Goal: Transaction & Acquisition: Purchase product/service

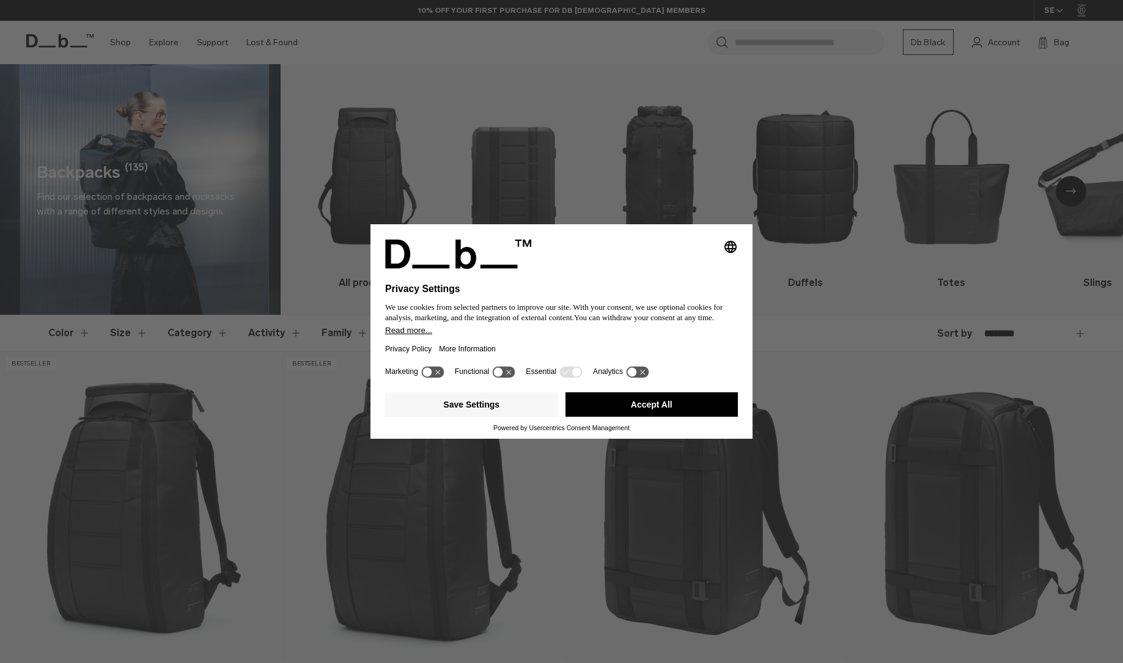
click at [646, 415] on button "Accept All" at bounding box center [651, 404] width 173 height 24
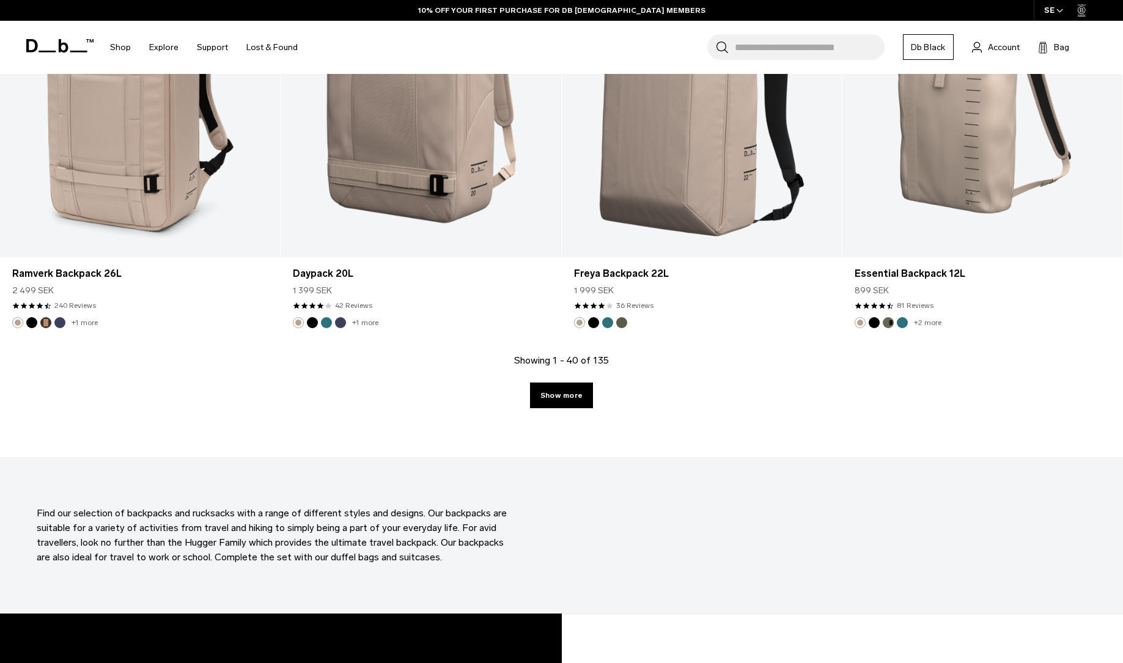
scroll to position [4076, 0]
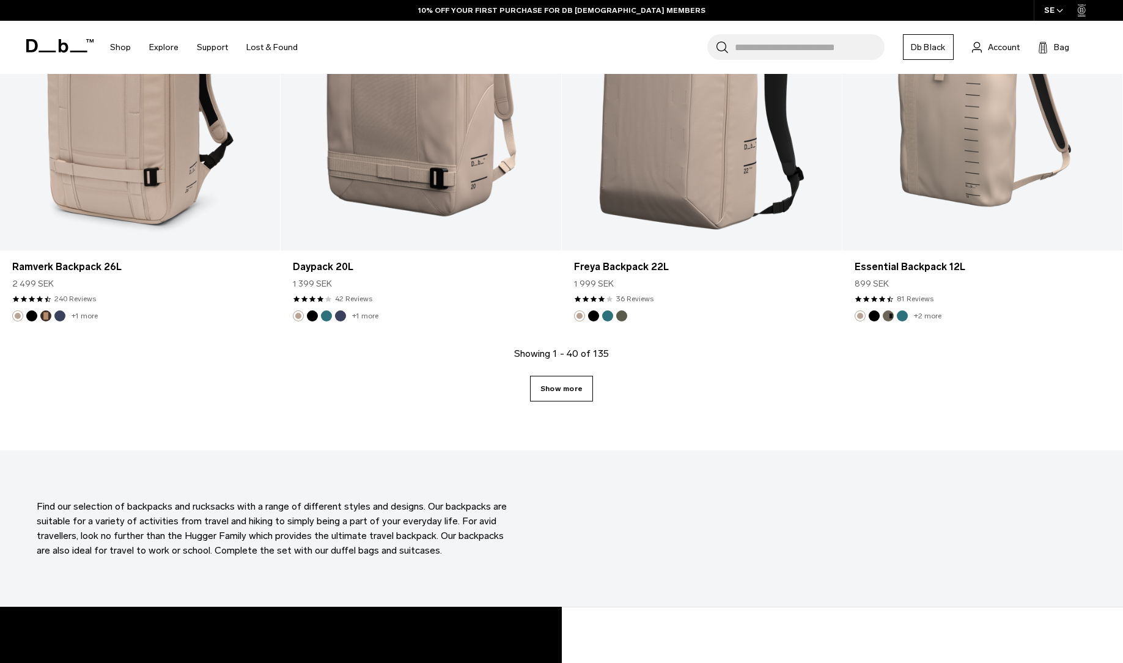
click at [568, 393] on link "Show more" at bounding box center [561, 389] width 63 height 26
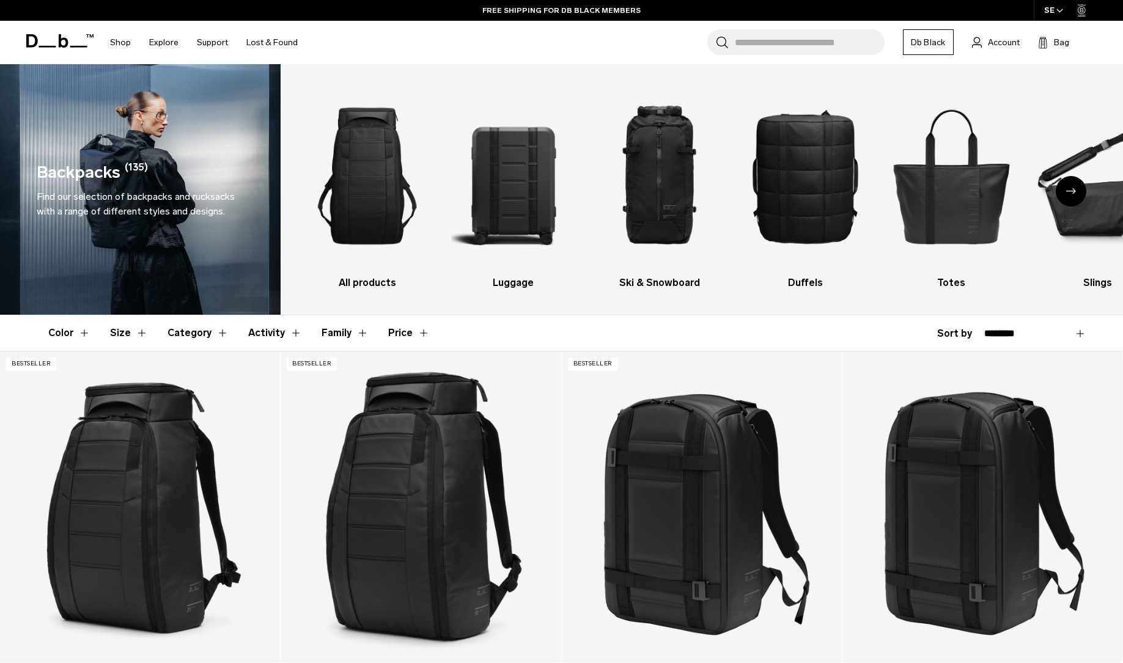
click at [131, 337] on button "Size" at bounding box center [129, 332] width 38 height 35
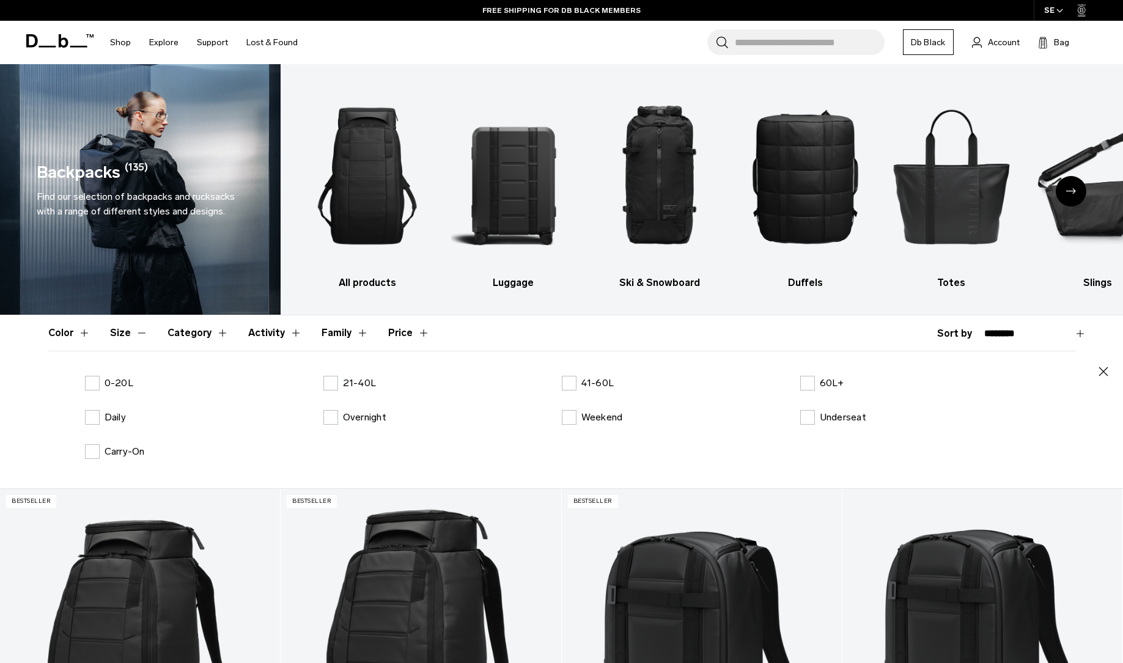
click at [335, 391] on div "0-20L 21-40L 41-60L 60L+ Daily Overnight Weekend Underseat Carry-On" at bounding box center [561, 427] width 1027 height 103
click at [335, 388] on label "21-40L" at bounding box center [349, 383] width 53 height 15
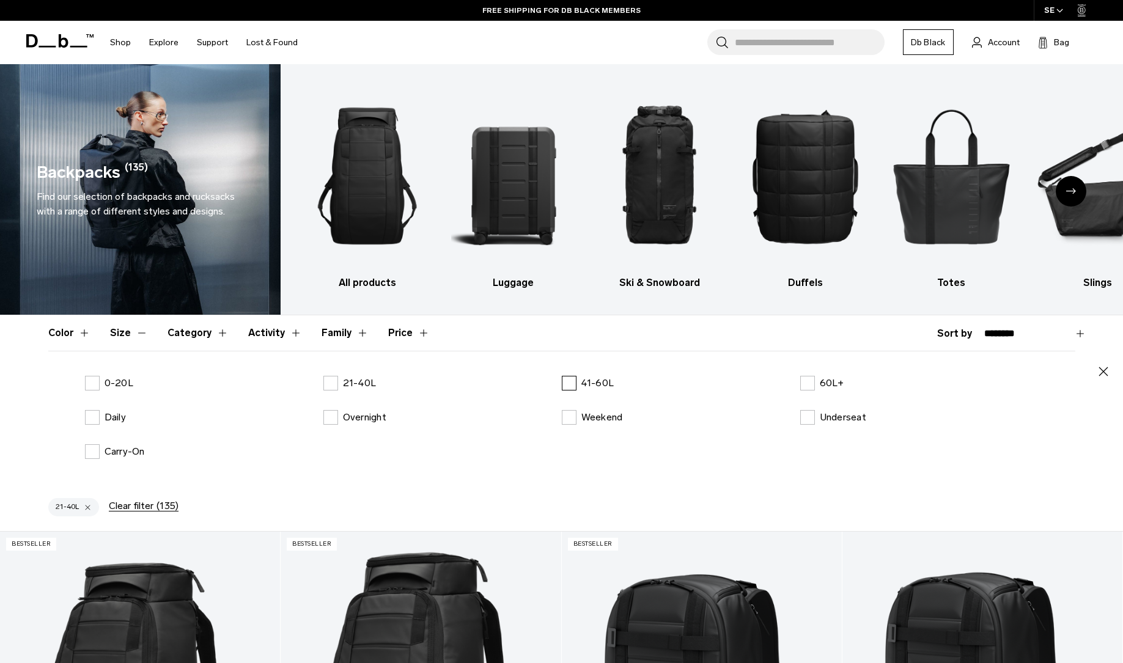
click at [570, 380] on label "41-60L" at bounding box center [588, 383] width 53 height 15
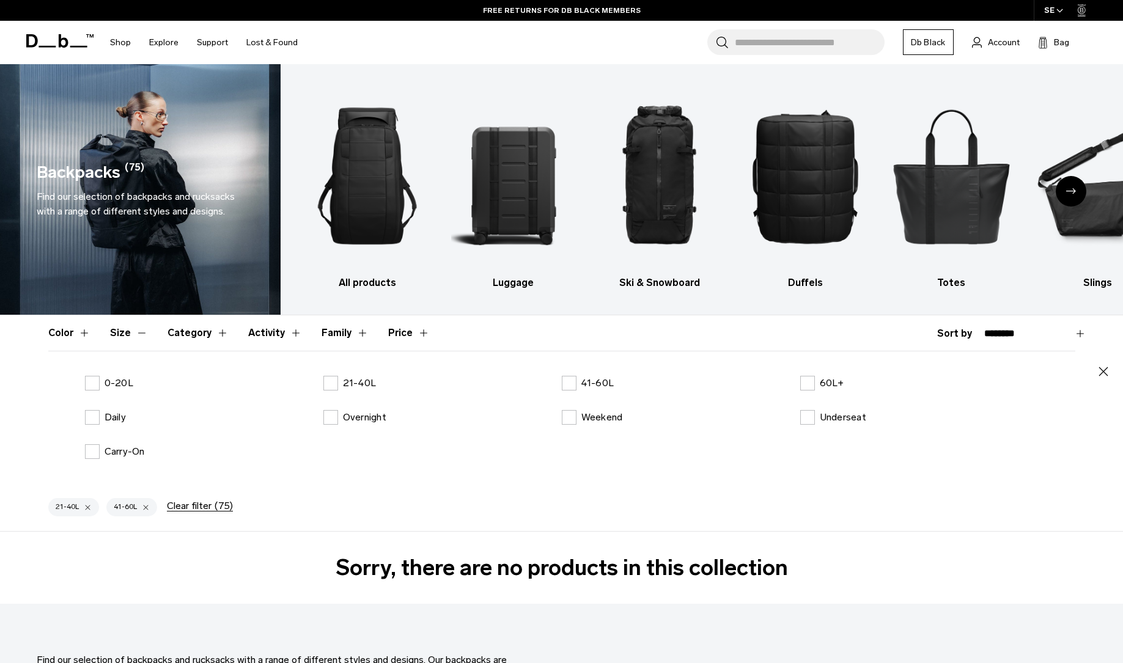
click at [130, 333] on button "Size" at bounding box center [129, 332] width 38 height 35
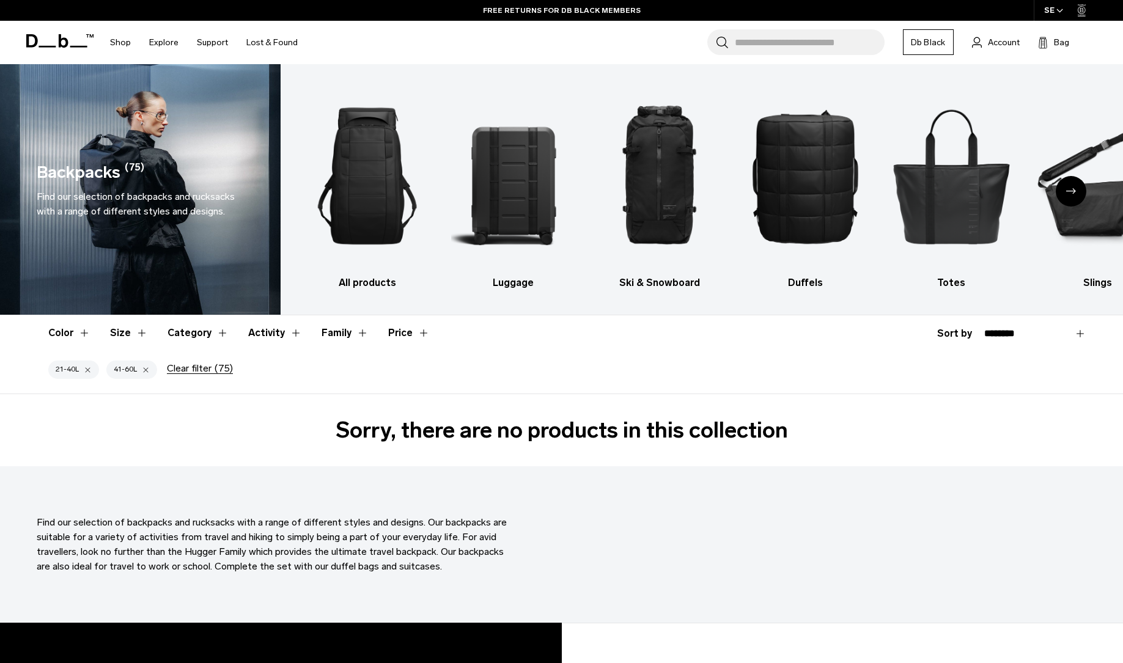
click at [74, 333] on button "Color" at bounding box center [69, 332] width 42 height 35
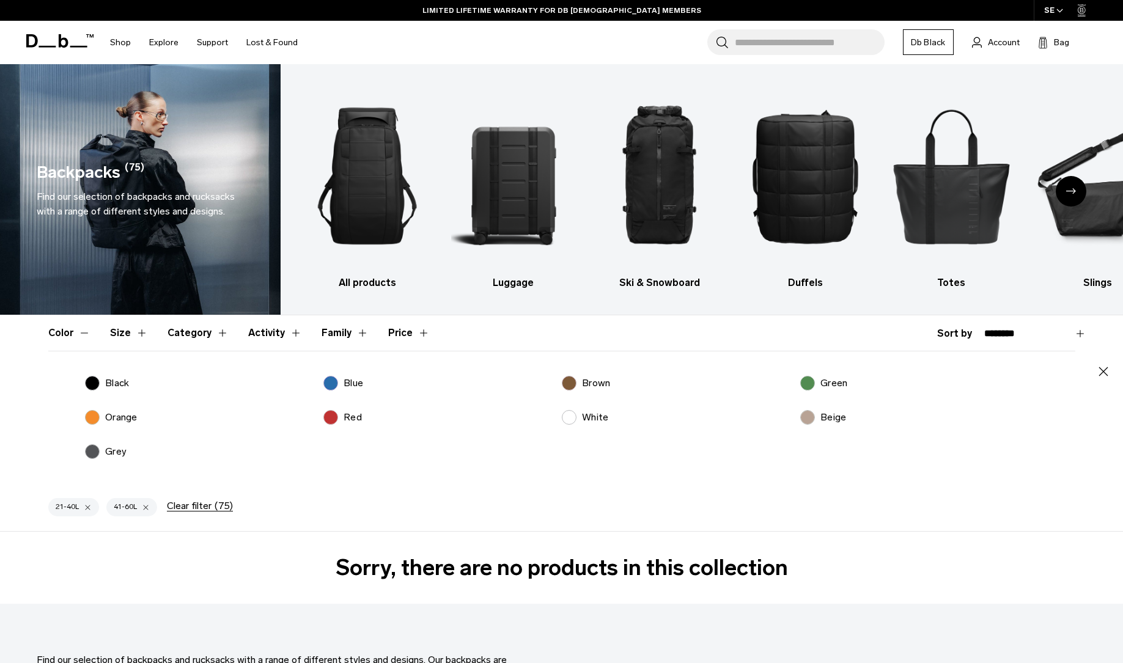
click at [361, 594] on main "Backpacks (75) Find our selection of backpacks and rucksacks with a range of di…" at bounding box center [561, 380] width 1123 height 760
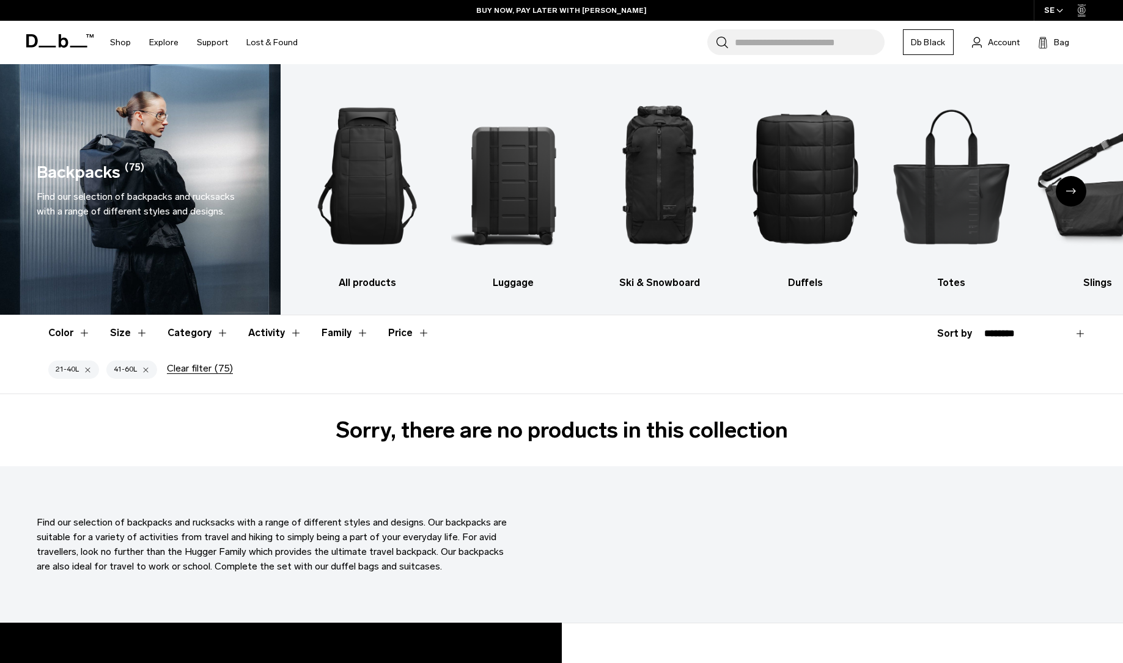
click at [397, 430] on h2 "Sorry, there are no products in this collection" at bounding box center [561, 430] width 1123 height 33
click at [146, 369] on div "button" at bounding box center [146, 369] width 8 height 9
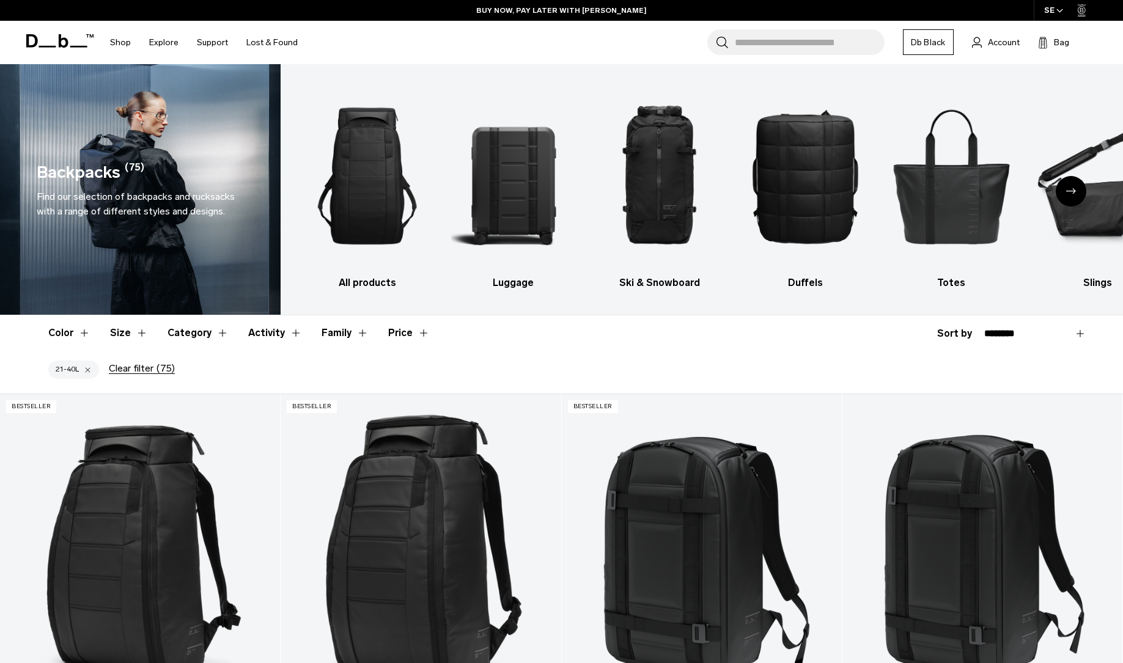
click at [148, 372] on button "Clear filter (75)" at bounding box center [142, 368] width 66 height 11
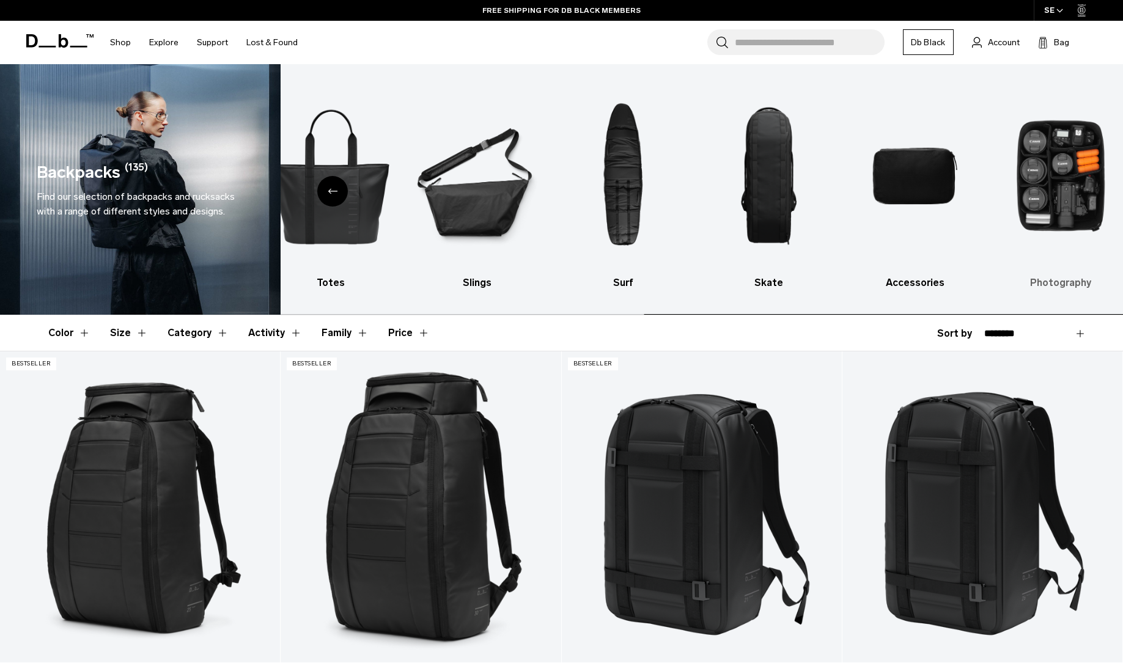
click at [1034, 193] on img "10 / 10" at bounding box center [1060, 175] width 125 height 187
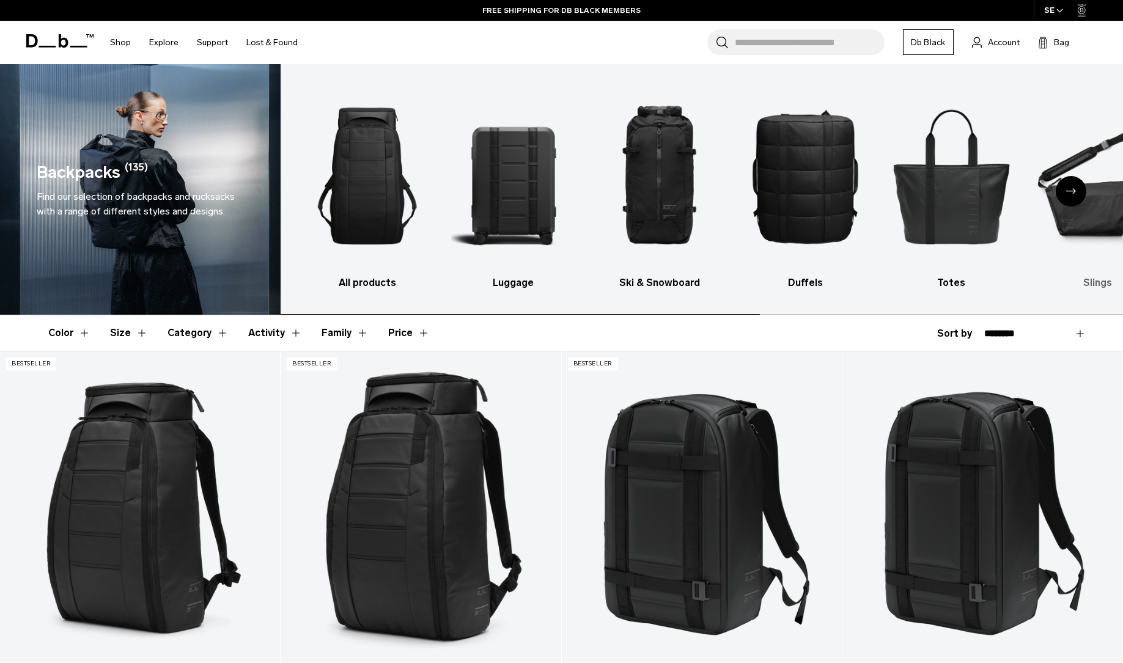
click at [537, 188] on img "2 / 10" at bounding box center [513, 175] width 125 height 187
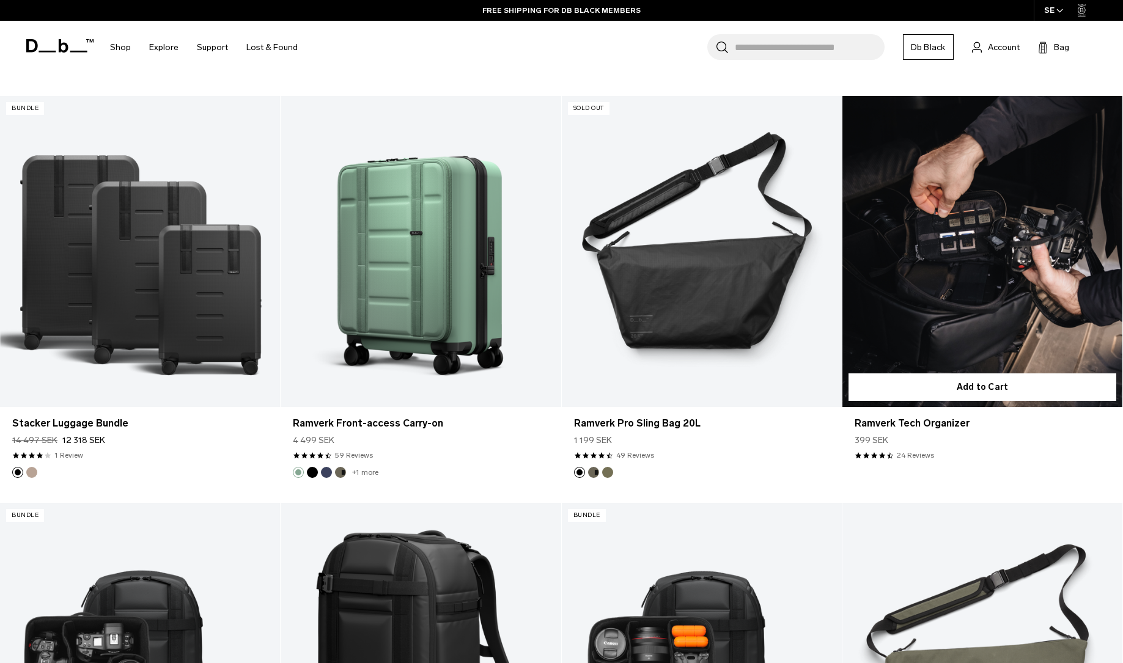
scroll to position [1479, 0]
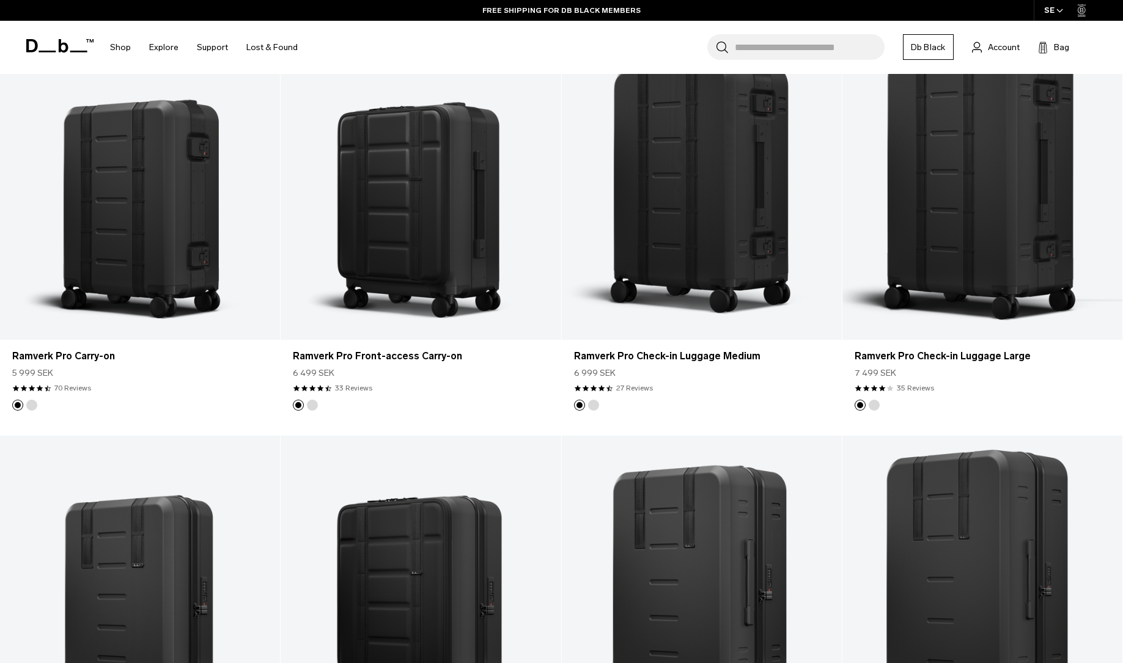
scroll to position [2769, 0]
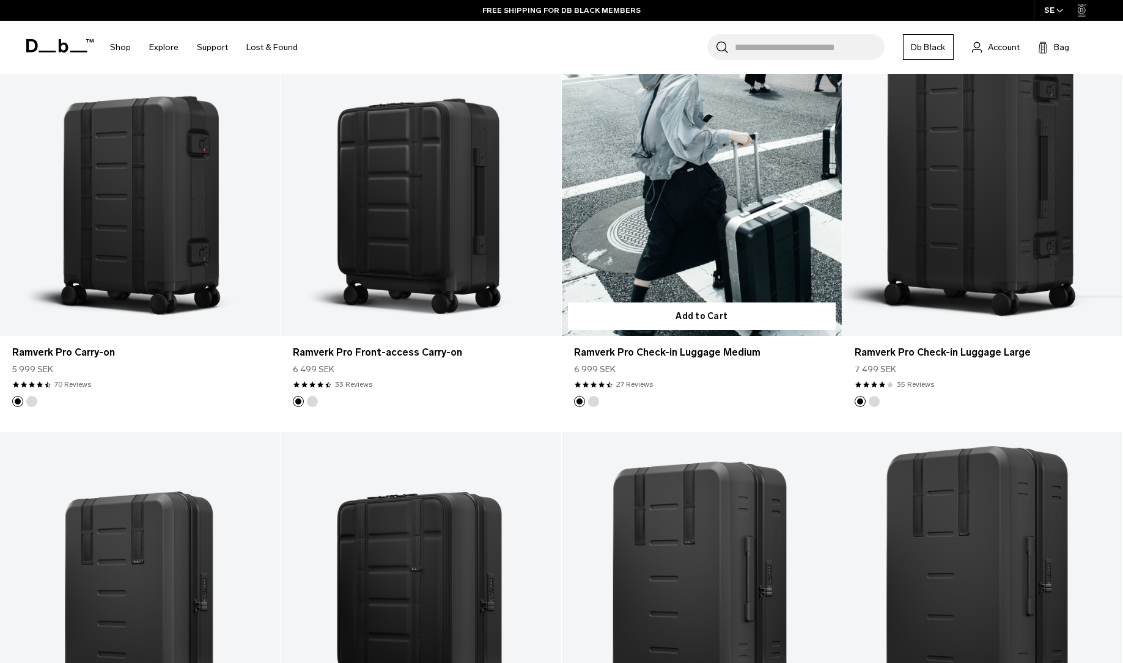
click at [703, 274] on link "Ramverk Pro Check-in Luggage Medium" at bounding box center [702, 180] width 280 height 311
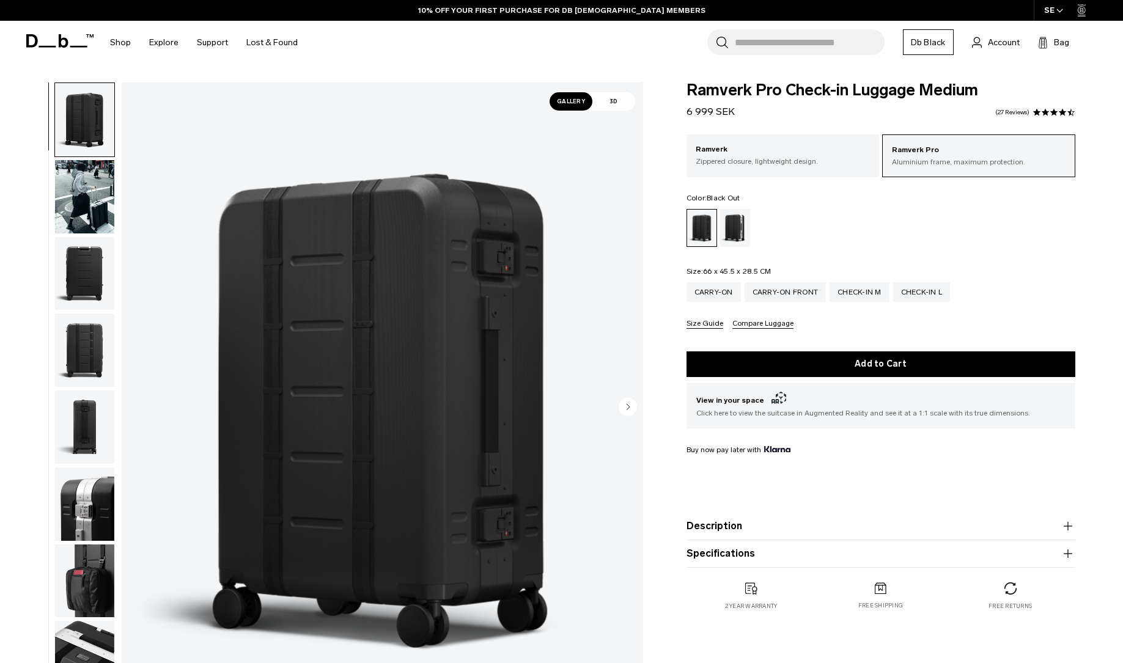
click at [101, 192] on img "button" at bounding box center [84, 196] width 59 height 73
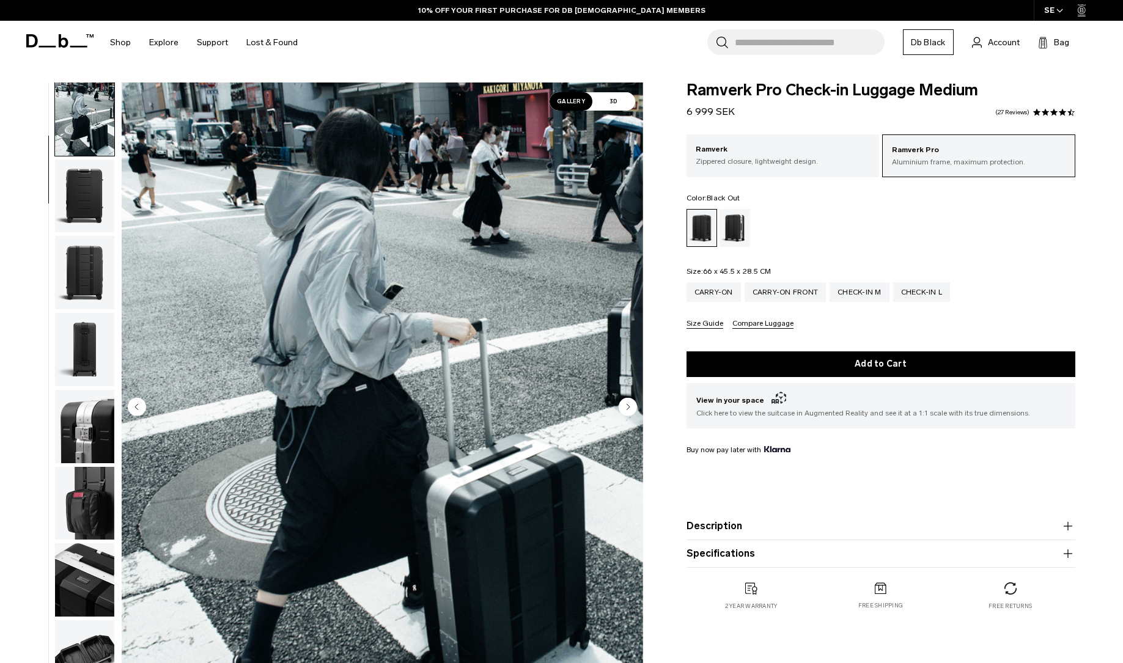
click at [101, 192] on img "button" at bounding box center [84, 195] width 59 height 73
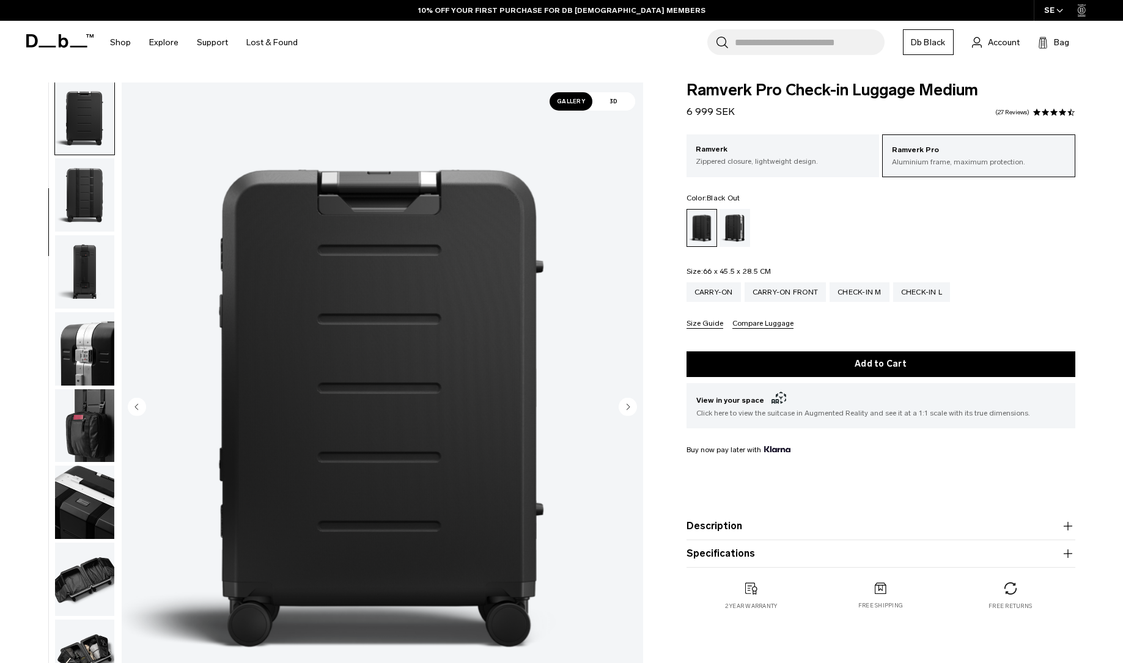
click at [101, 192] on img "button" at bounding box center [84, 194] width 59 height 73
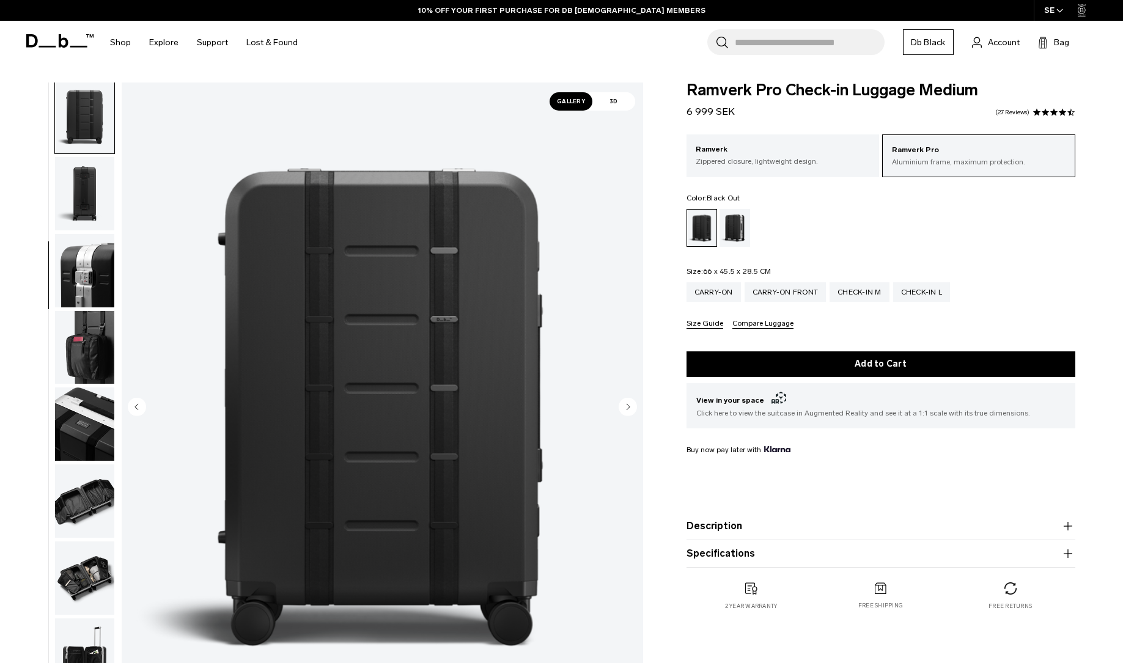
click at [101, 192] on img "button" at bounding box center [84, 193] width 59 height 73
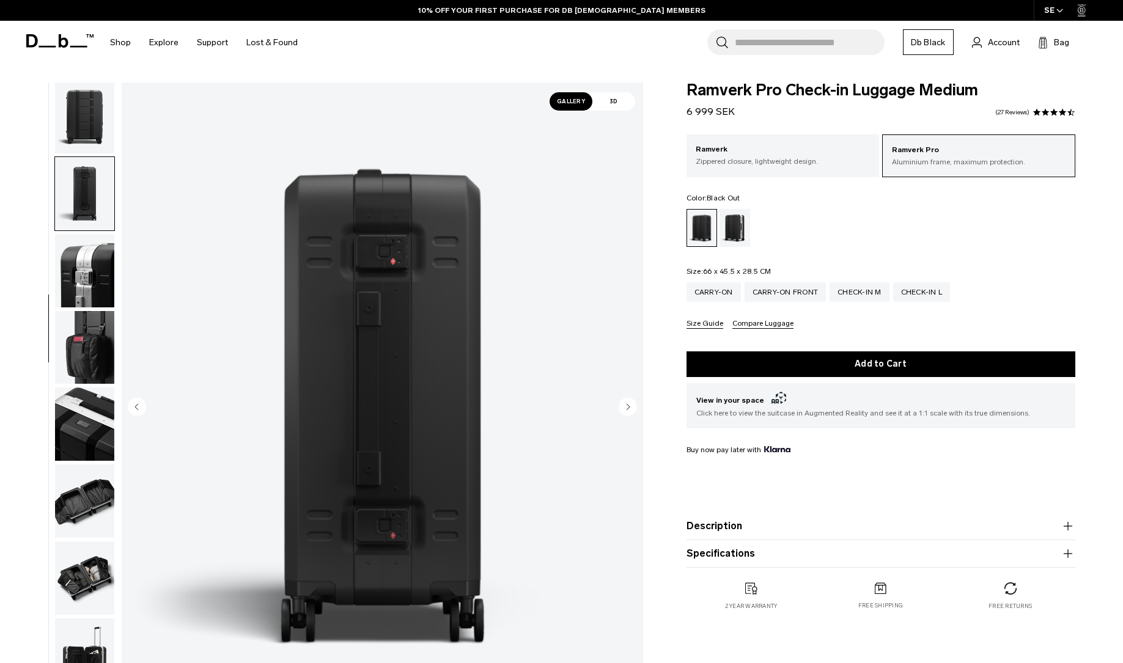
scroll to position [280, 0]
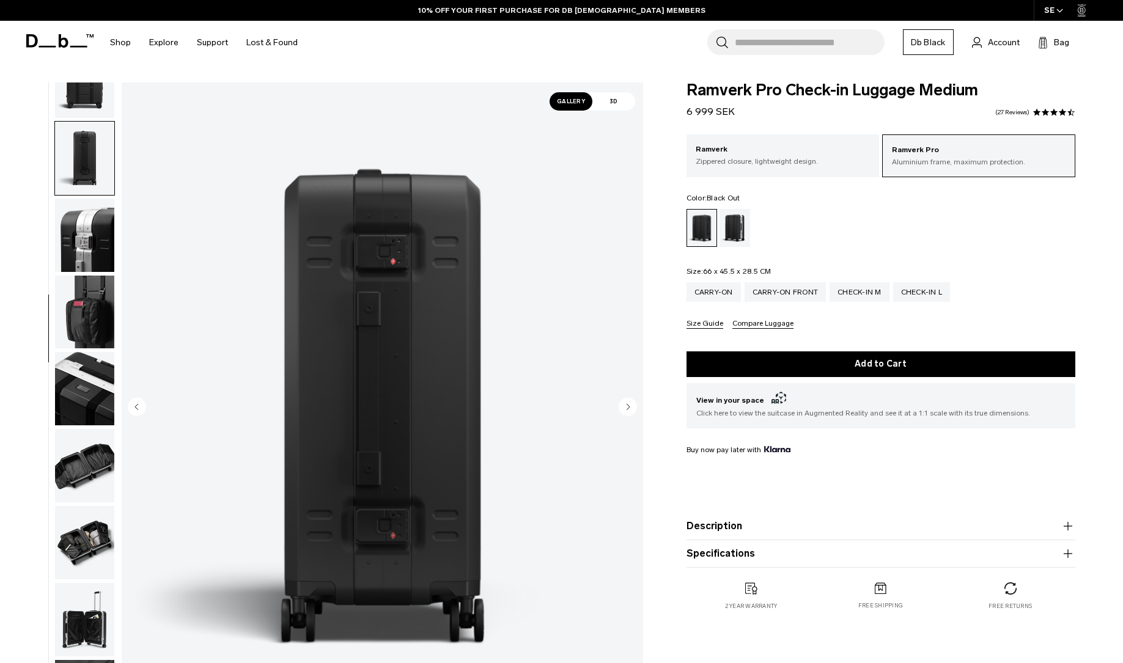
click at [101, 199] on img "button" at bounding box center [84, 235] width 59 height 73
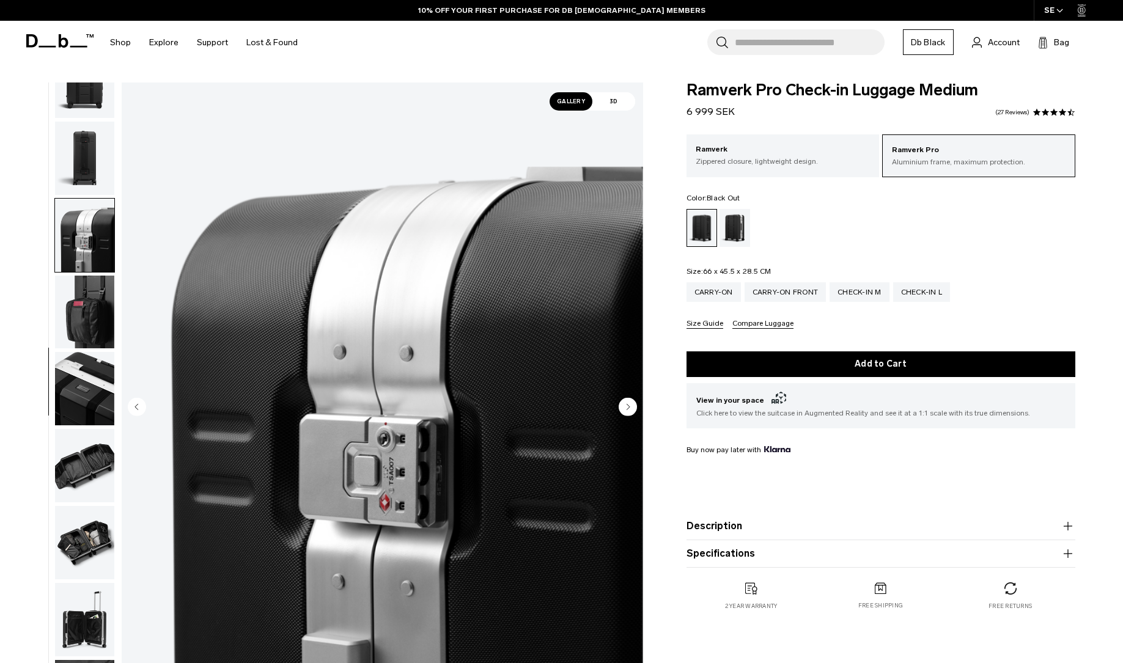
click at [101, 199] on img "button" at bounding box center [84, 235] width 59 height 73
click at [90, 336] on img "button" at bounding box center [84, 312] width 59 height 73
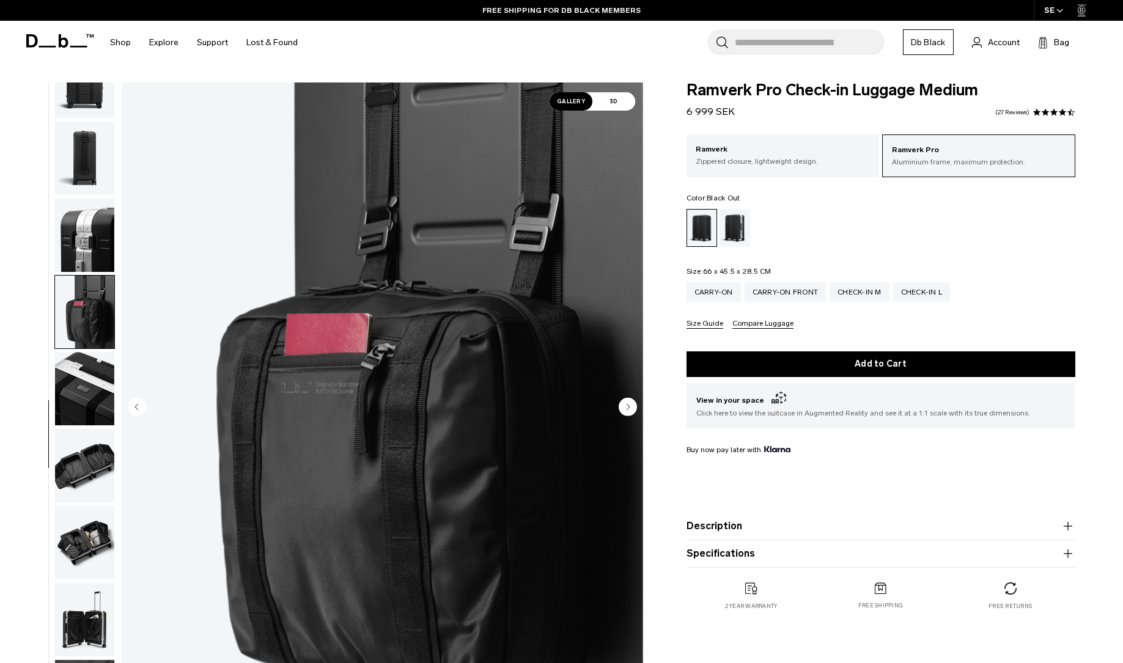
click at [93, 367] on img "button" at bounding box center [84, 388] width 59 height 73
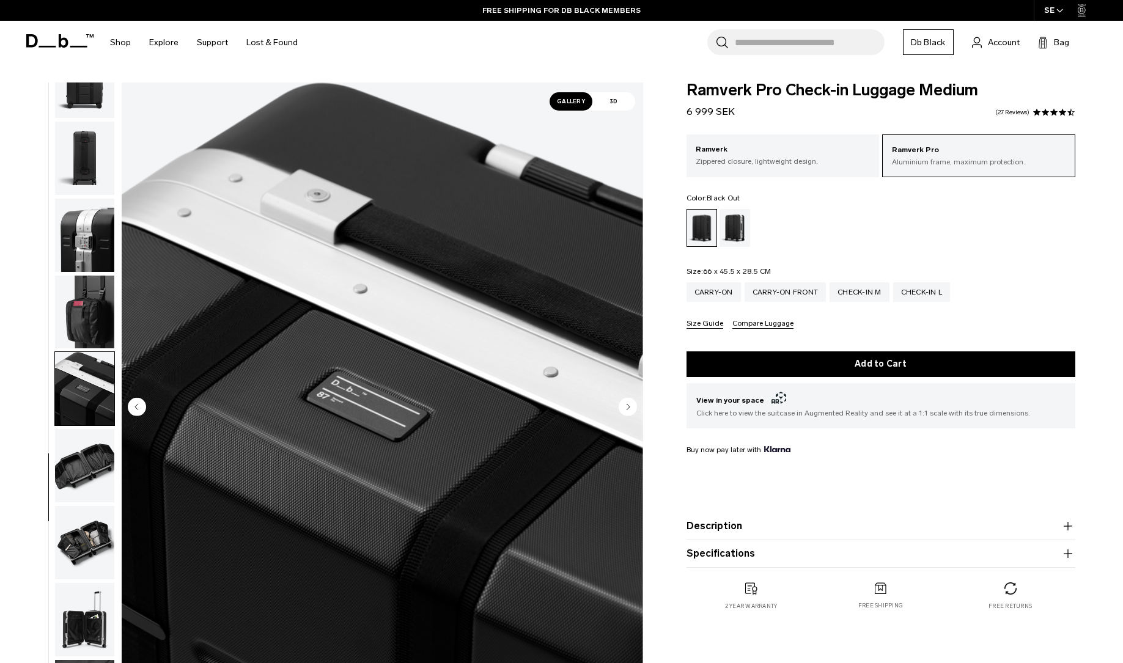
click at [93, 433] on img "button" at bounding box center [84, 465] width 59 height 73
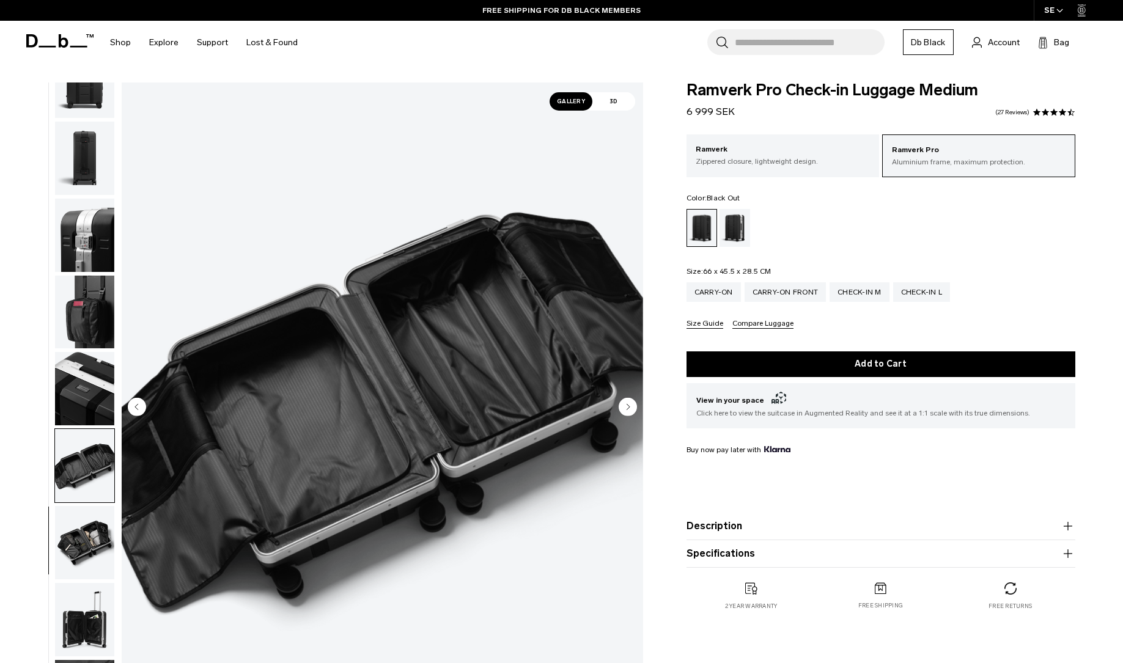
click at [95, 545] on img "button" at bounding box center [84, 542] width 59 height 73
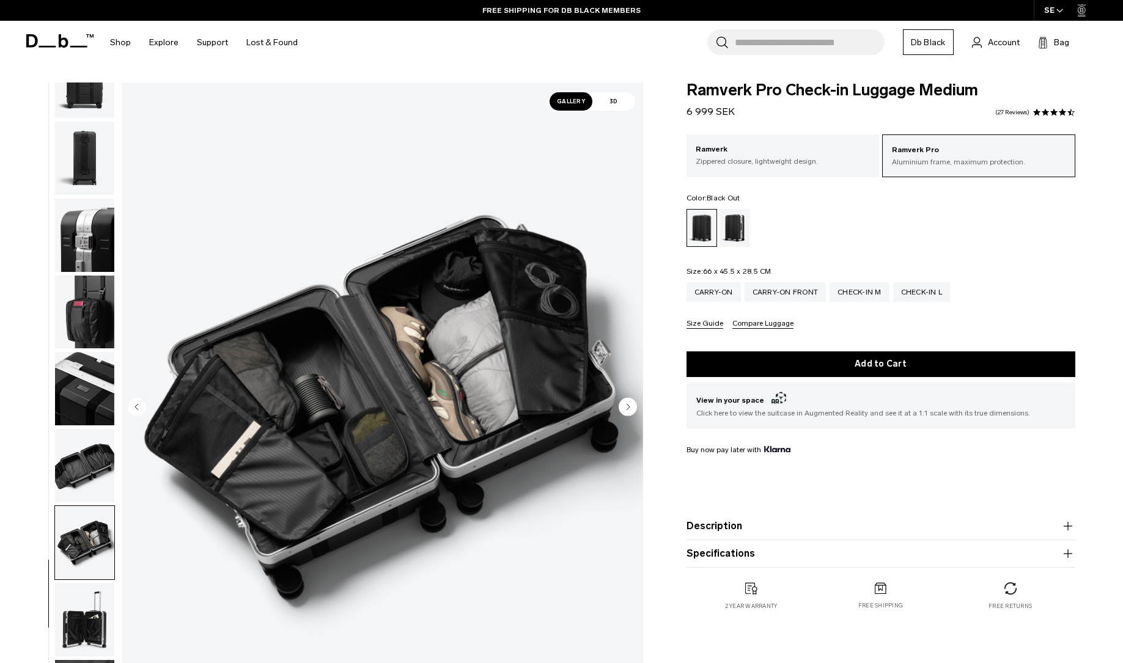
click at [95, 609] on img "button" at bounding box center [84, 619] width 59 height 73
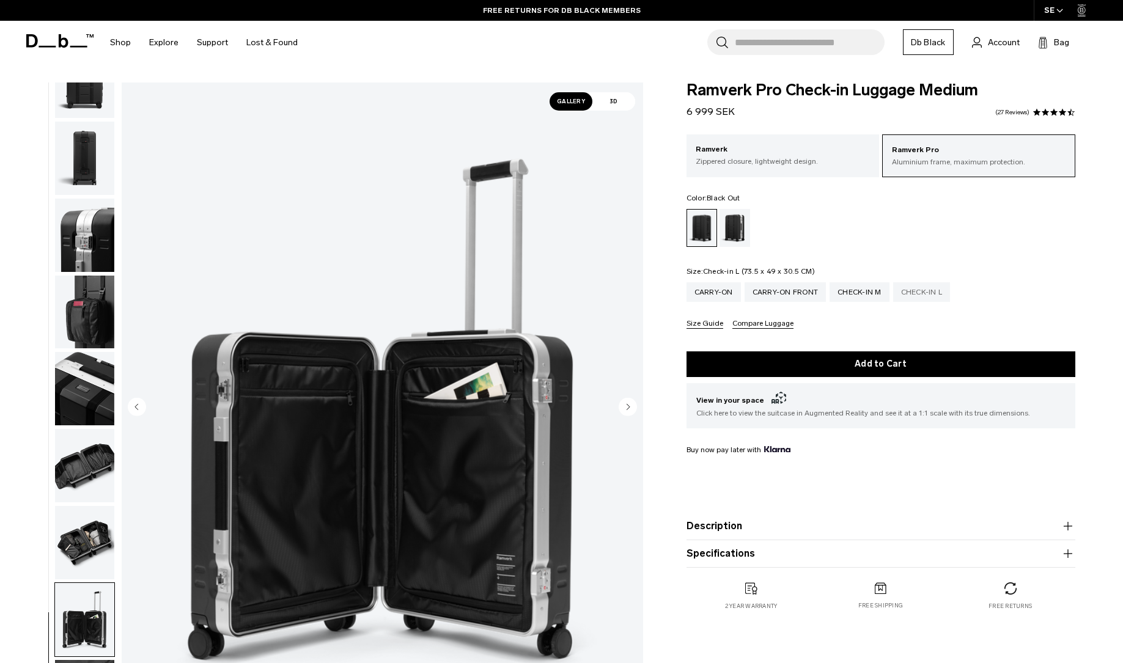
click at [915, 294] on div "Check-in L" at bounding box center [921, 292] width 57 height 20
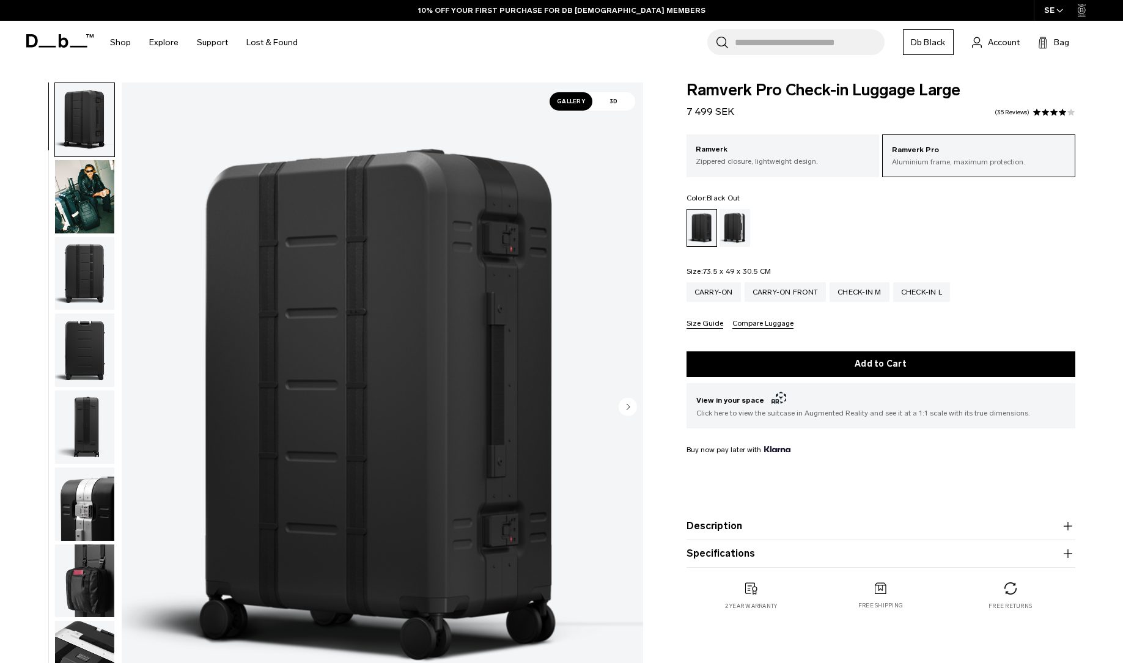
click at [78, 214] on img "button" at bounding box center [84, 196] width 59 height 73
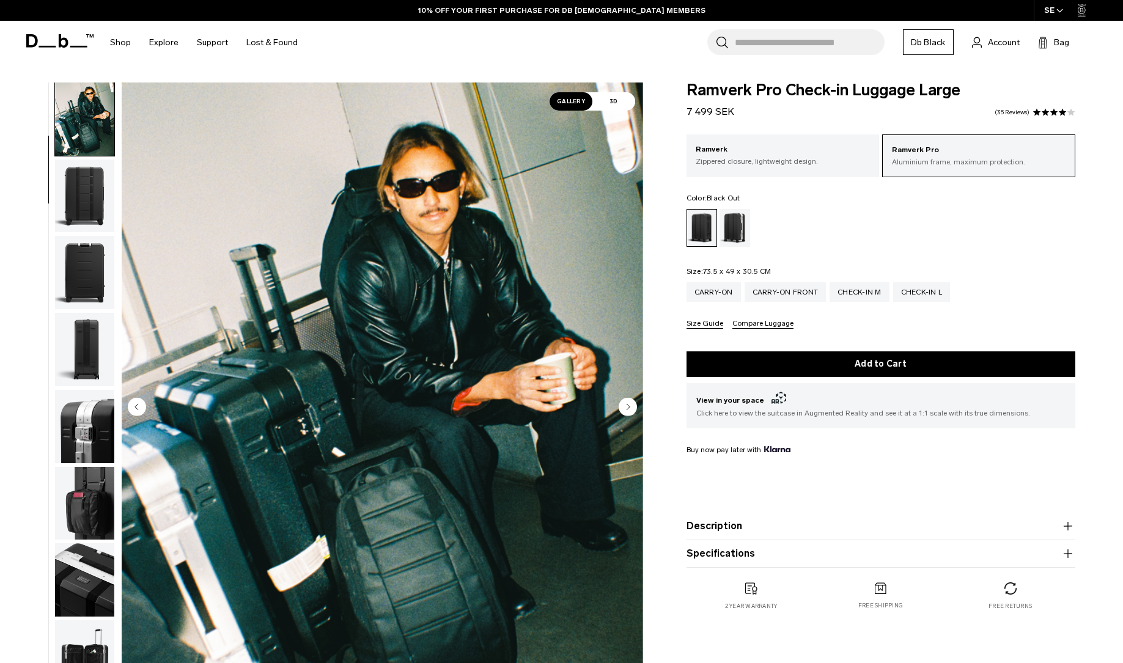
click at [78, 214] on img "button" at bounding box center [84, 195] width 59 height 73
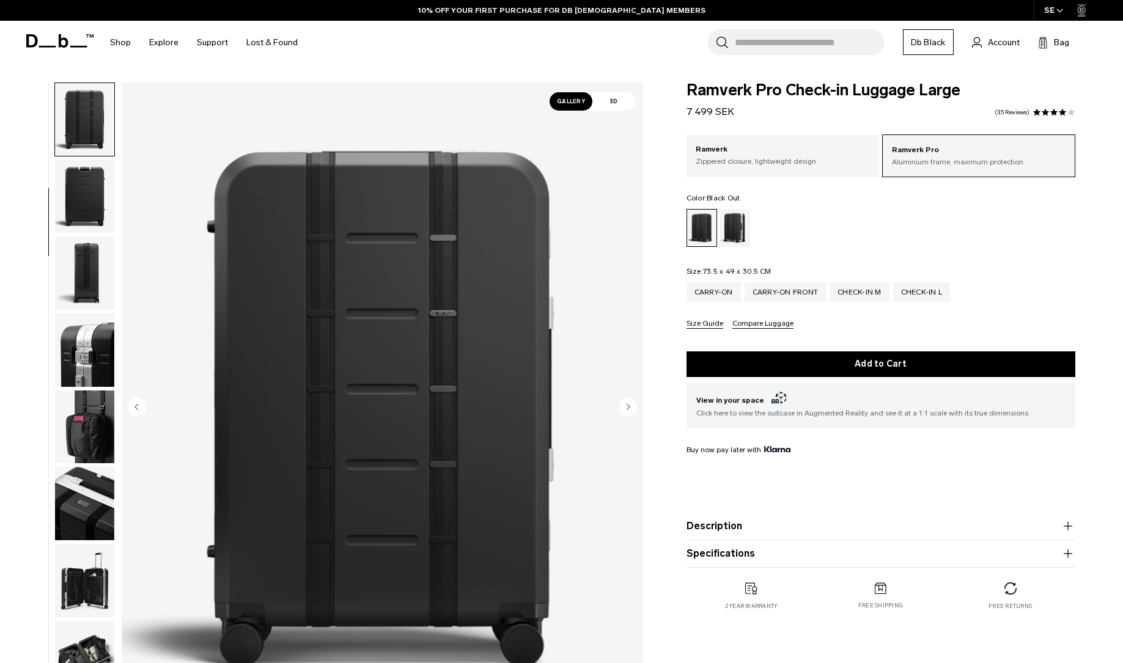
scroll to position [155, 0]
click at [82, 360] on img "button" at bounding box center [84, 348] width 59 height 73
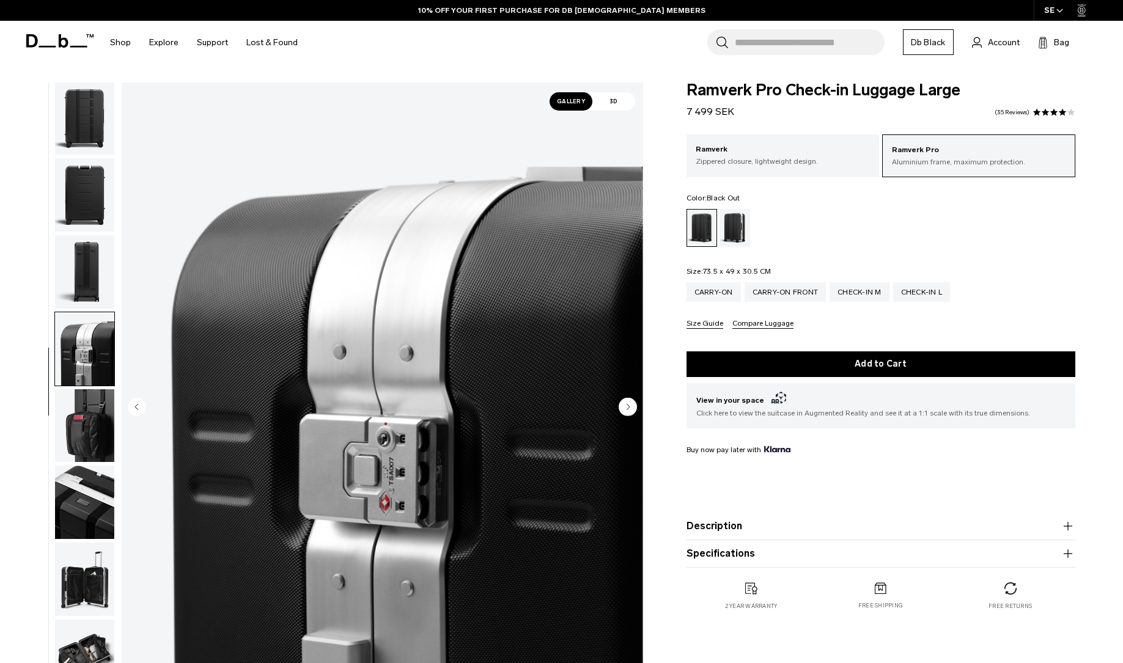
scroll to position [280, 0]
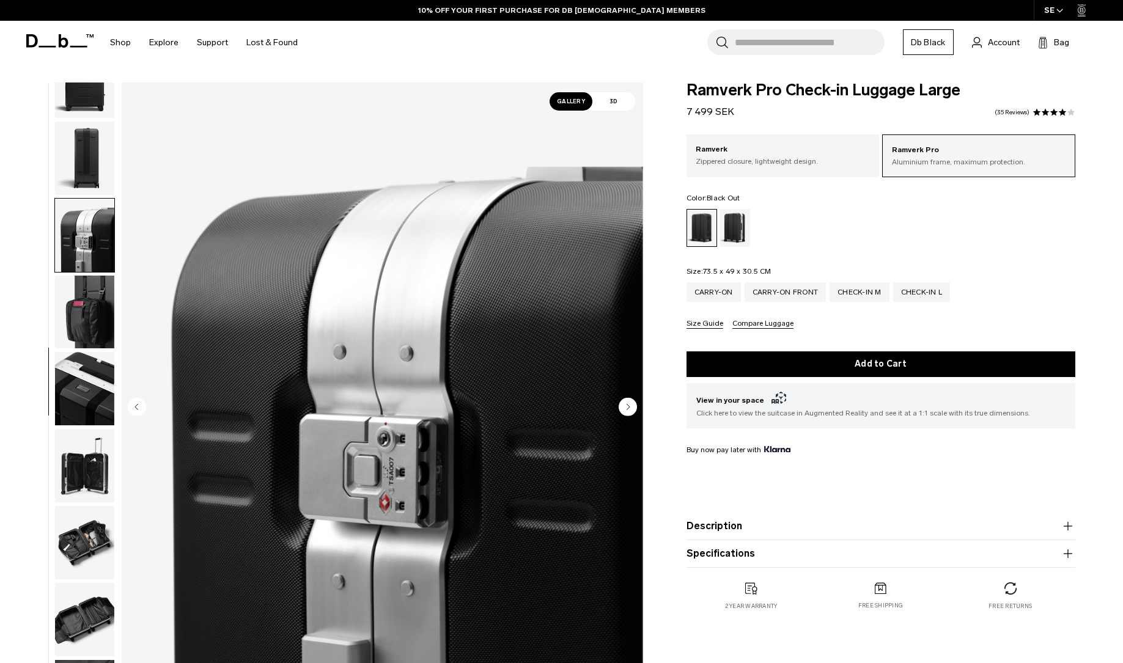
click at [84, 385] on img "button" at bounding box center [84, 388] width 59 height 73
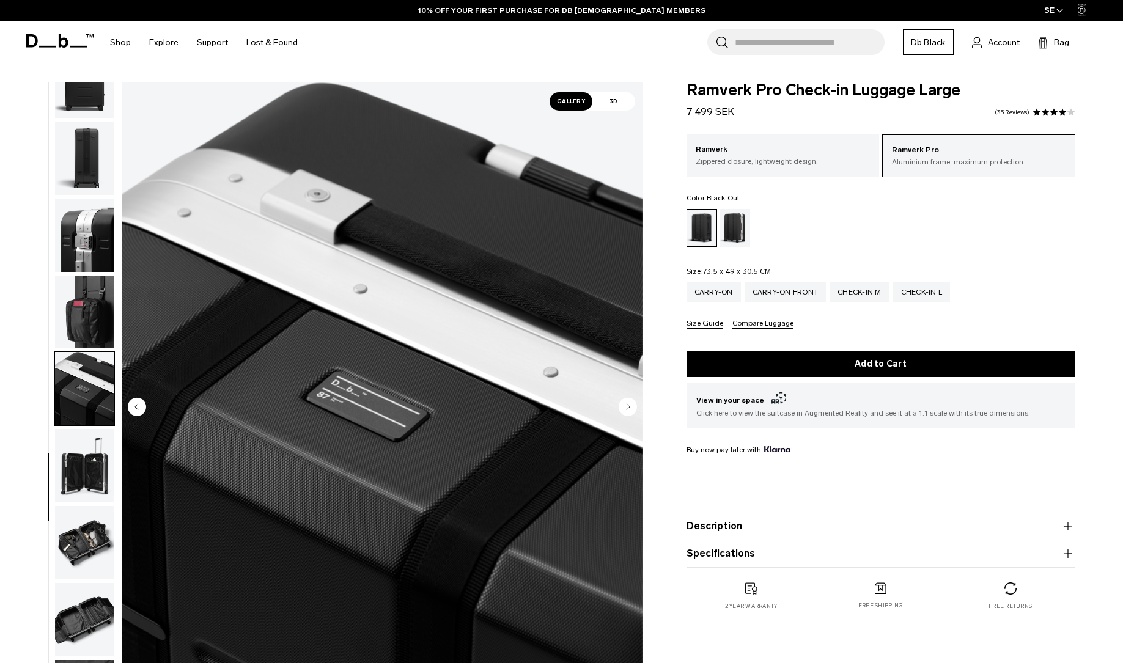
click at [94, 449] on img "button" at bounding box center [84, 465] width 59 height 73
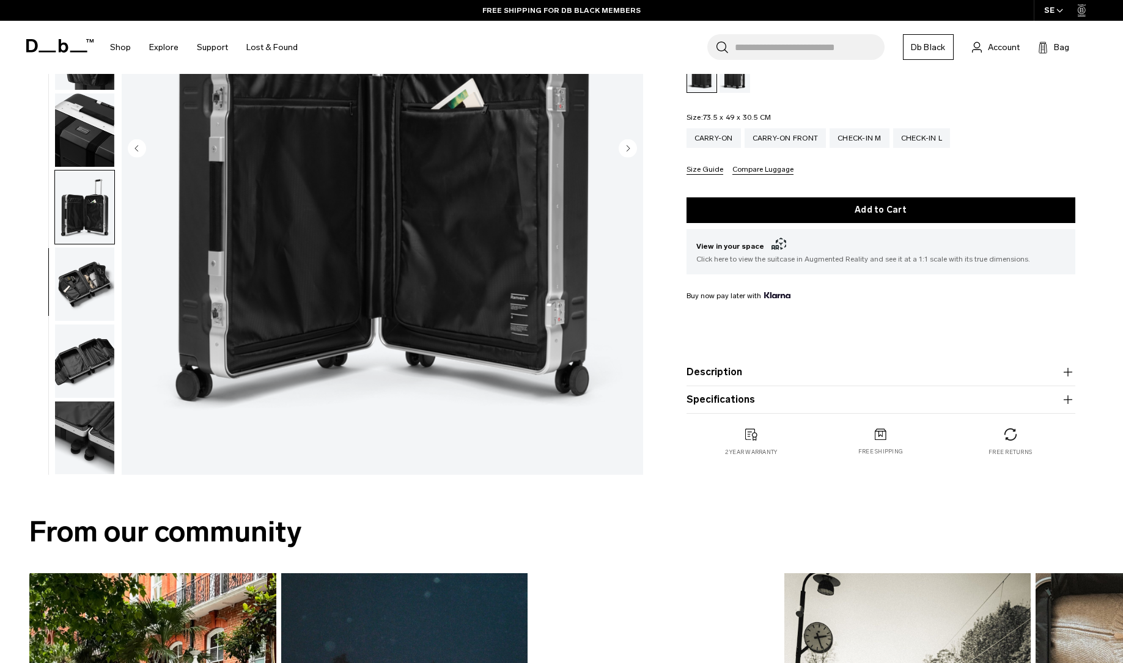
click at [93, 365] on img "button" at bounding box center [84, 360] width 59 height 73
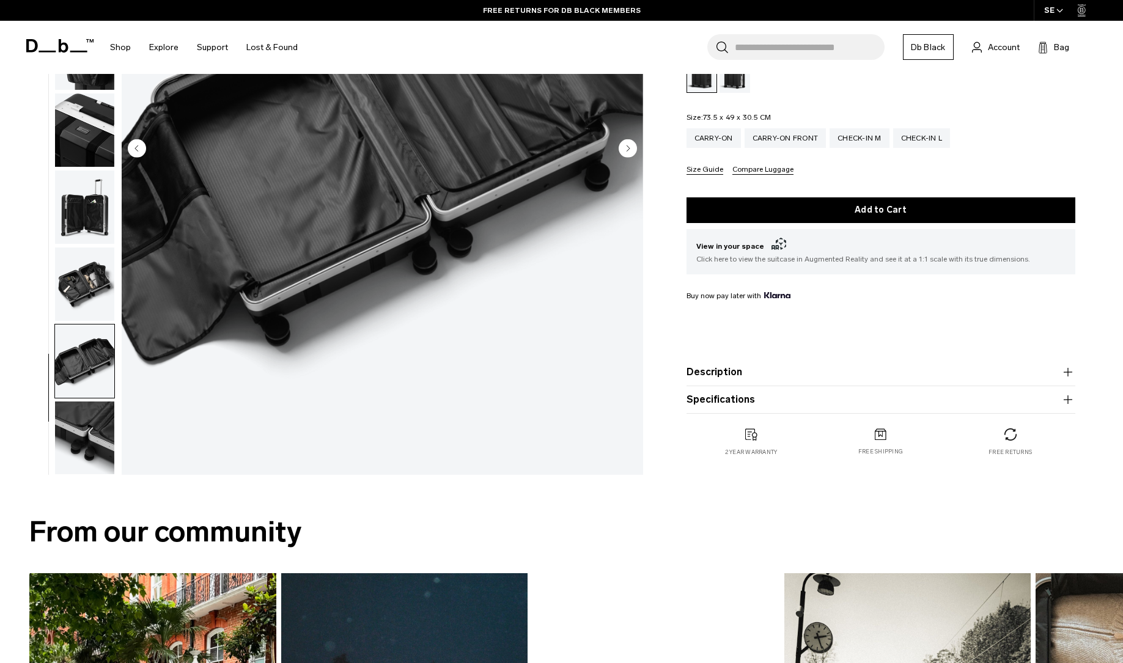
click at [81, 298] on img "button" at bounding box center [84, 283] width 59 height 73
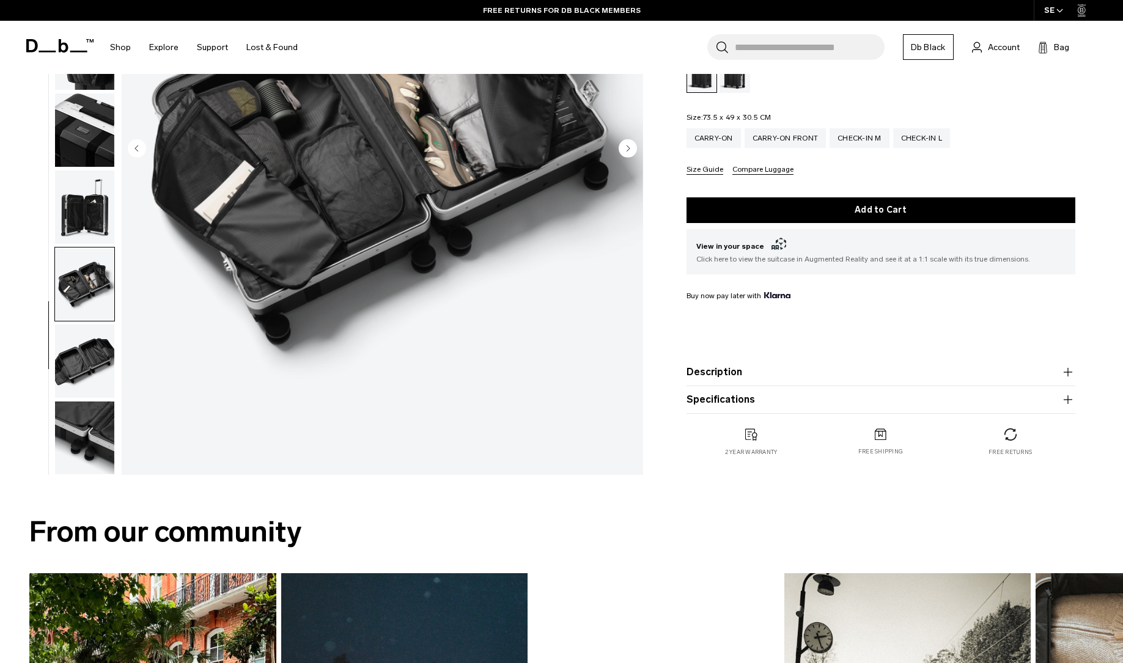
click at [82, 418] on img "button" at bounding box center [84, 437] width 59 height 73
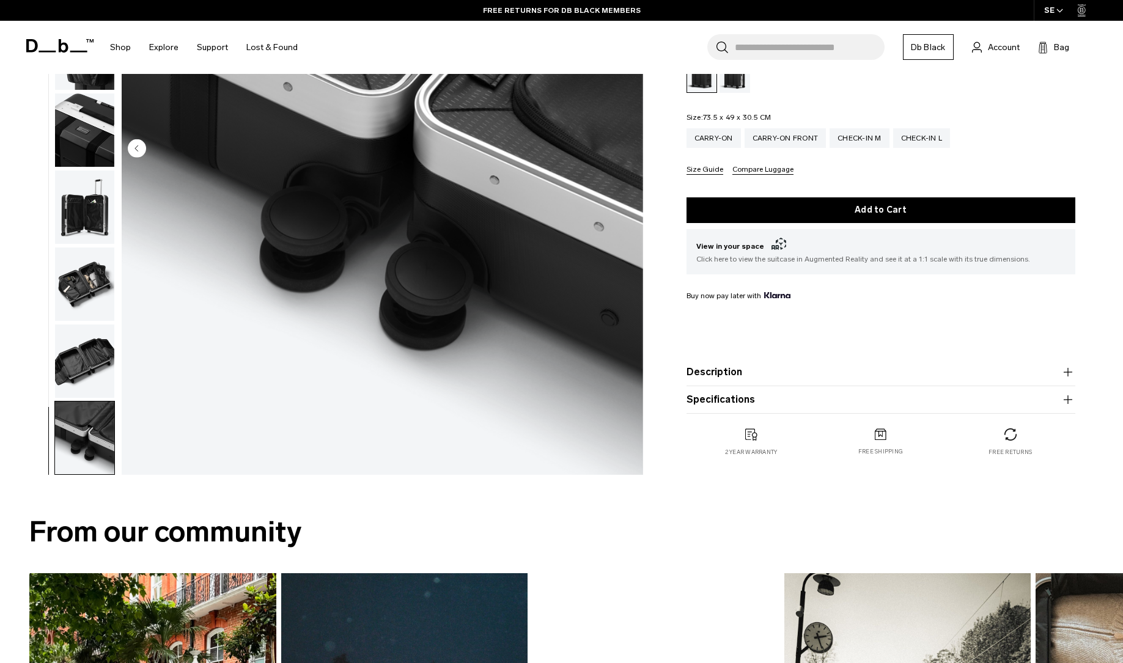
click at [85, 350] on img "button" at bounding box center [84, 360] width 59 height 73
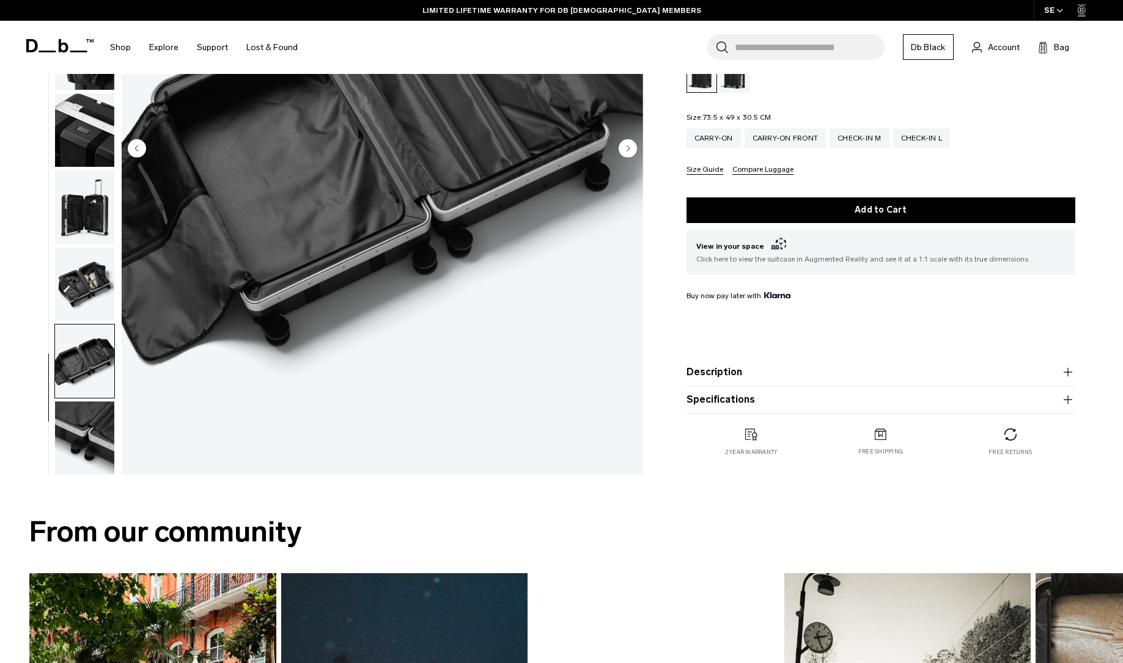
click at [91, 287] on img "button" at bounding box center [84, 283] width 59 height 73
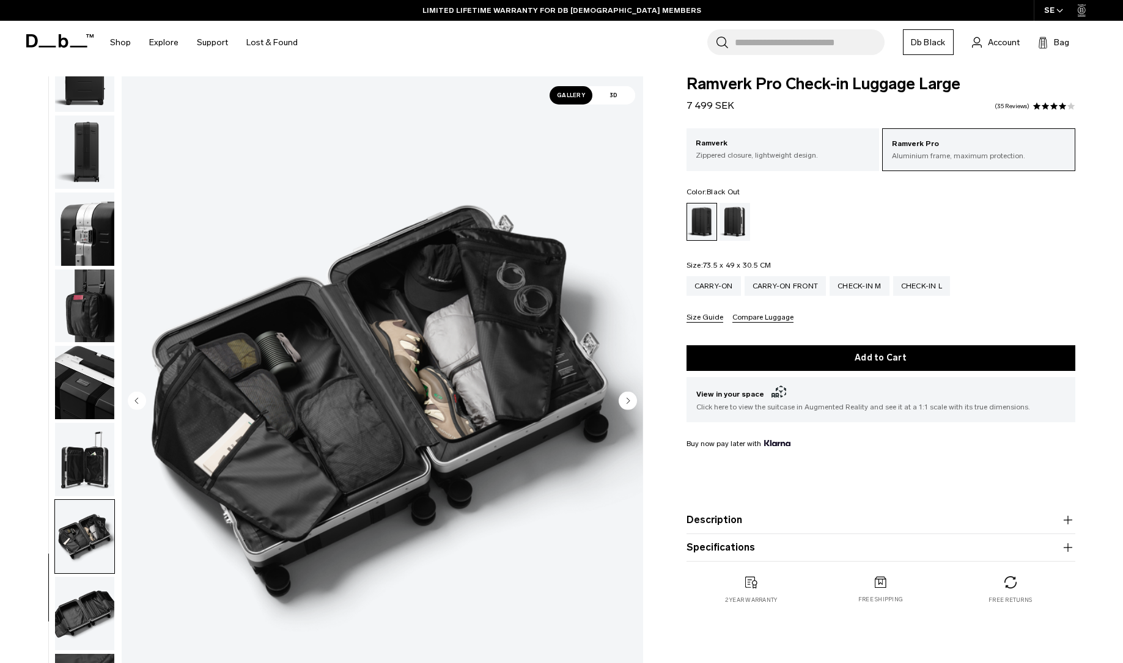
scroll to position [5, 0]
click at [870, 290] on div "Check-in M" at bounding box center [859, 287] width 60 height 20
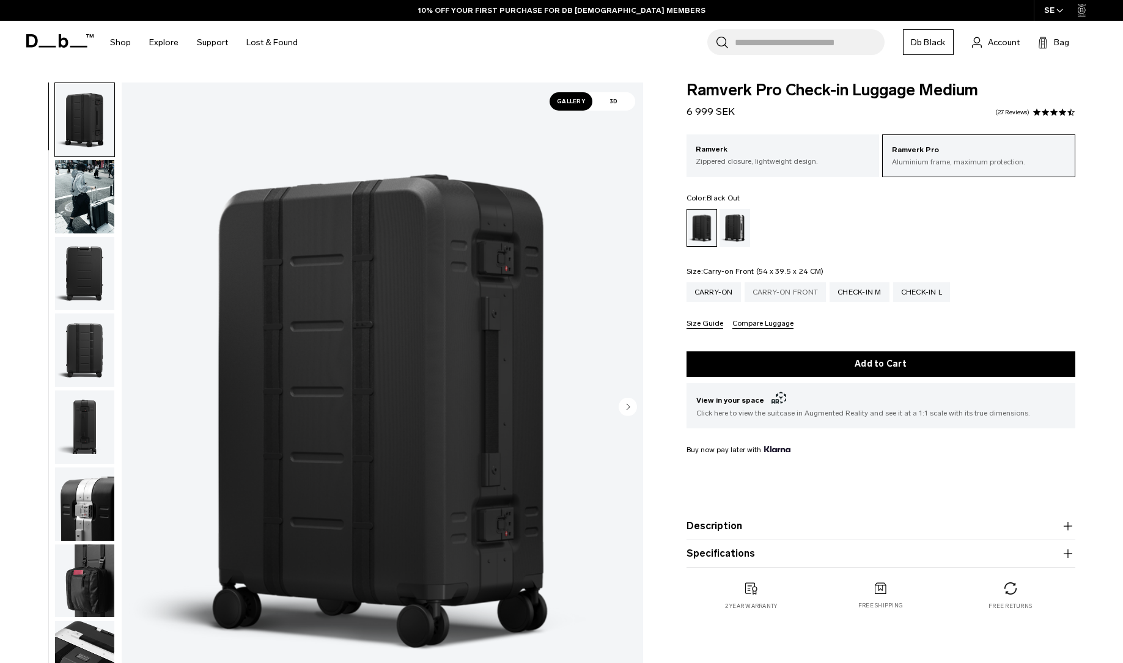
click at [789, 297] on div "Carry-on Front" at bounding box center [785, 292] width 82 height 20
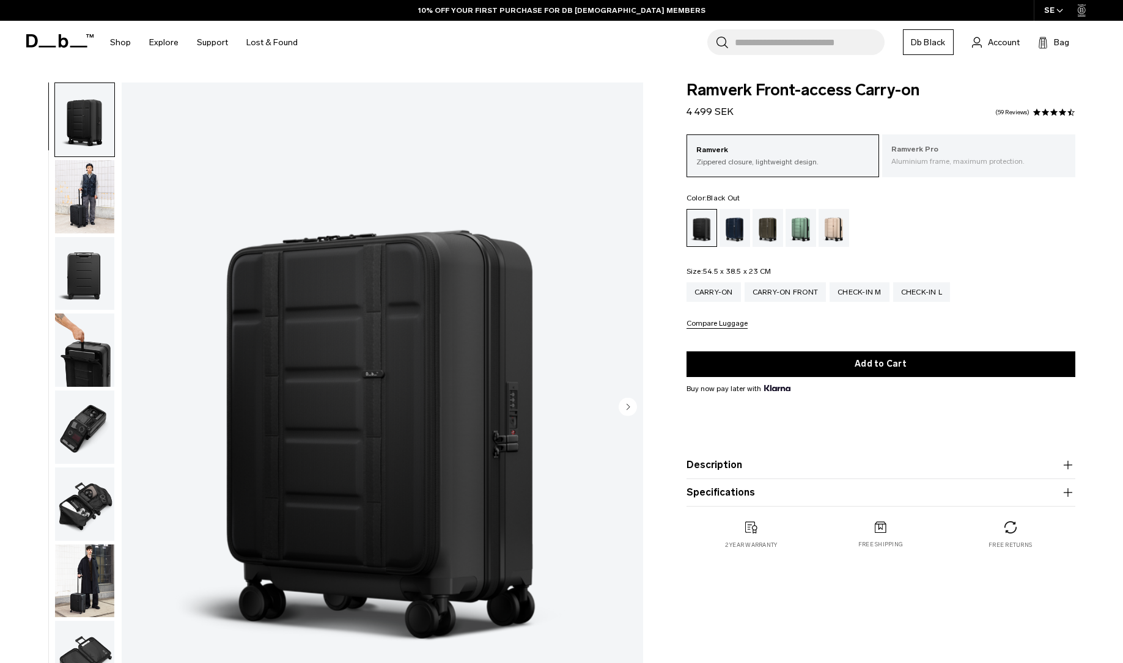
click at [926, 155] on p "Ramverk Pro" at bounding box center [978, 150] width 175 height 12
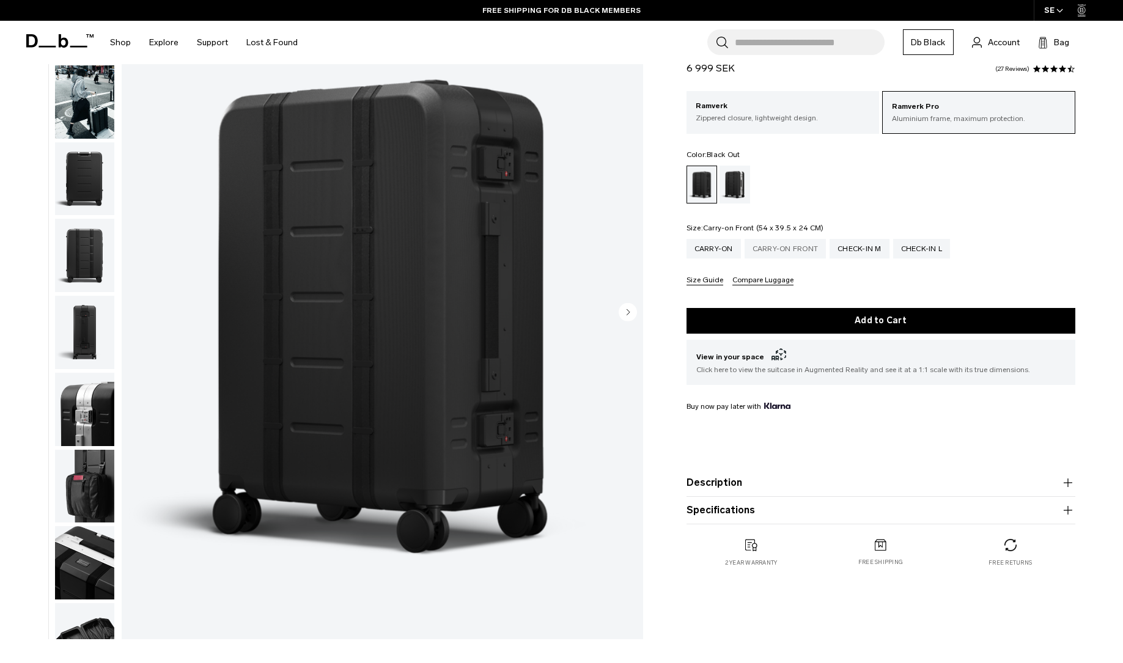
click at [753, 249] on div "Carry-on Front" at bounding box center [785, 249] width 82 height 20
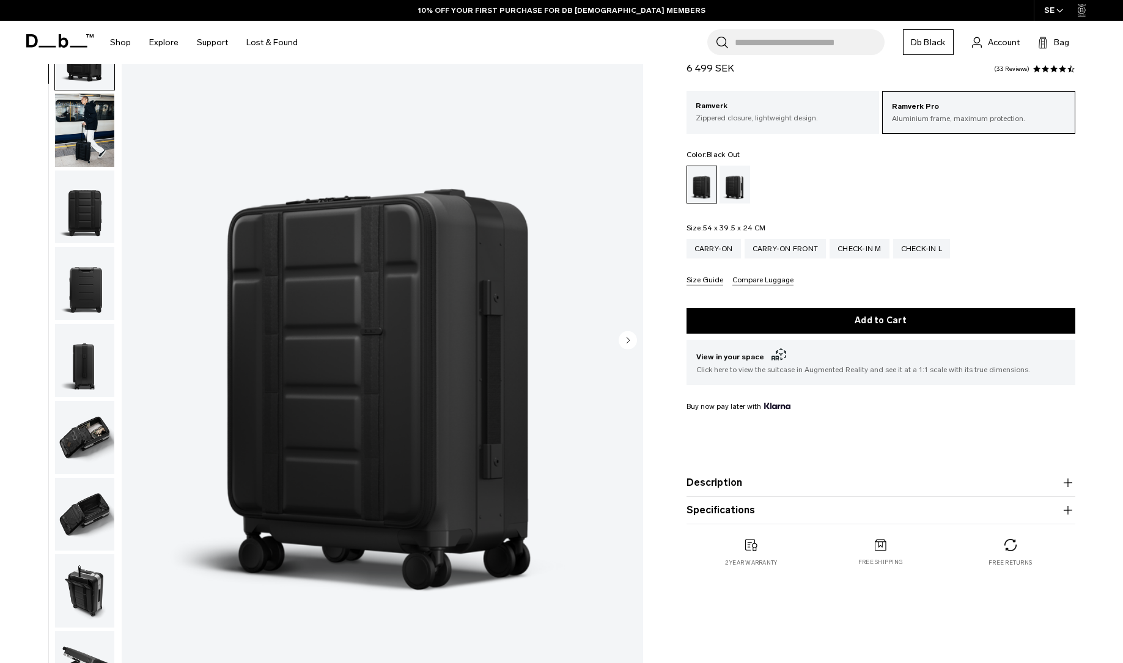
scroll to position [80, 0]
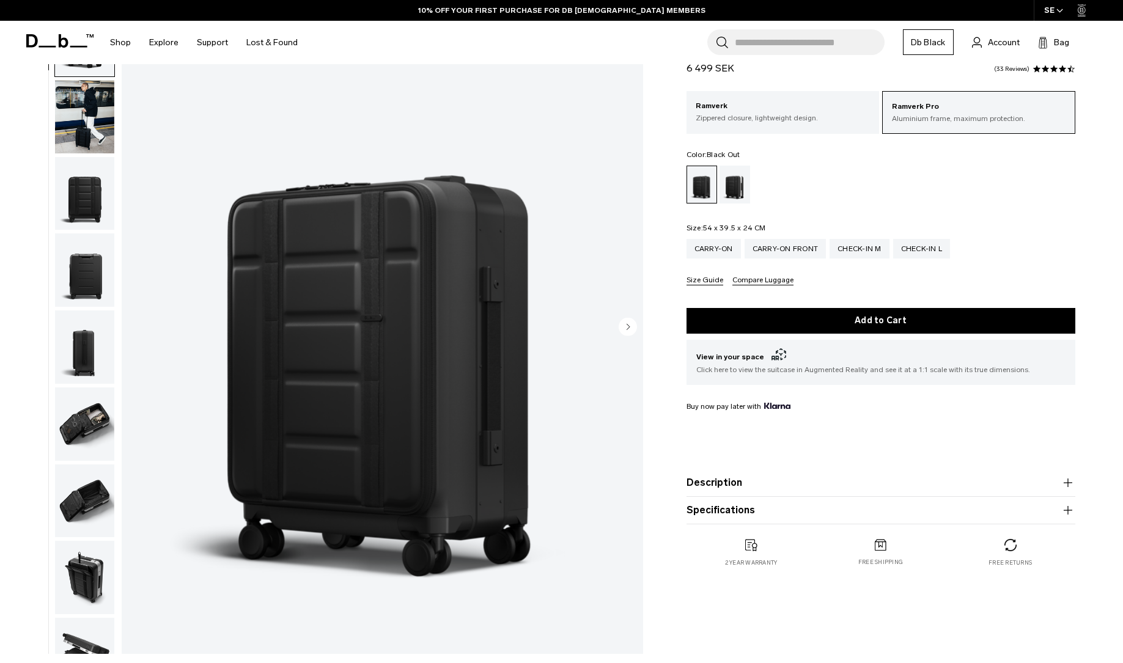
click at [97, 197] on img "button" at bounding box center [84, 193] width 59 height 73
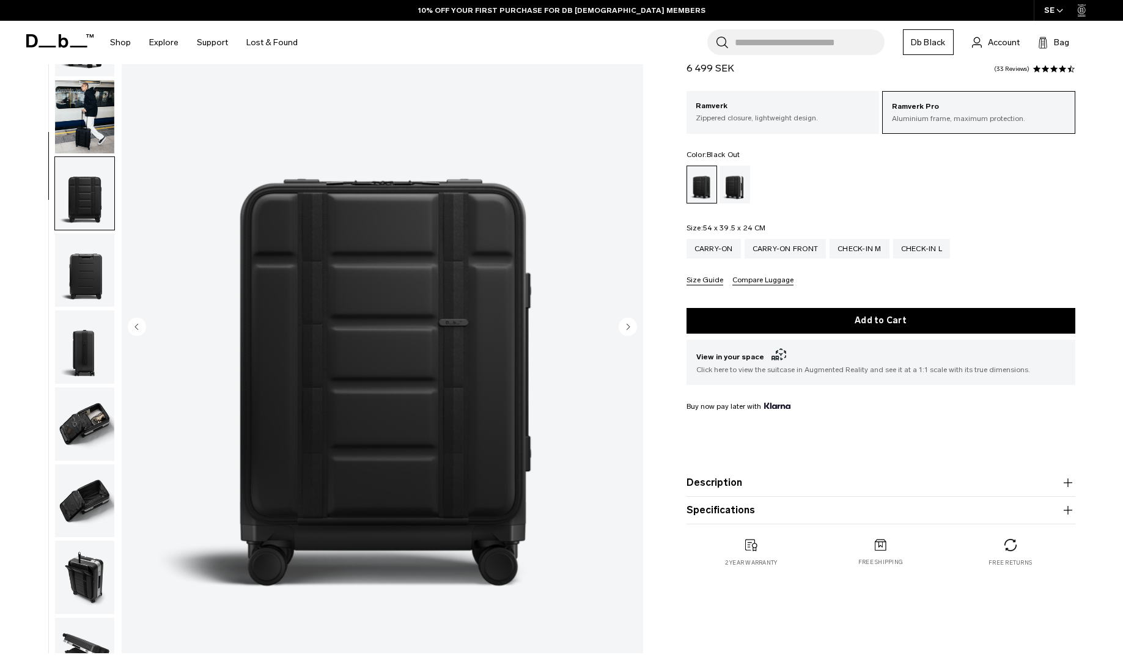
scroll to position [123, 0]
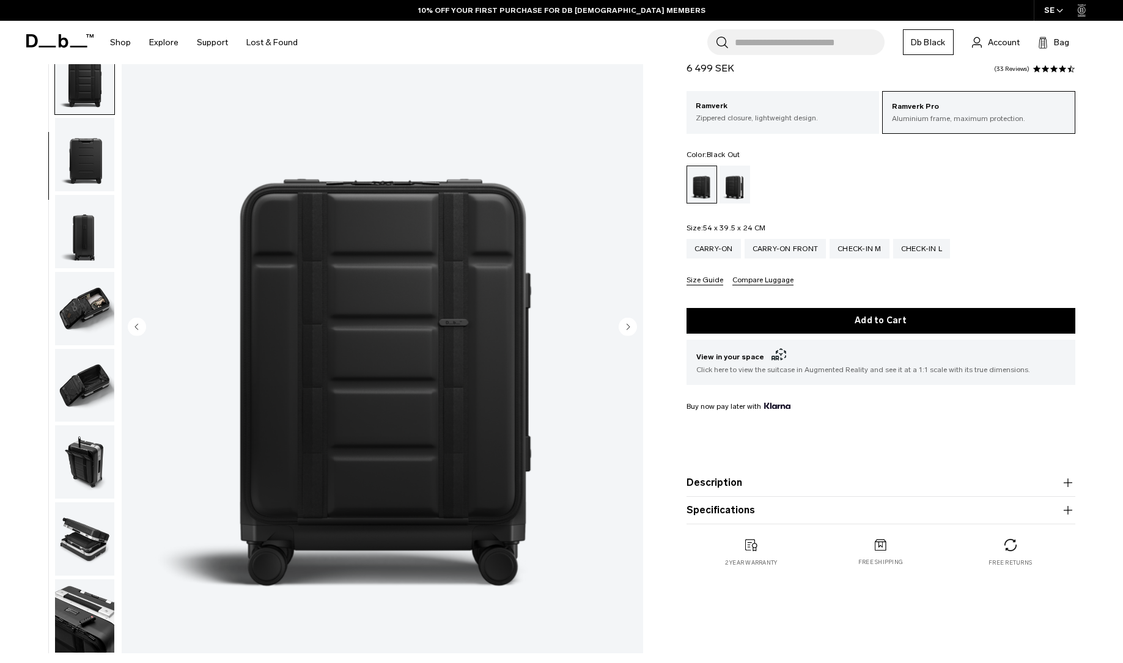
click at [93, 300] on img "button" at bounding box center [84, 308] width 59 height 73
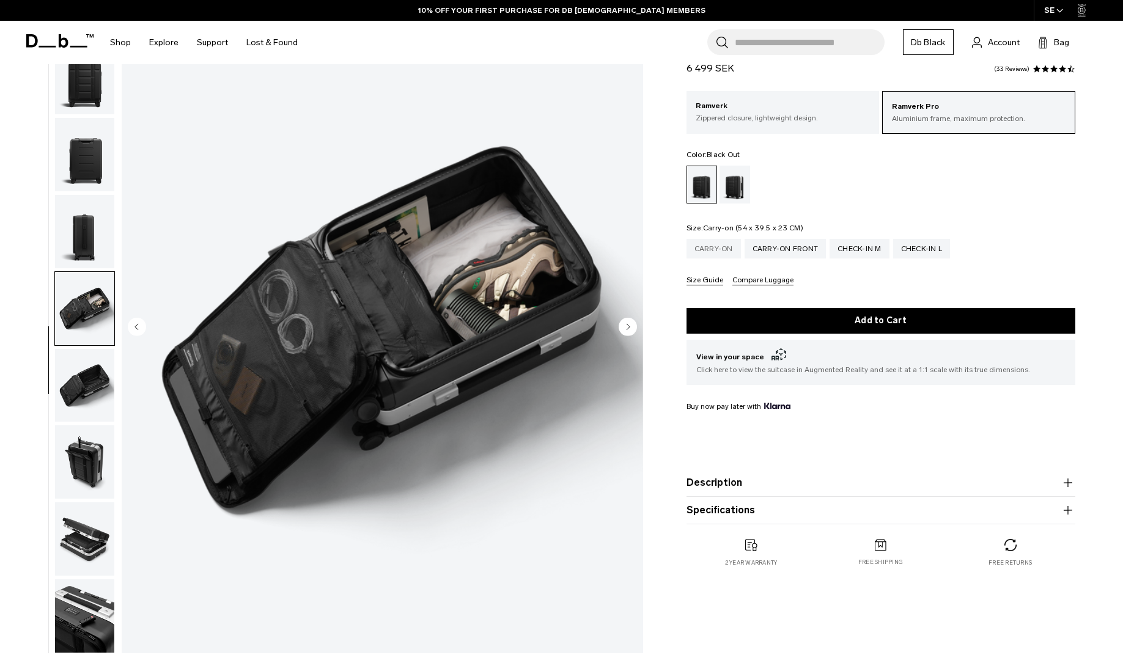
click at [727, 255] on div "Carry-on" at bounding box center [713, 249] width 54 height 20
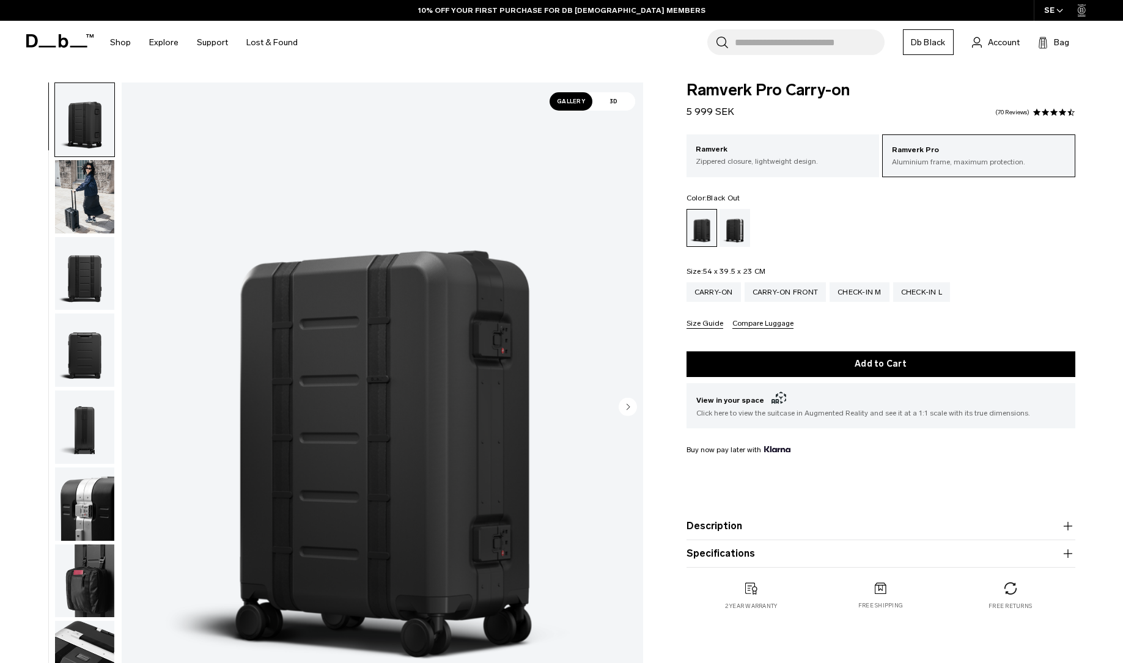
click at [86, 364] on img "button" at bounding box center [84, 349] width 59 height 73
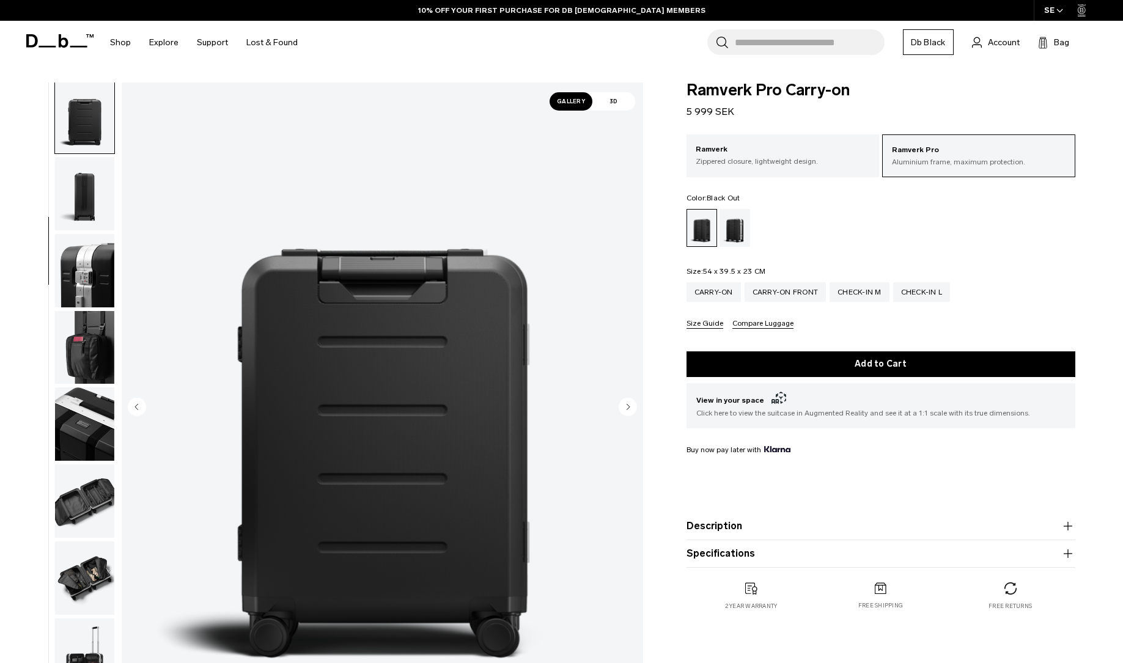
click at [84, 359] on img "button" at bounding box center [84, 347] width 59 height 73
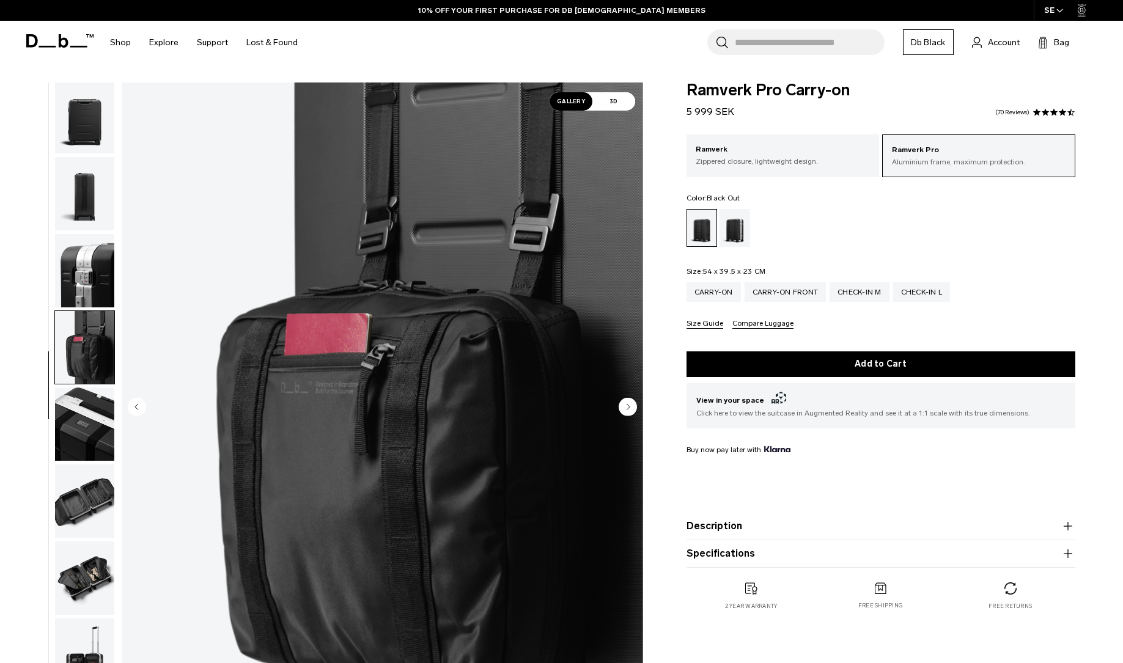
scroll to position [435, 0]
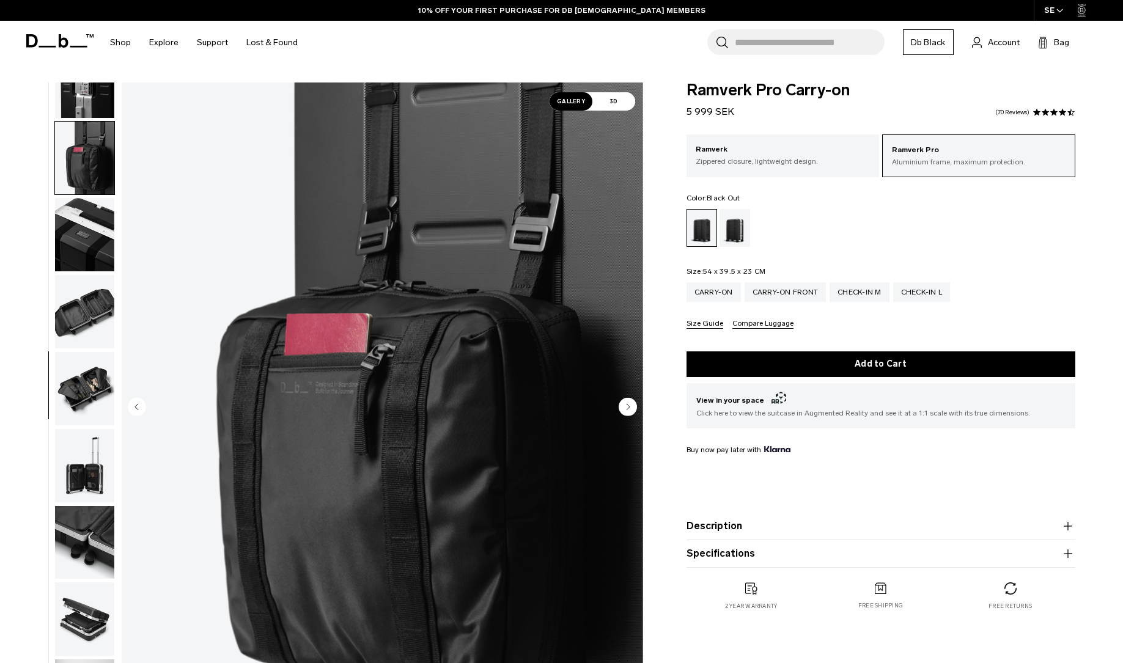
click at [84, 397] on img "button" at bounding box center [84, 388] width 59 height 73
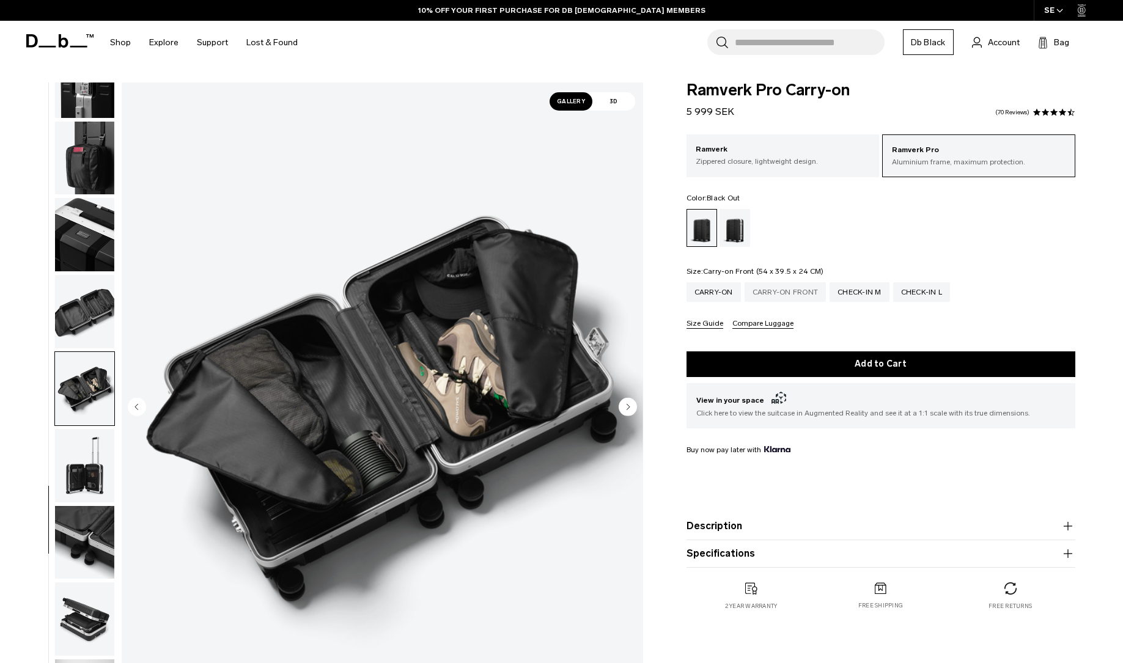
click at [765, 291] on div "Carry-on Front" at bounding box center [785, 292] width 82 height 20
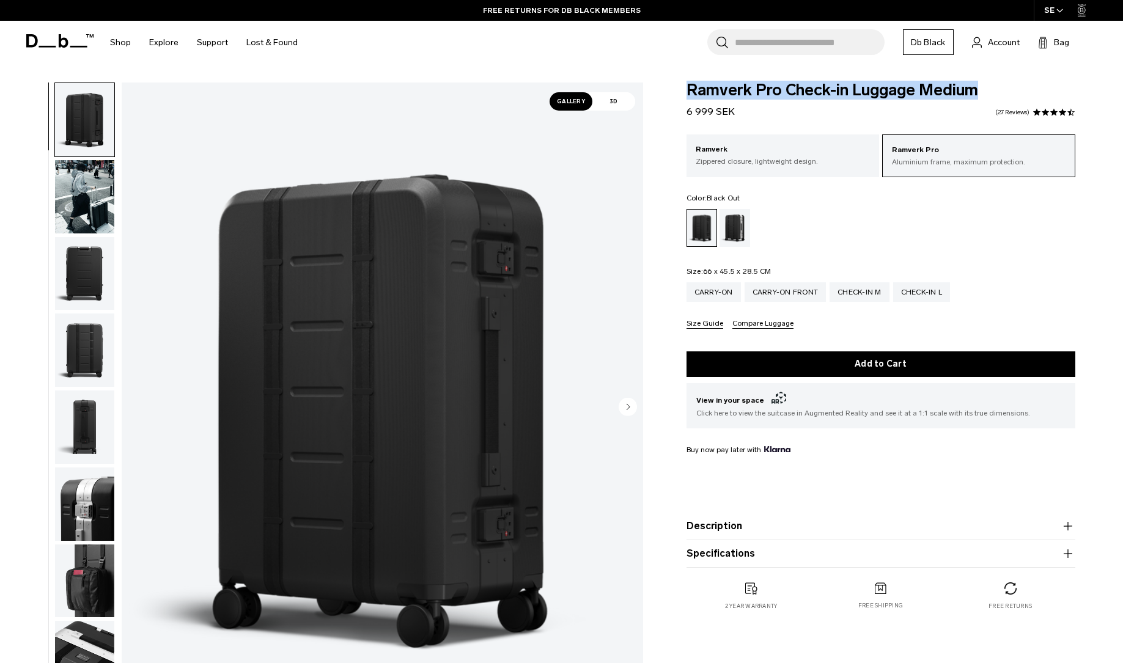
drag, startPoint x: 685, startPoint y: 86, endPoint x: 987, endPoint y: 92, distance: 301.9
click at [987, 92] on div "Ramverk Pro Check-in Luggage Medium 6 999 SEK 4.3 star rating 27 Reviews Ramver…" at bounding box center [881, 358] width 462 height 552
copy span "Ramverk Pro Check-in Luggage Medium"
click at [301, 84] on img "1 / 12" at bounding box center [382, 407] width 521 height 651
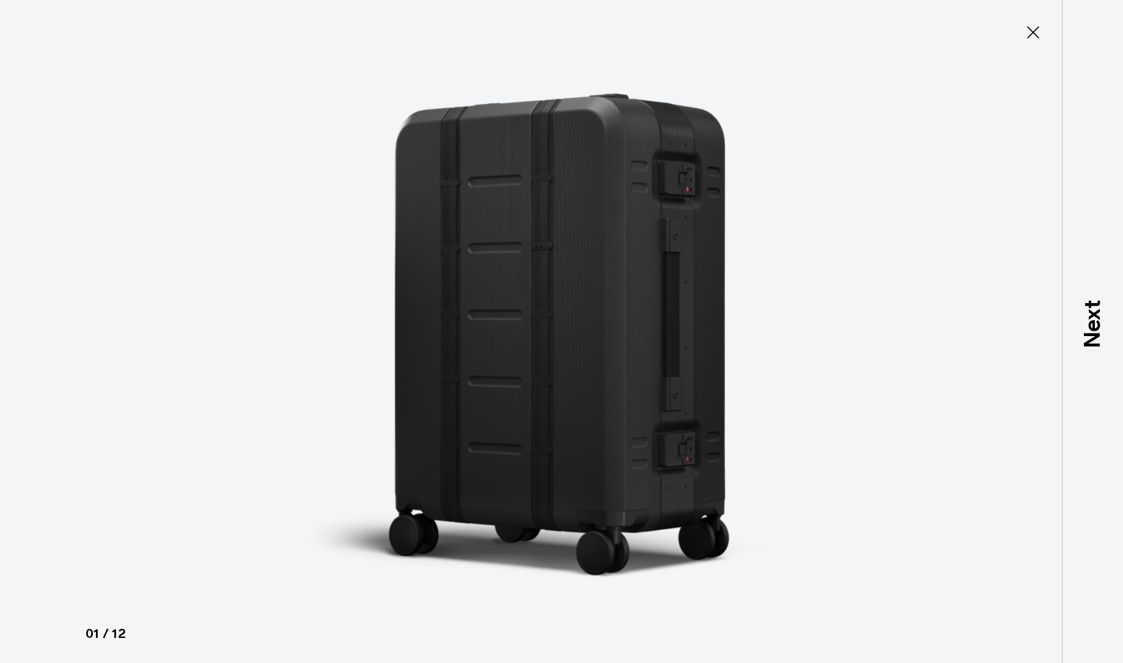
click at [853, 16] on div at bounding box center [561, 331] width 1123 height 663
click at [780, 1] on img at bounding box center [562, 331] width 550 height 663
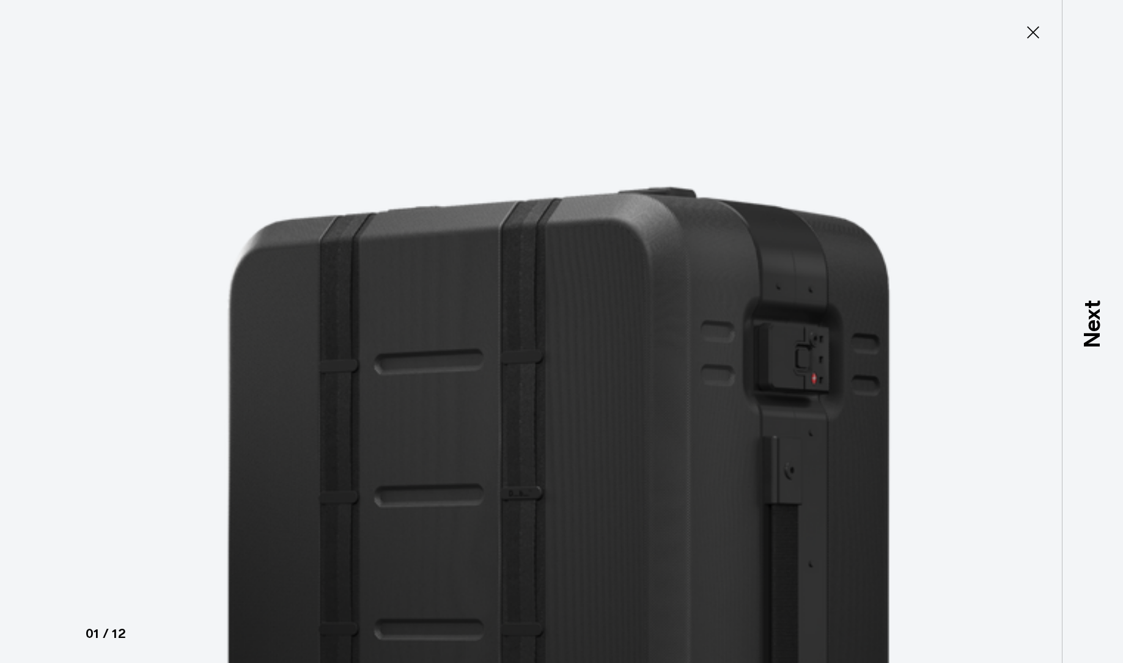
click at [1031, 34] on icon at bounding box center [1033, 32] width 12 height 12
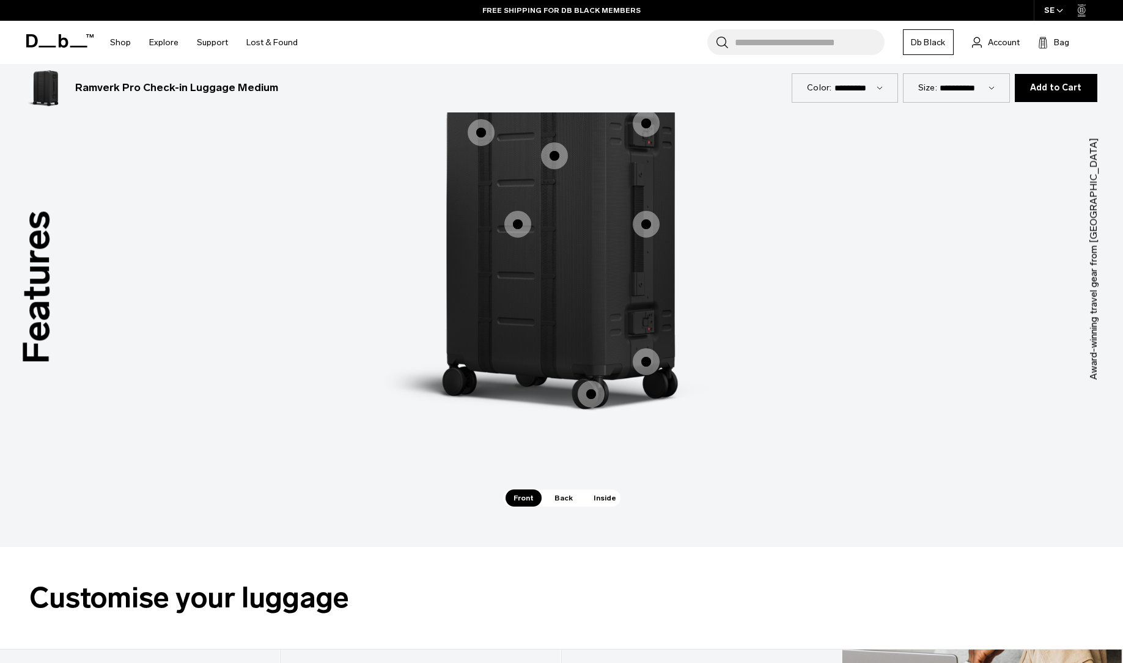
scroll to position [1687, 0]
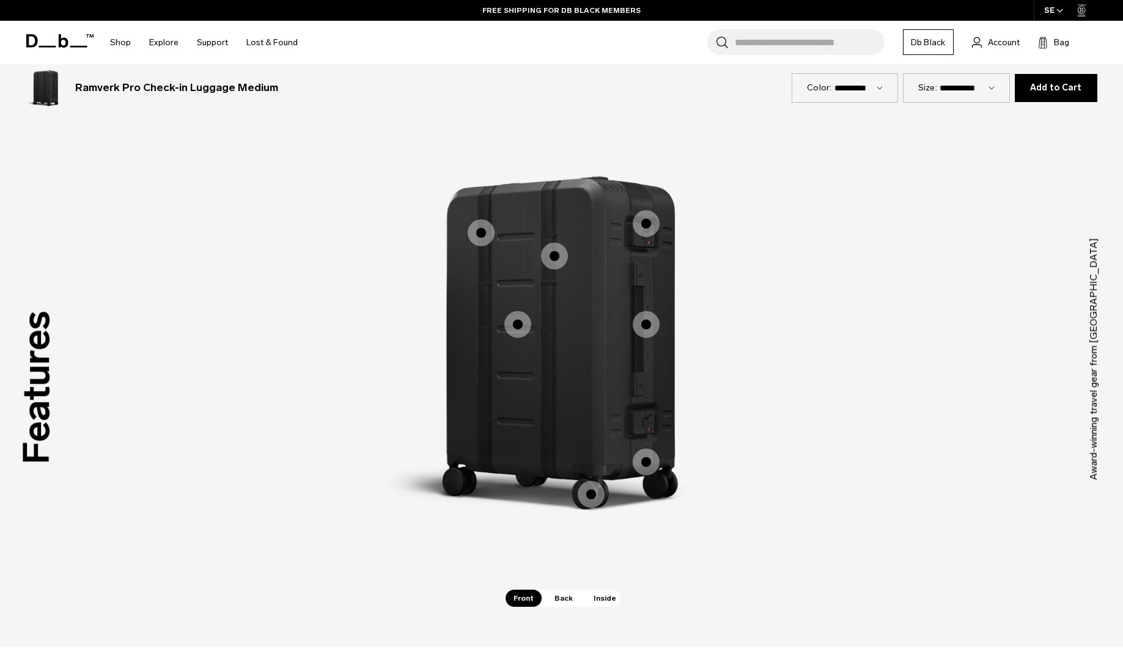
click at [551, 596] on span "Back" at bounding box center [563, 598] width 34 height 17
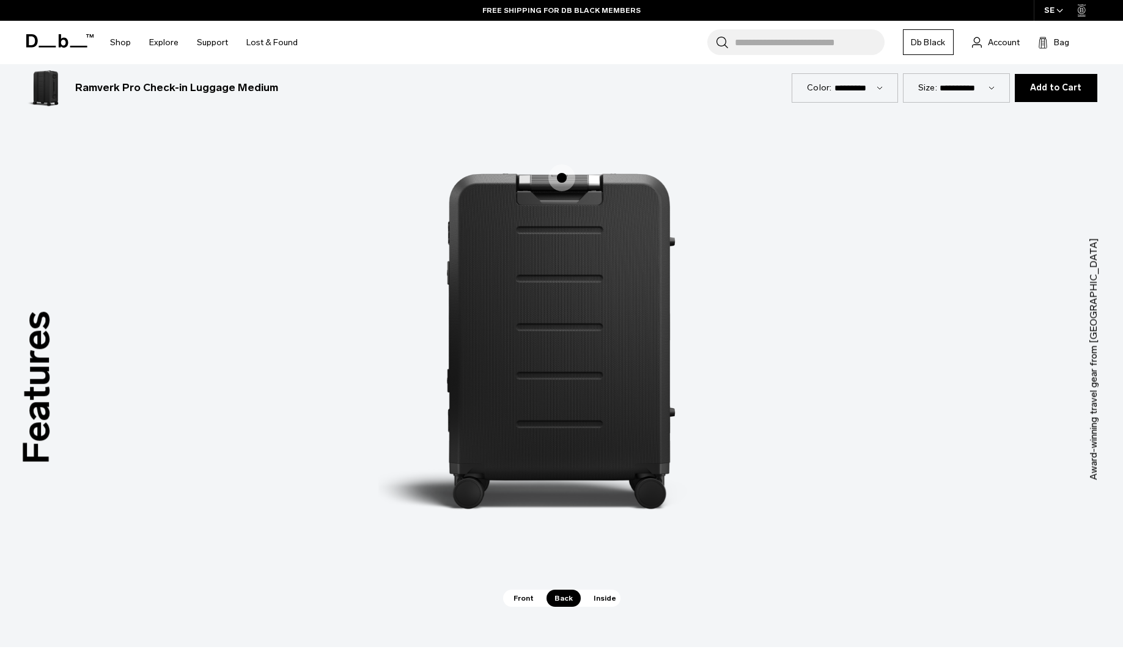
click at [599, 603] on span "Inside" at bounding box center [604, 598] width 38 height 17
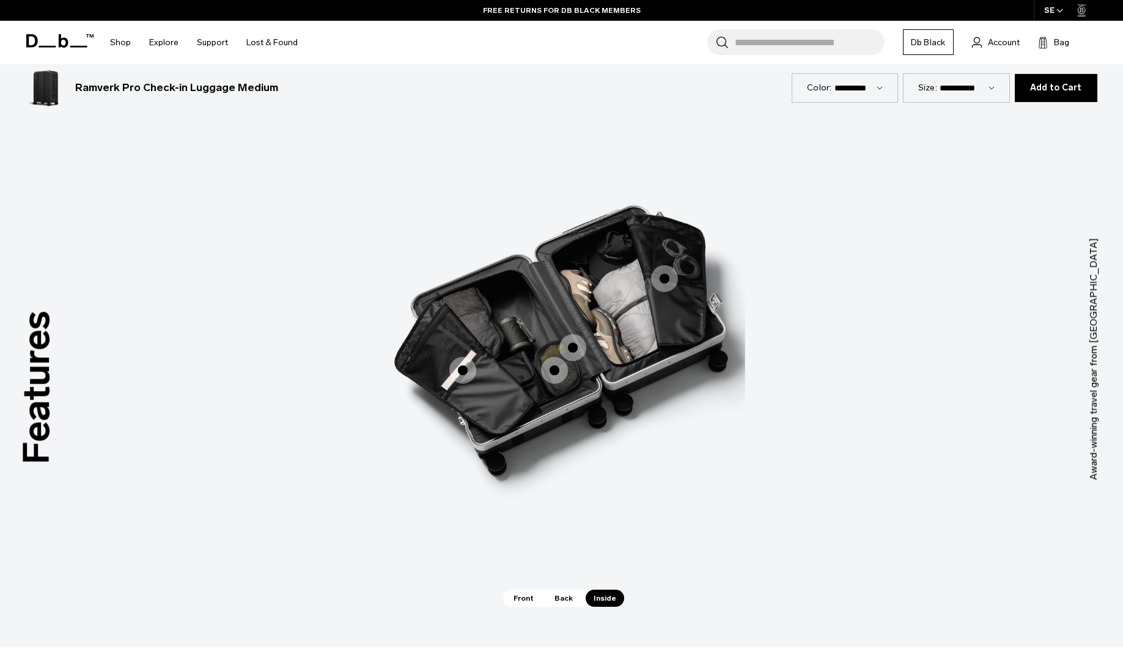
click at [555, 370] on span "3 / 3" at bounding box center [554, 370] width 27 height 27
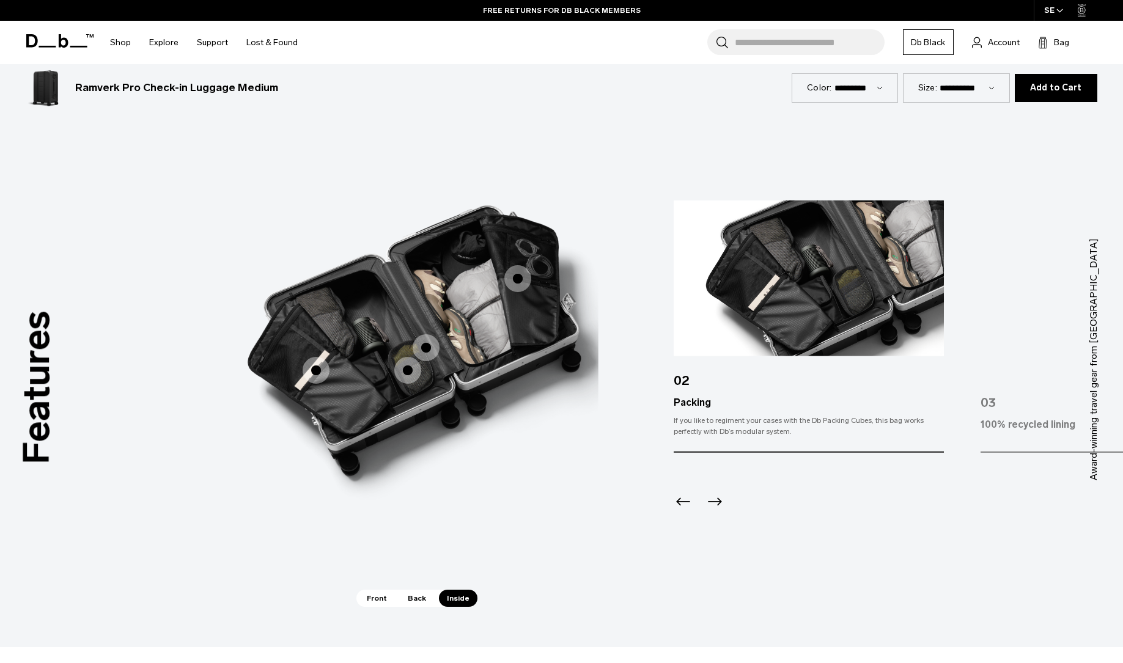
scroll to position [1681, 0]
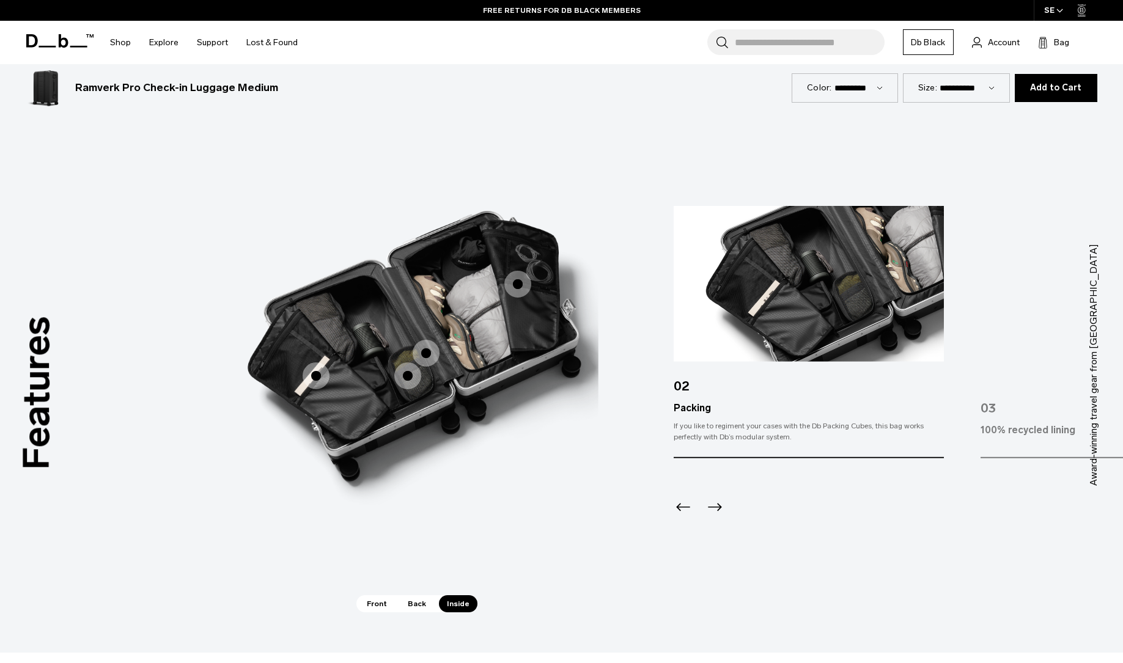
click at [687, 508] on icon "Previous slide" at bounding box center [683, 507] width 20 height 20
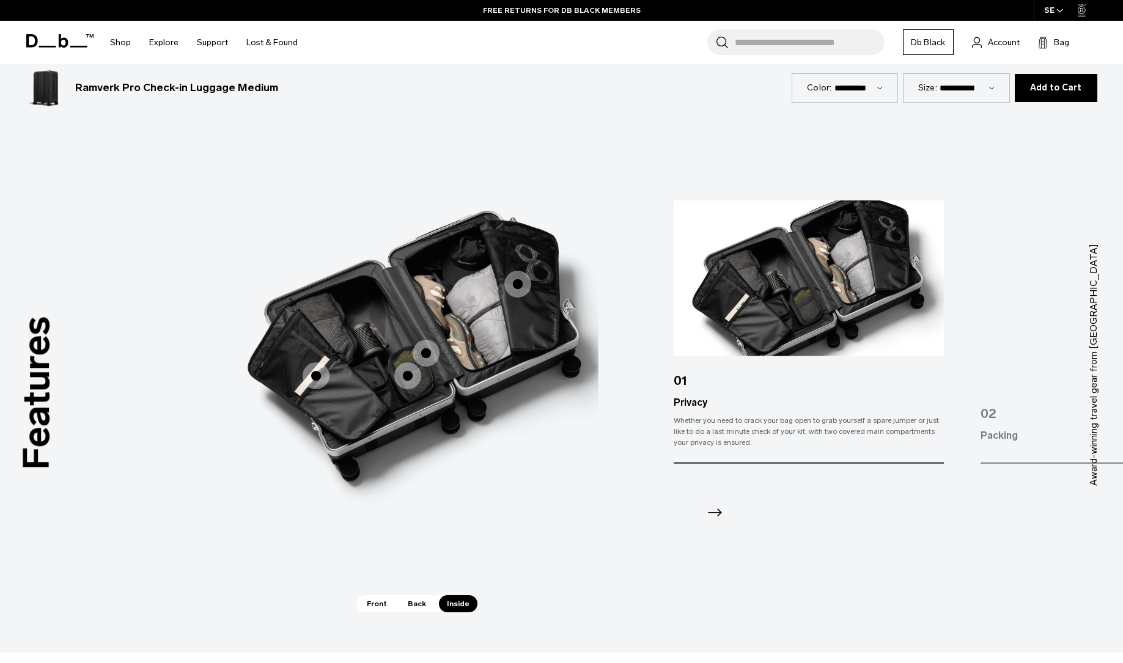
click at [716, 511] on icon "Next slide" at bounding box center [715, 512] width 14 height 8
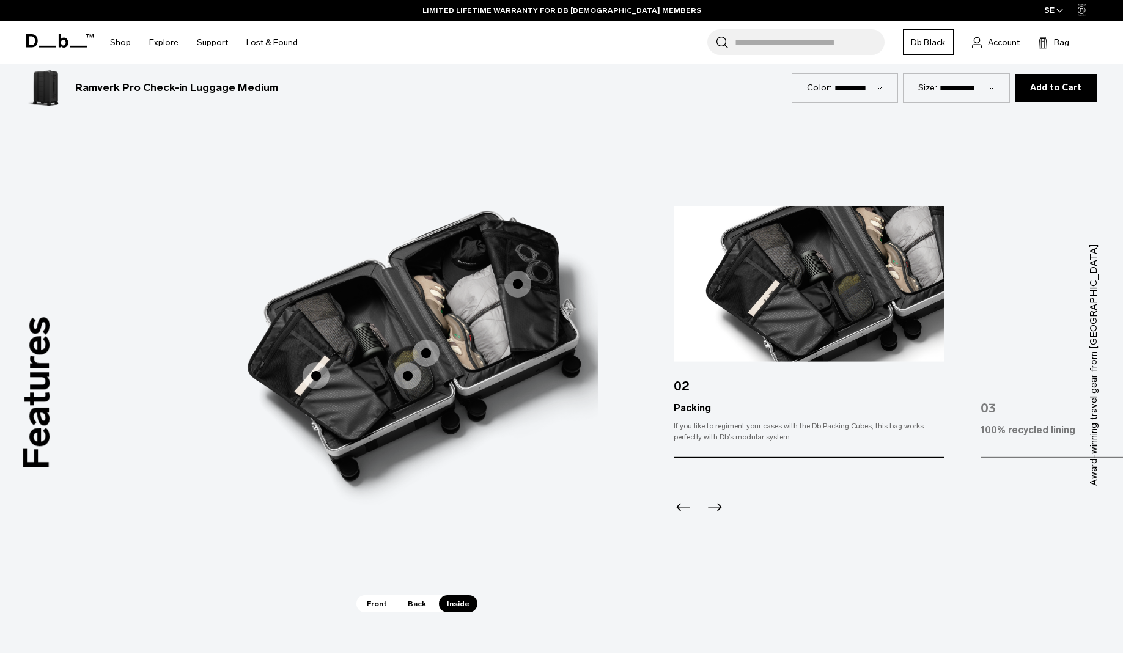
click at [716, 511] on icon "Next slide" at bounding box center [715, 507] width 20 height 20
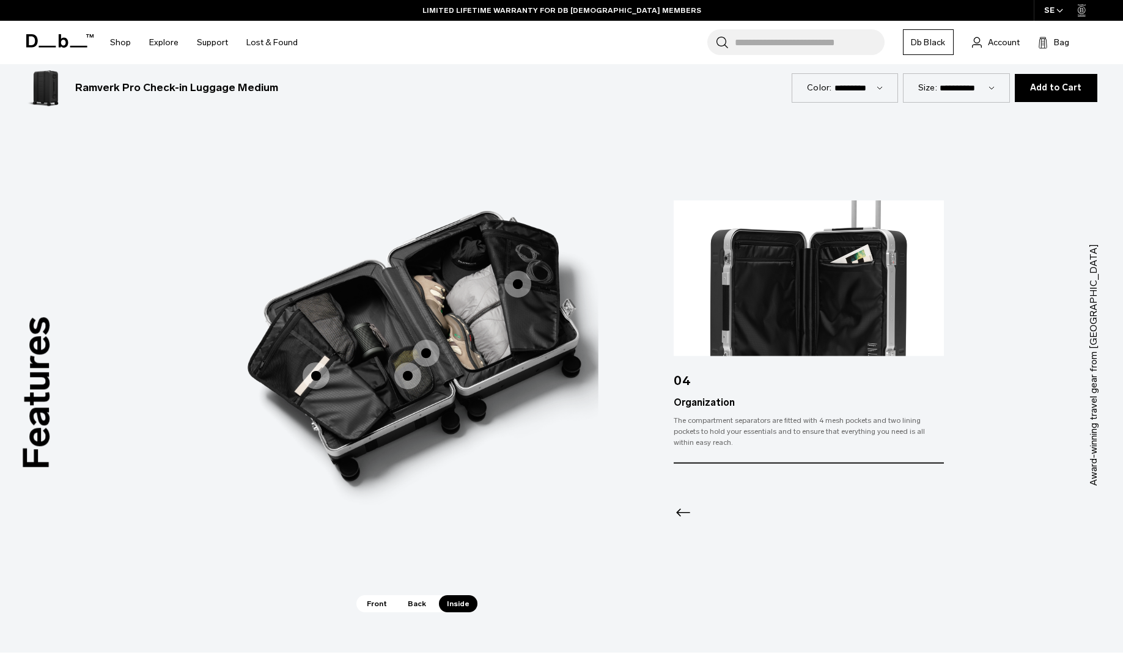
click at [716, 511] on div at bounding box center [807, 497] width 269 height 66
click at [739, 546] on div "Features Tap a hotspot to learn more Award-winning travel gear from Scandinavia…" at bounding box center [561, 365] width 1123 height 576
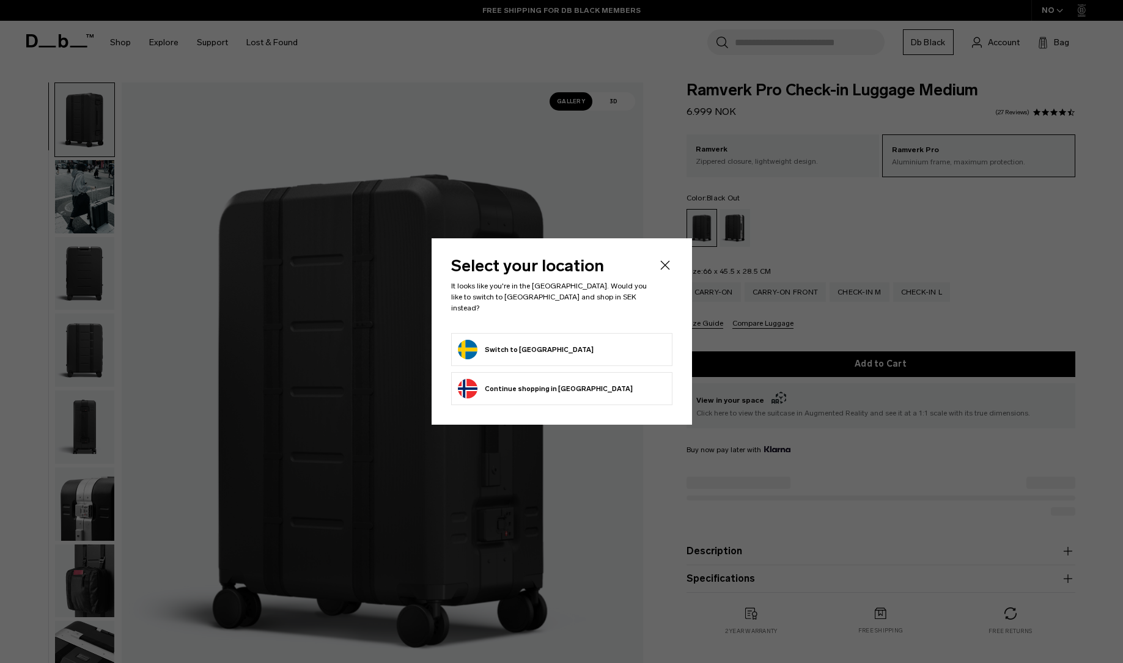
click at [582, 340] on form "Switch to Sweden" at bounding box center [562, 350] width 208 height 20
click at [517, 340] on button "Switch to Sweden" at bounding box center [526, 350] width 136 height 20
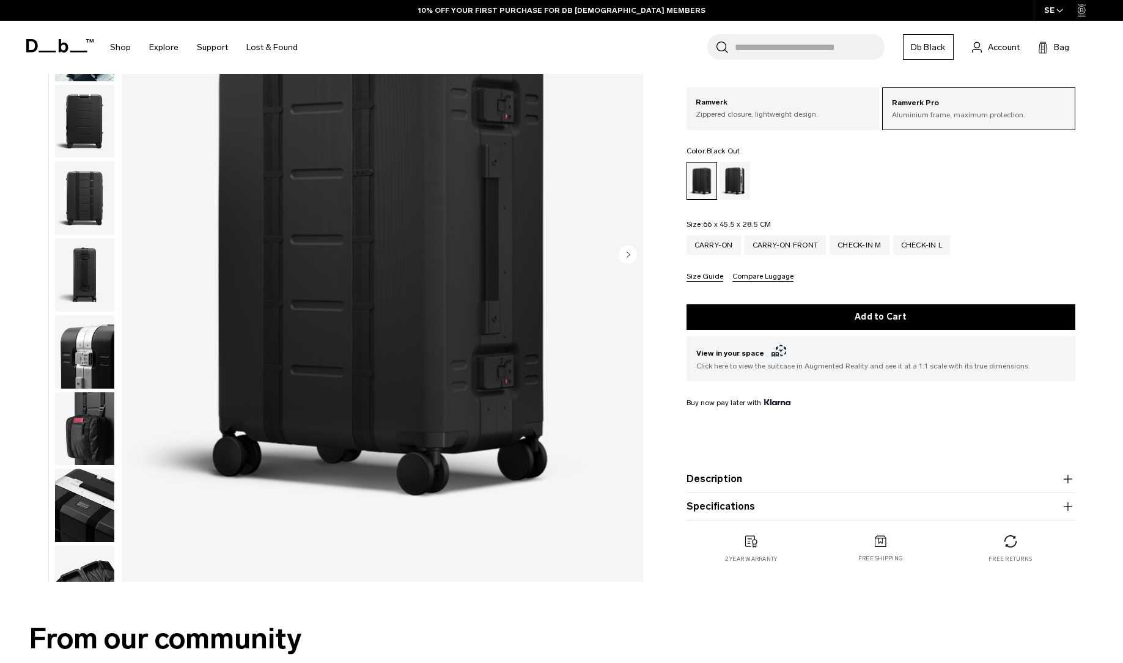
scroll to position [169, 0]
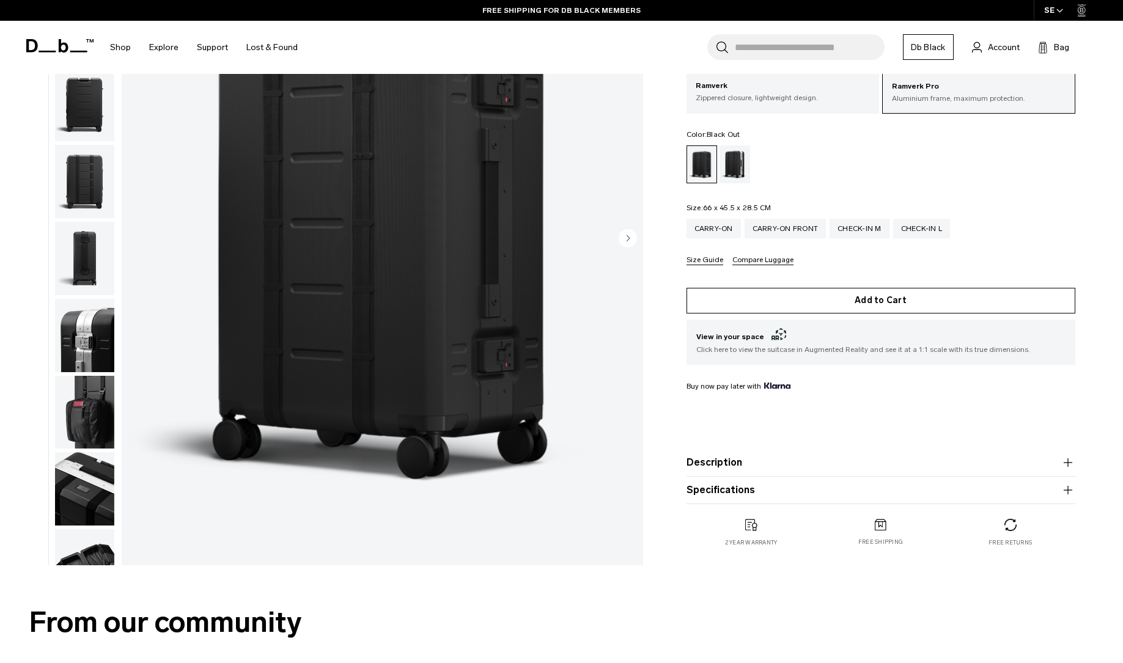
click at [809, 306] on button "Add to Cart" at bounding box center [880, 301] width 389 height 26
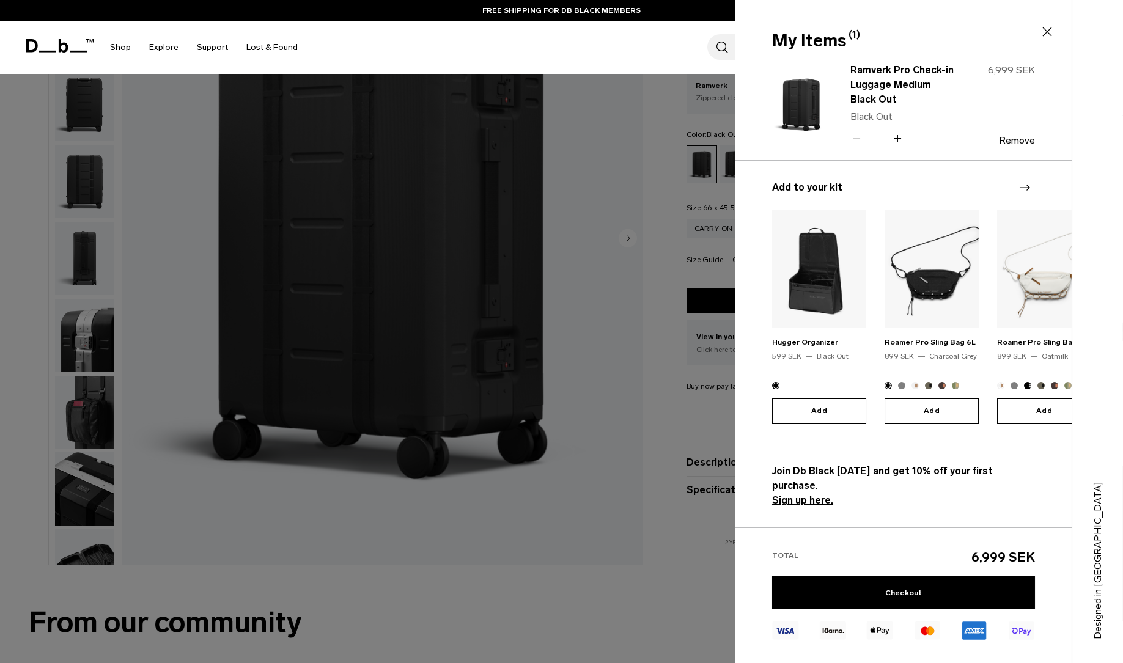
click at [670, 56] on div "Search for Bags, Luggage... Search Close Trending Products All Products Hugger …" at bounding box center [704, 47] width 795 height 53
click at [707, 563] on div at bounding box center [561, 331] width 1123 height 663
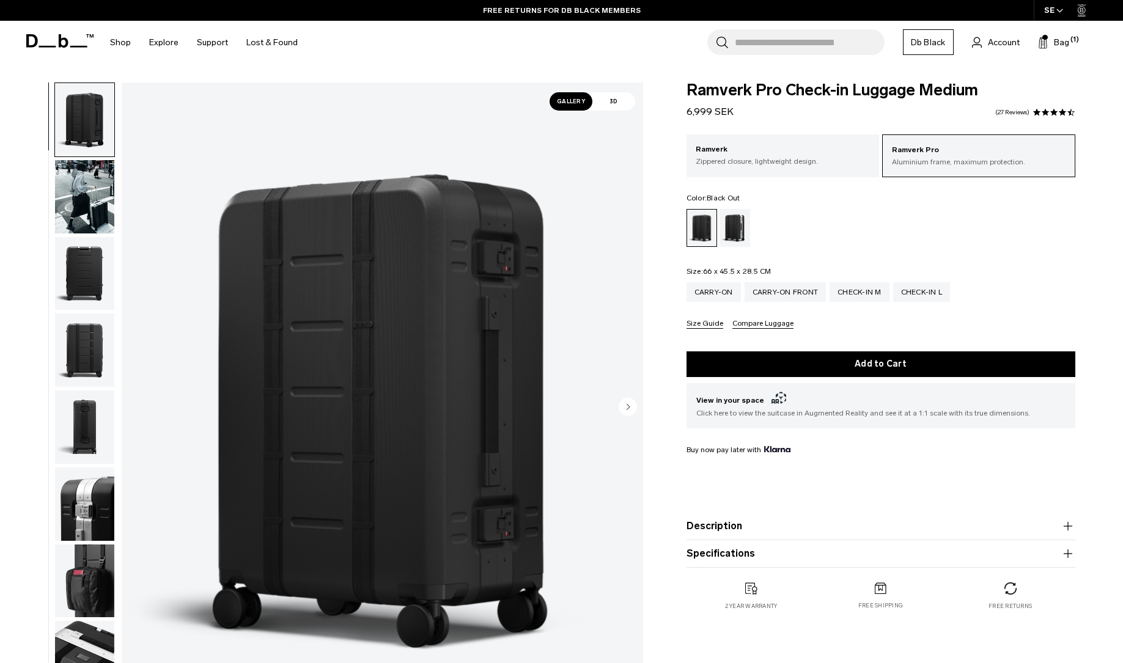
scroll to position [0, 0]
click at [808, 295] on div "Carry-on Front" at bounding box center [785, 292] width 82 height 20
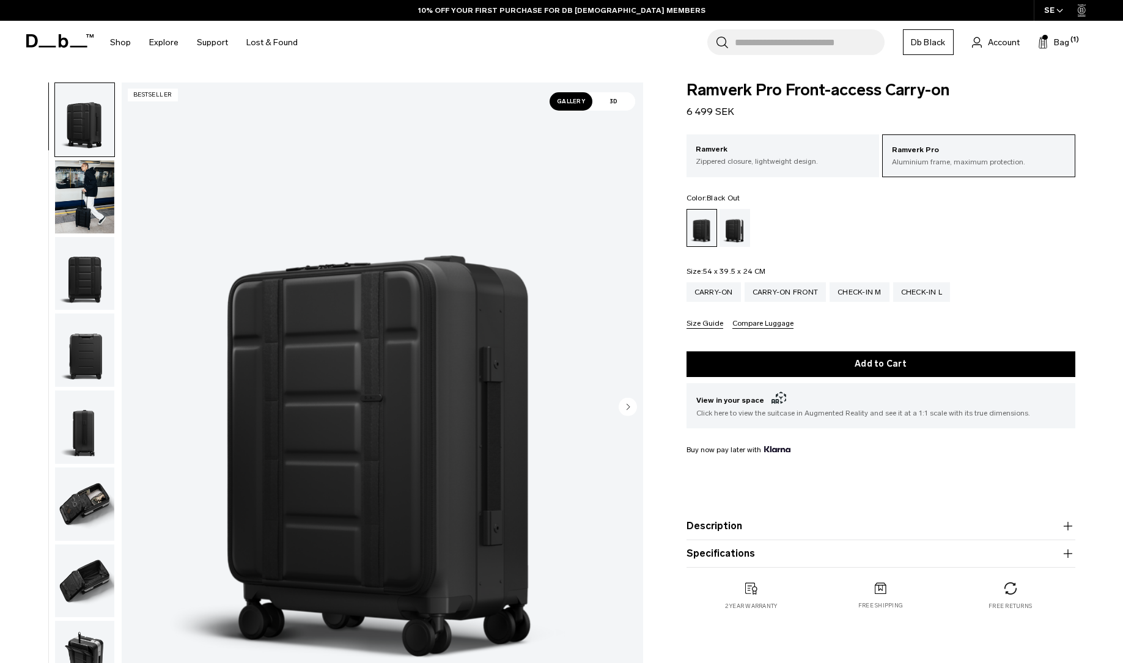
click at [718, 302] on div "Carry-on" at bounding box center [713, 292] width 54 height 20
click at [716, 293] on div "Carry-on" at bounding box center [713, 292] width 54 height 20
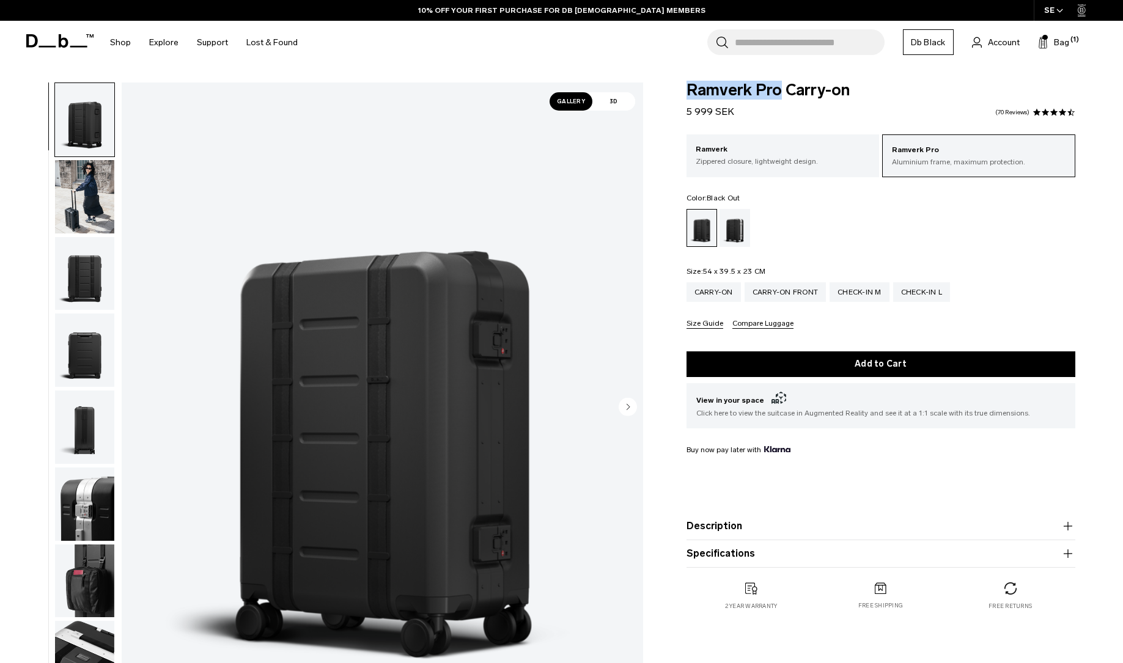
drag, startPoint x: 686, startPoint y: 86, endPoint x: 780, endPoint y: 90, distance: 94.2
click at [780, 90] on span "Ramverk Pro Carry-on" at bounding box center [880, 90] width 389 height 16
copy span "Ramverk Pro"
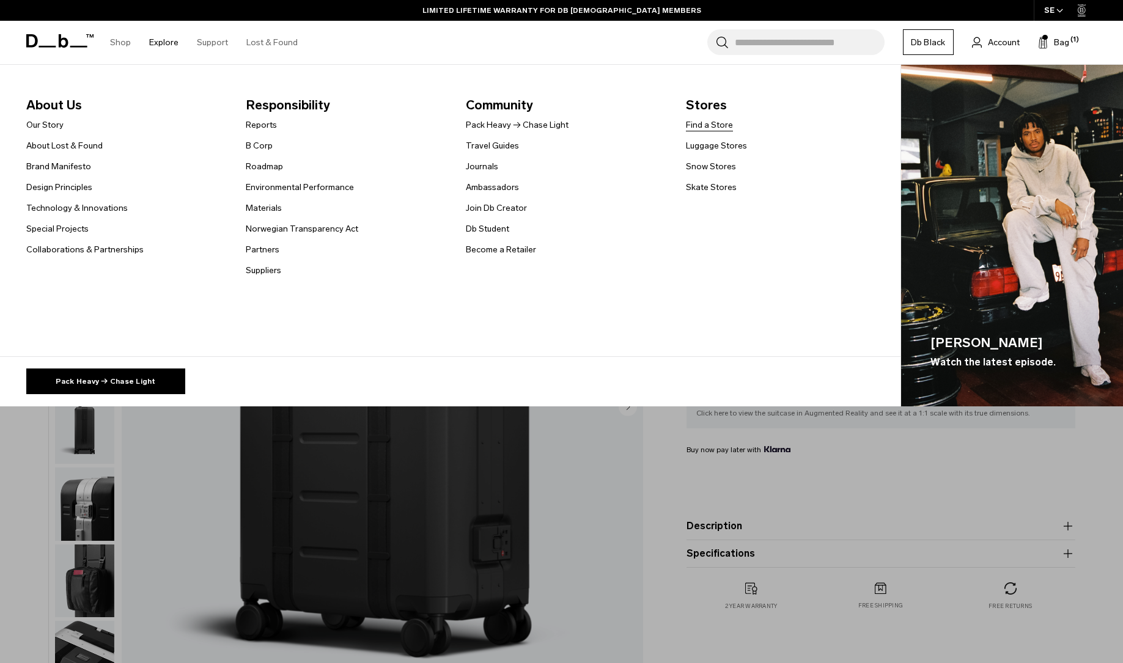
click at [700, 126] on link "Find a Store" at bounding box center [709, 125] width 47 height 13
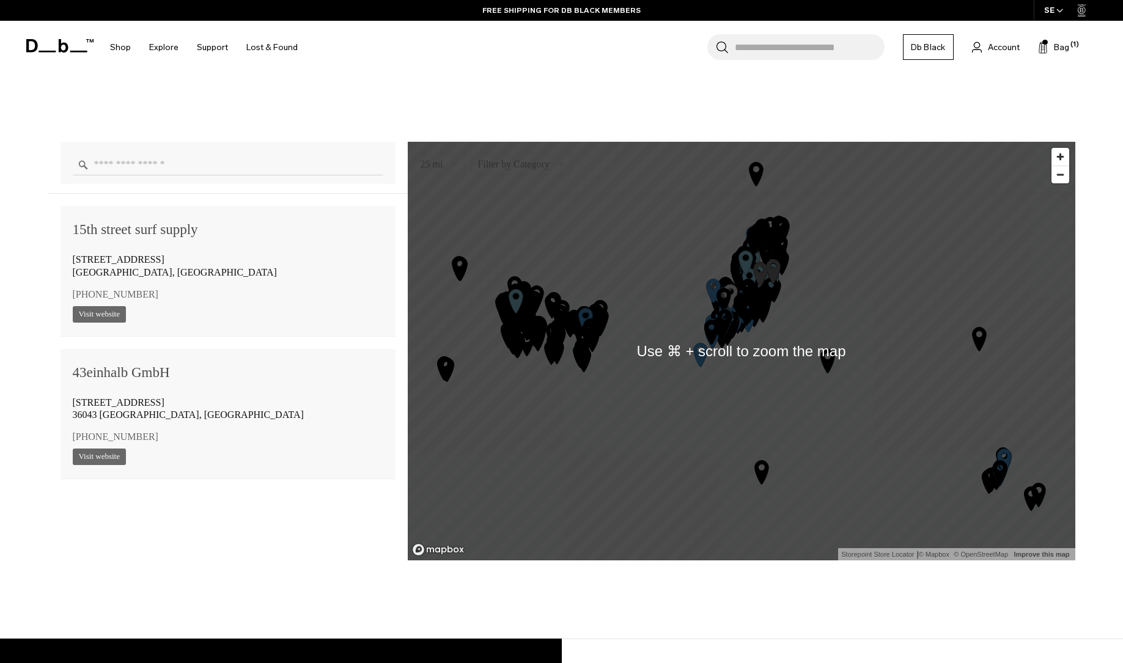
scroll to position [875, 0]
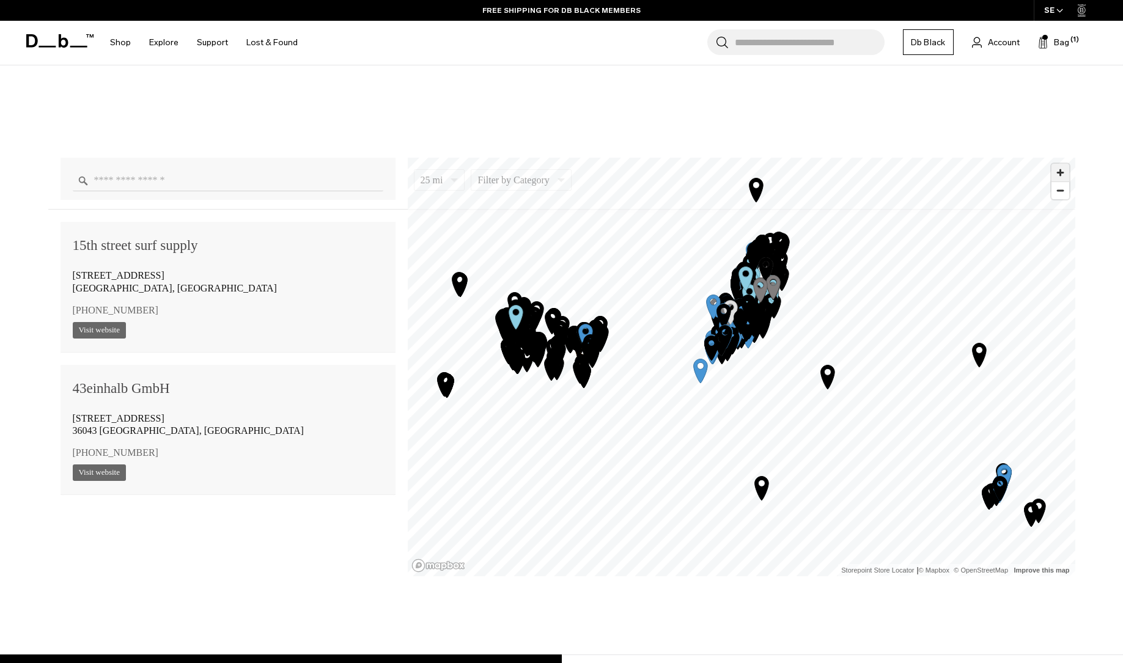
click at [1061, 175] on span "Zoom in" at bounding box center [1060, 173] width 18 height 18
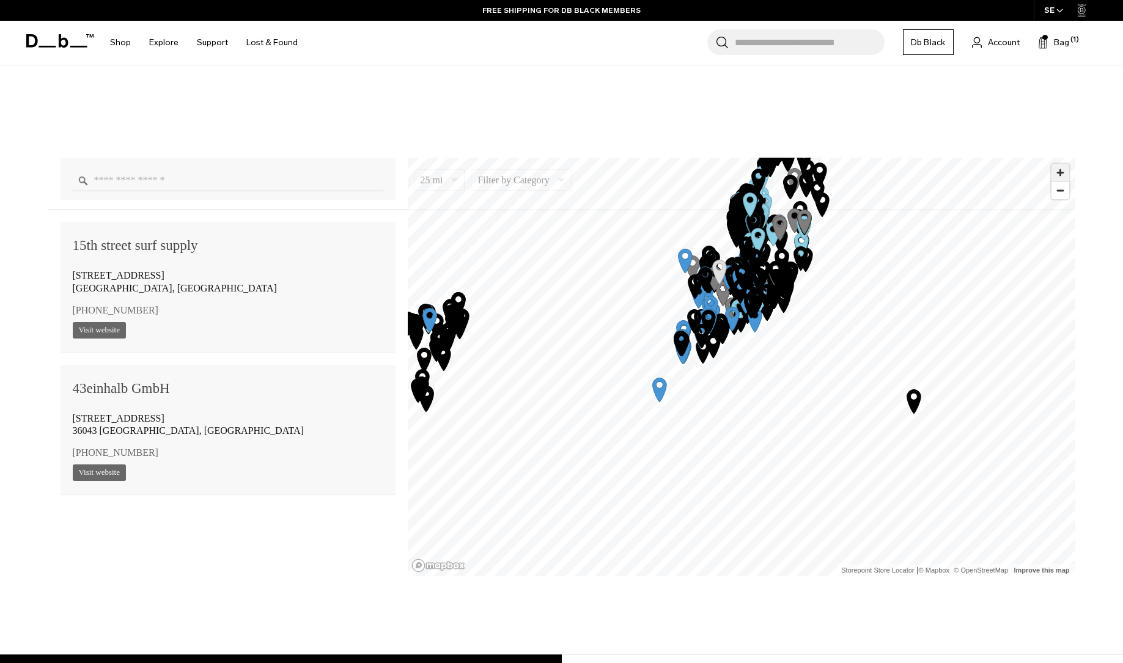
click at [1061, 175] on span "Zoom in" at bounding box center [1060, 173] width 18 height 18
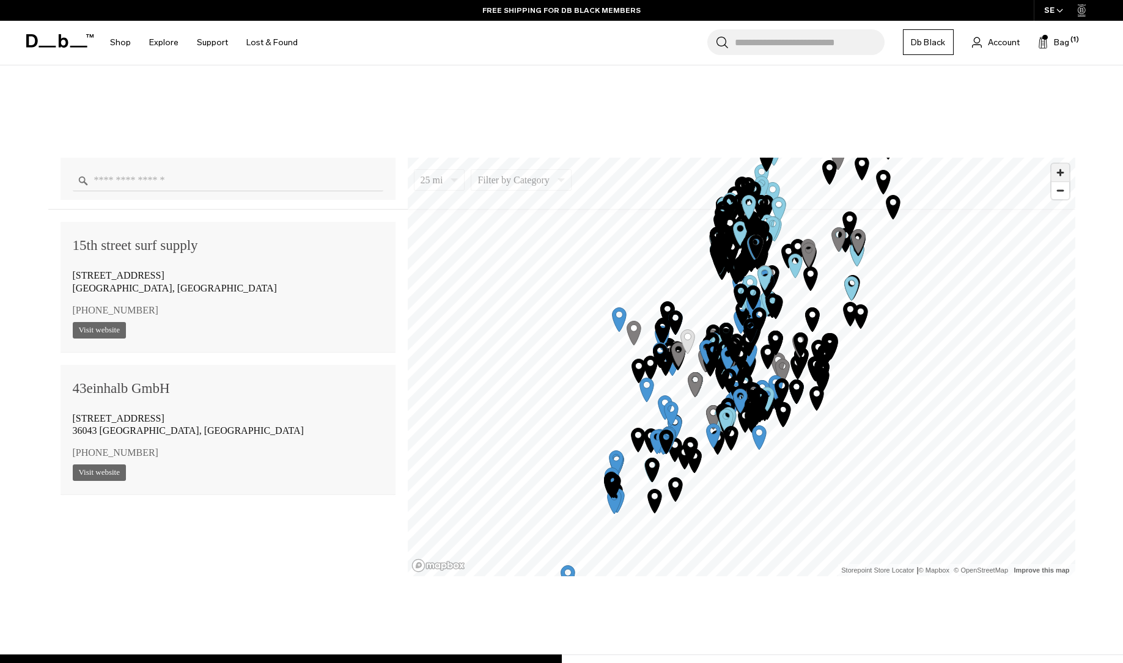
click at [1061, 174] on span "Zoom in" at bounding box center [1060, 173] width 18 height 18
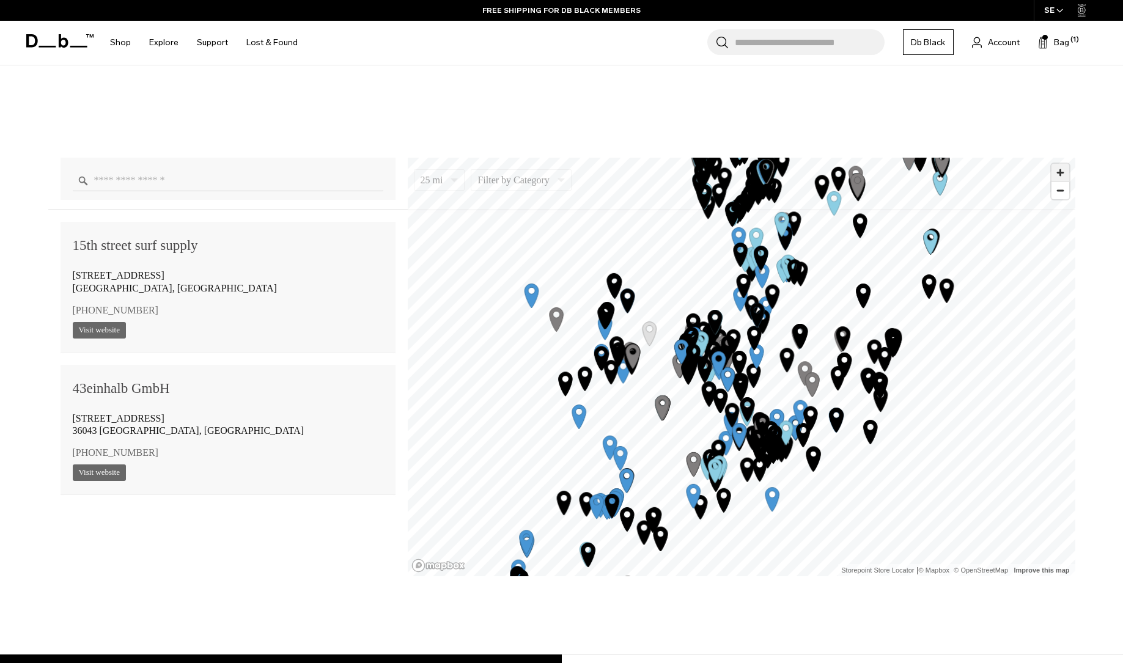
click at [1061, 174] on span "Zoom in" at bounding box center [1060, 173] width 18 height 18
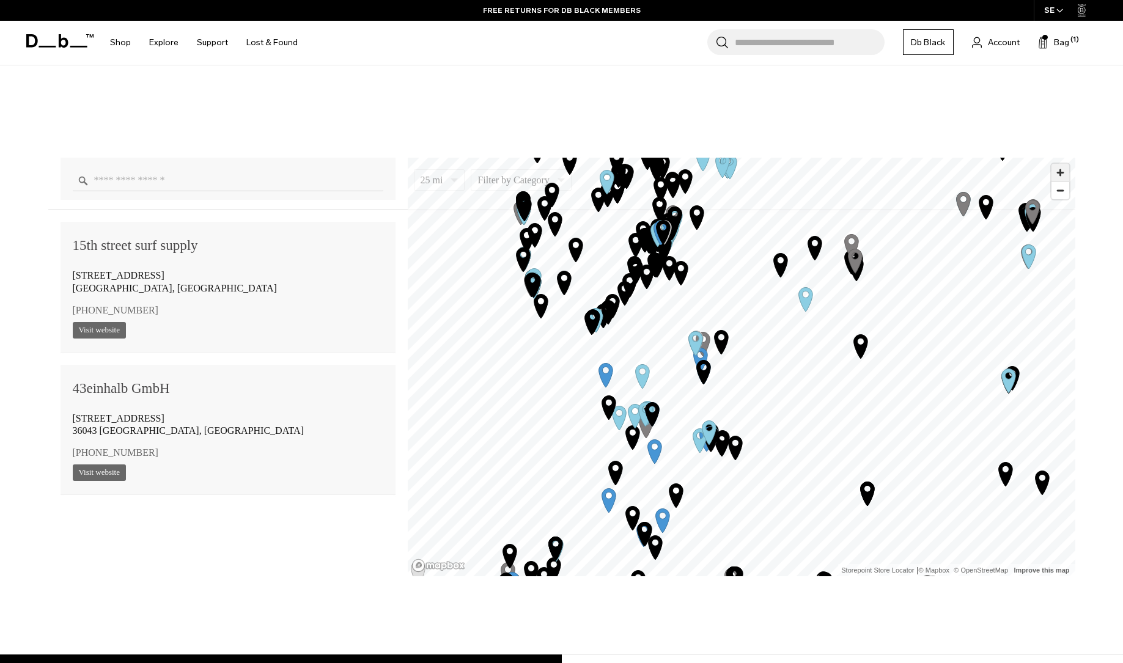
click at [1060, 172] on span "Zoom in" at bounding box center [1060, 173] width 18 height 18
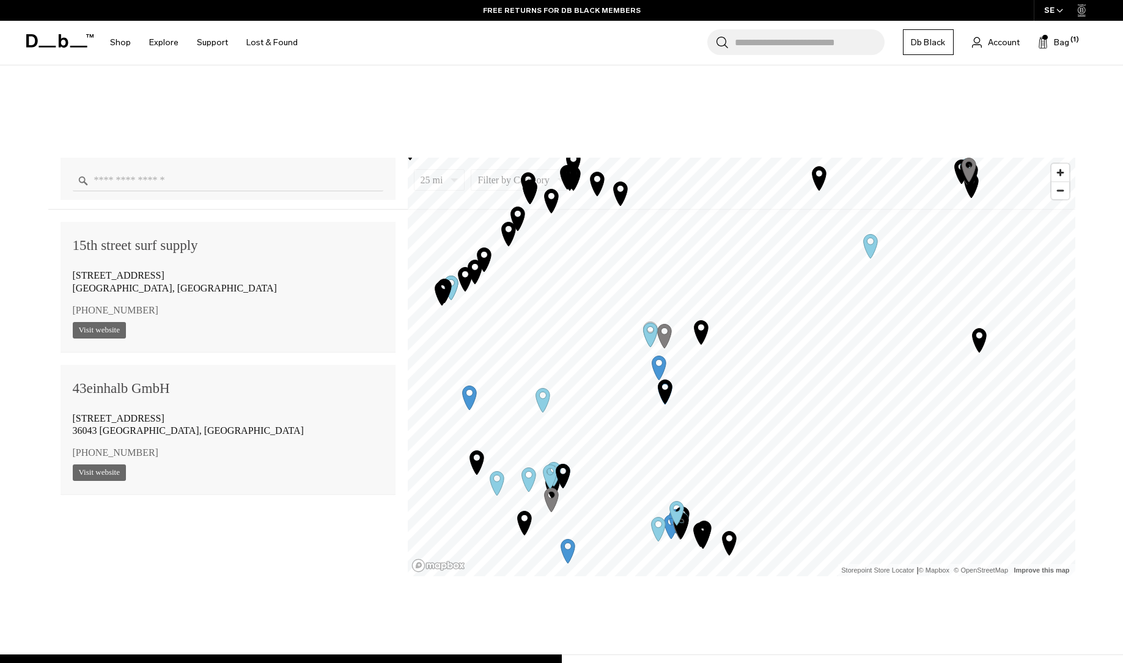
click at [665, 392] on icon "Map marker" at bounding box center [664, 392] width 14 height 24
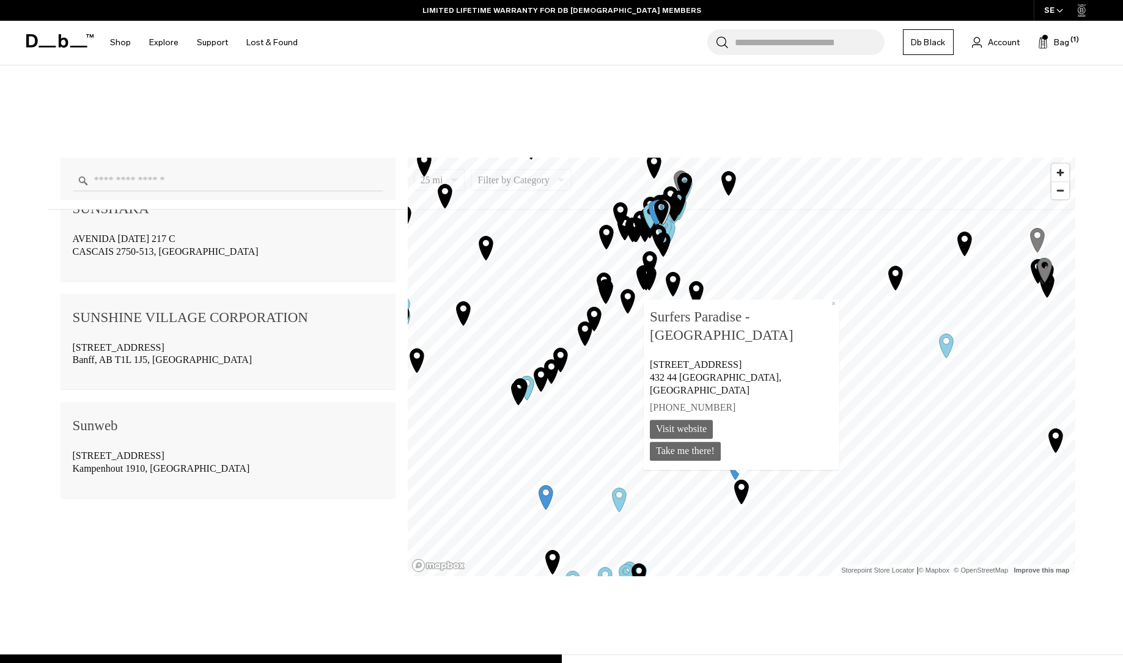
click at [948, 344] on icon "Map marker" at bounding box center [946, 346] width 14 height 24
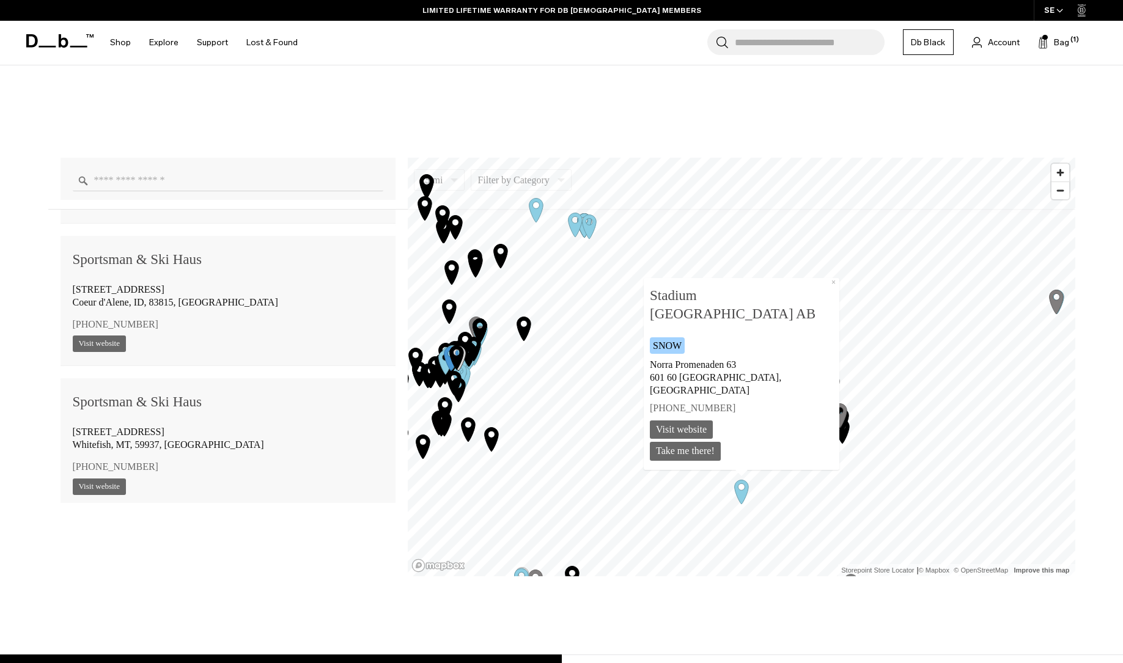
click at [831, 380] on icon "Map marker" at bounding box center [832, 385] width 31 height 31
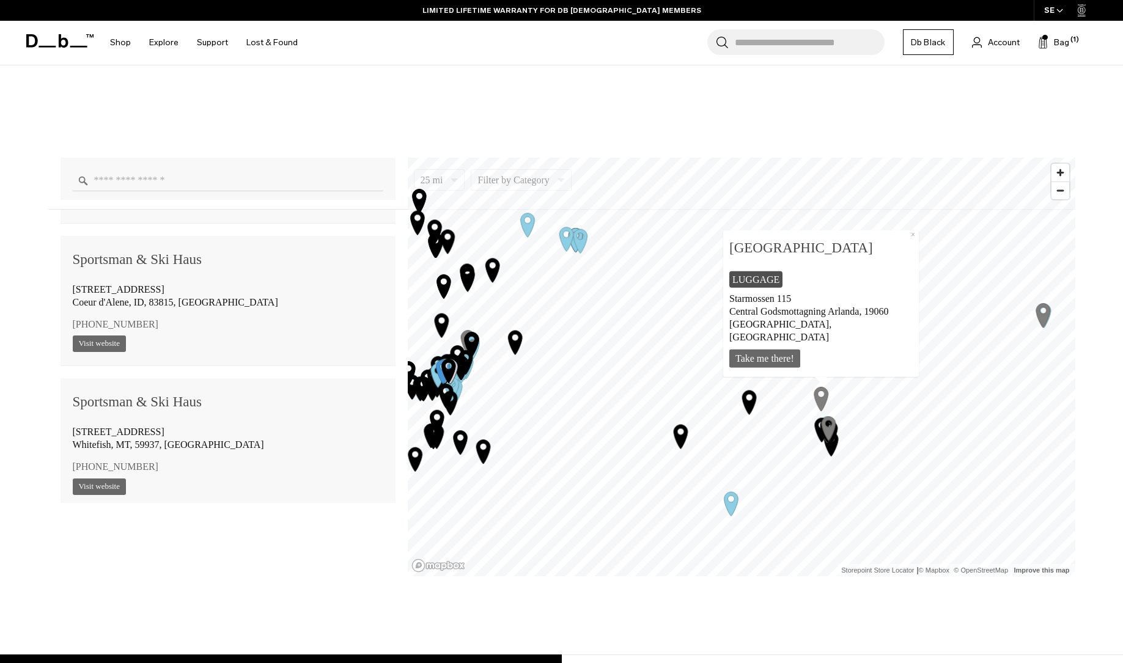
scroll to position [102334, 0]
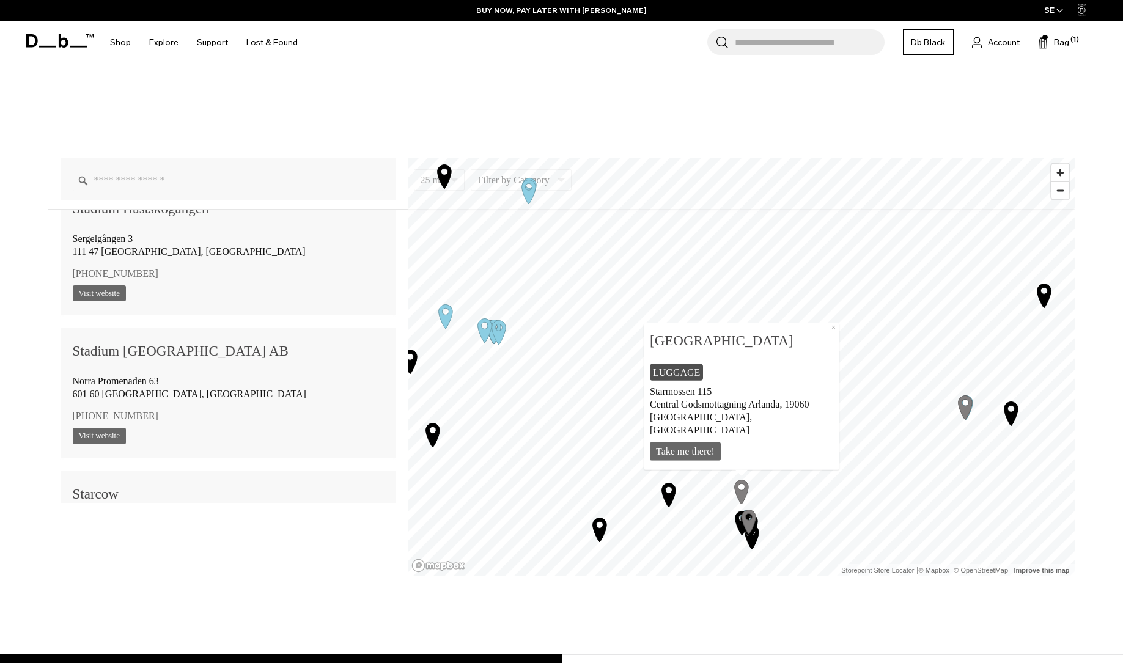
click at [738, 522] on icon "Map marker" at bounding box center [748, 521] width 31 height 31
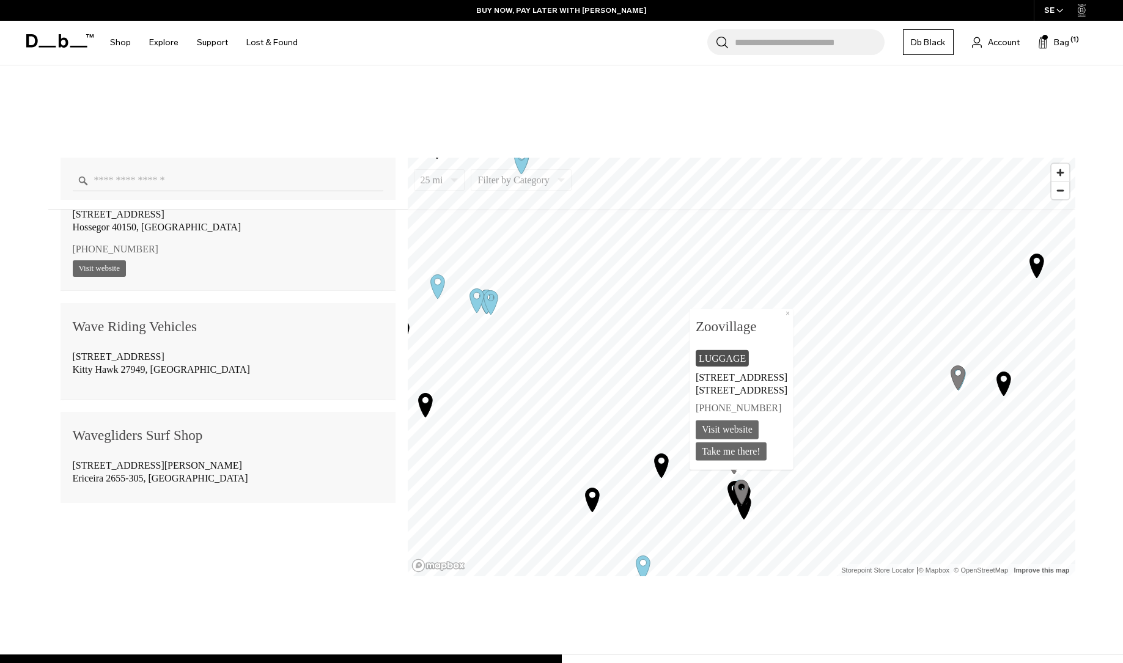
click at [659, 472] on icon "Map marker" at bounding box center [661, 466] width 14 height 24
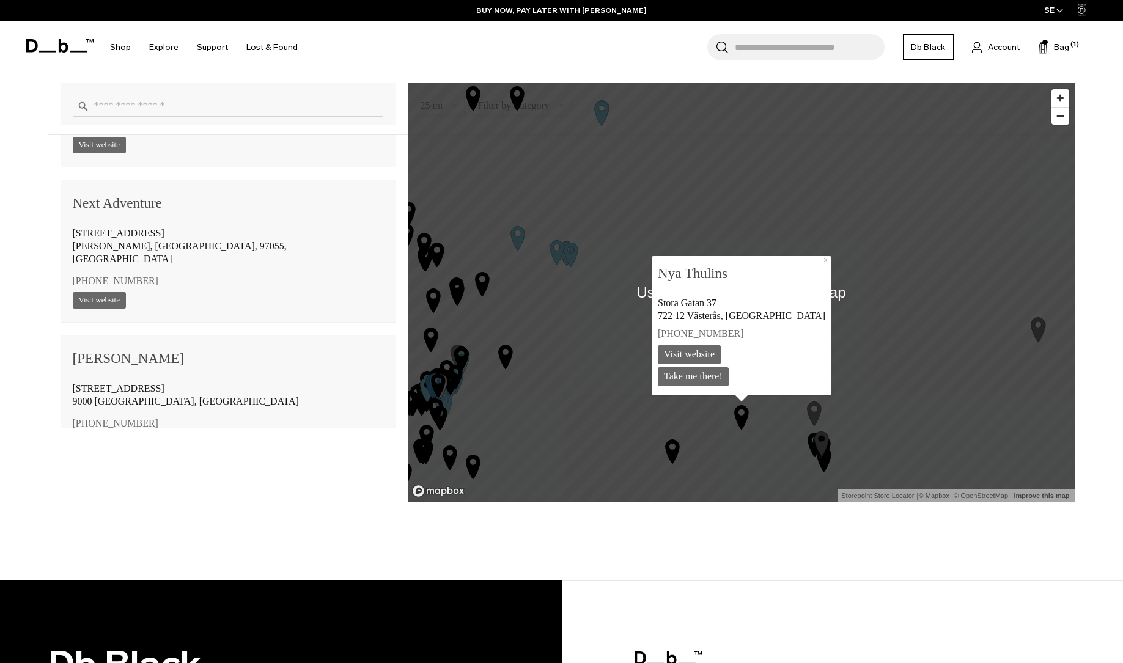
scroll to position [978, 0]
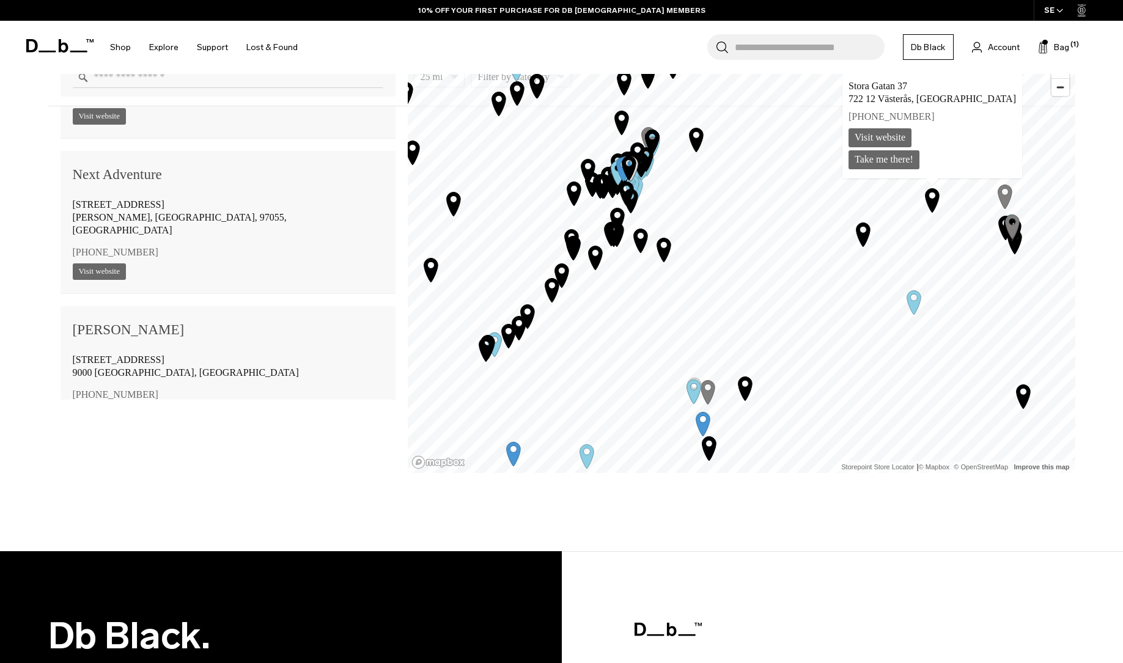
click at [692, 394] on icon "Map marker" at bounding box center [693, 392] width 14 height 24
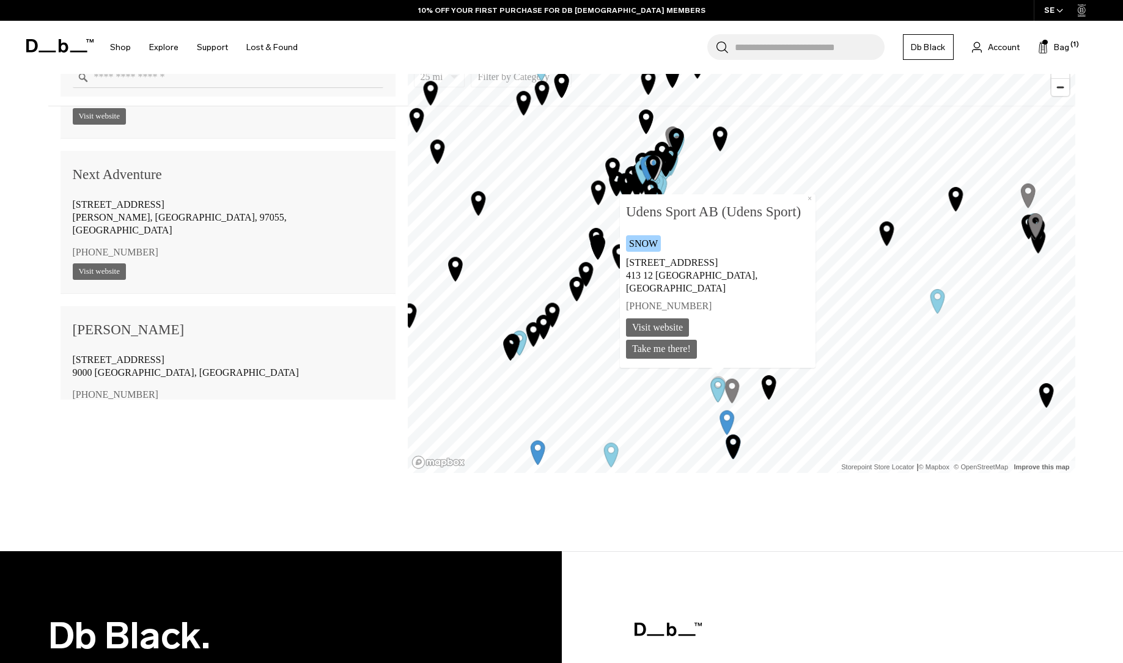
scroll to position [111863, 0]
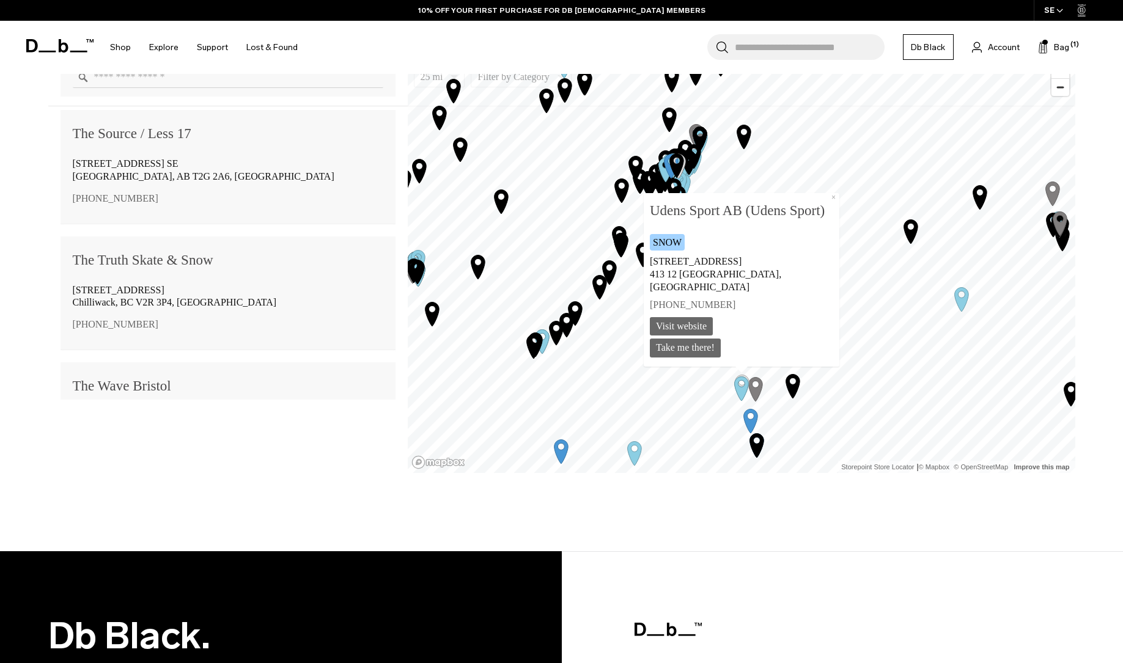
click at [756, 390] on icon "Map marker" at bounding box center [741, 388] width 31 height 31
click at [777, 399] on icon "Map marker" at bounding box center [792, 385] width 31 height 31
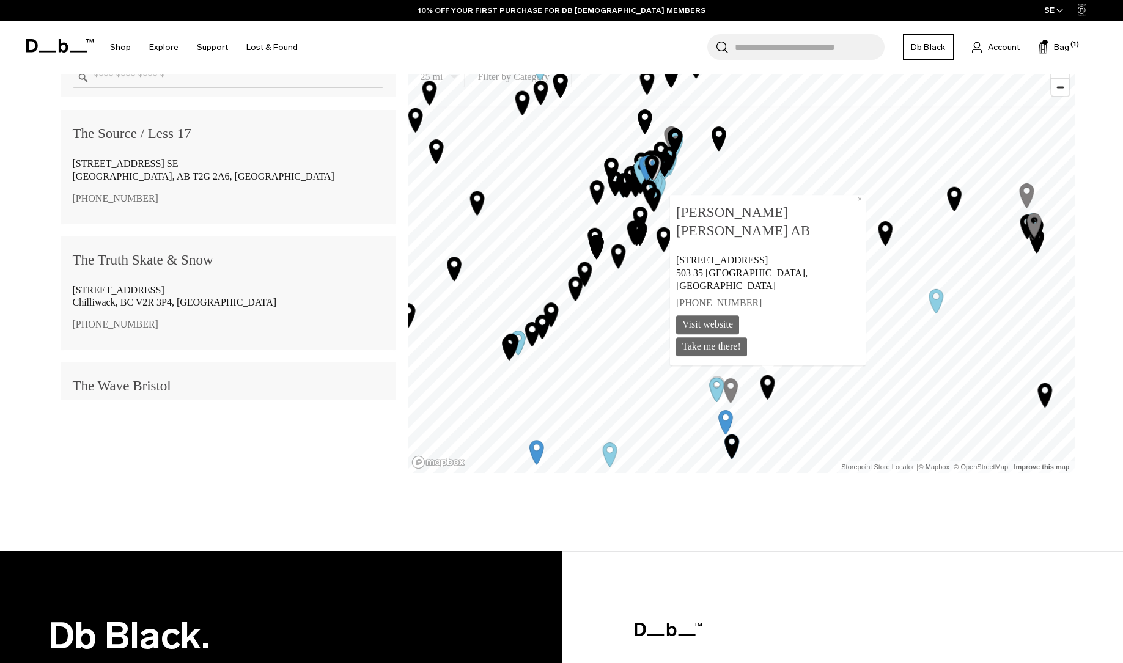
scroll to position [52066, 0]
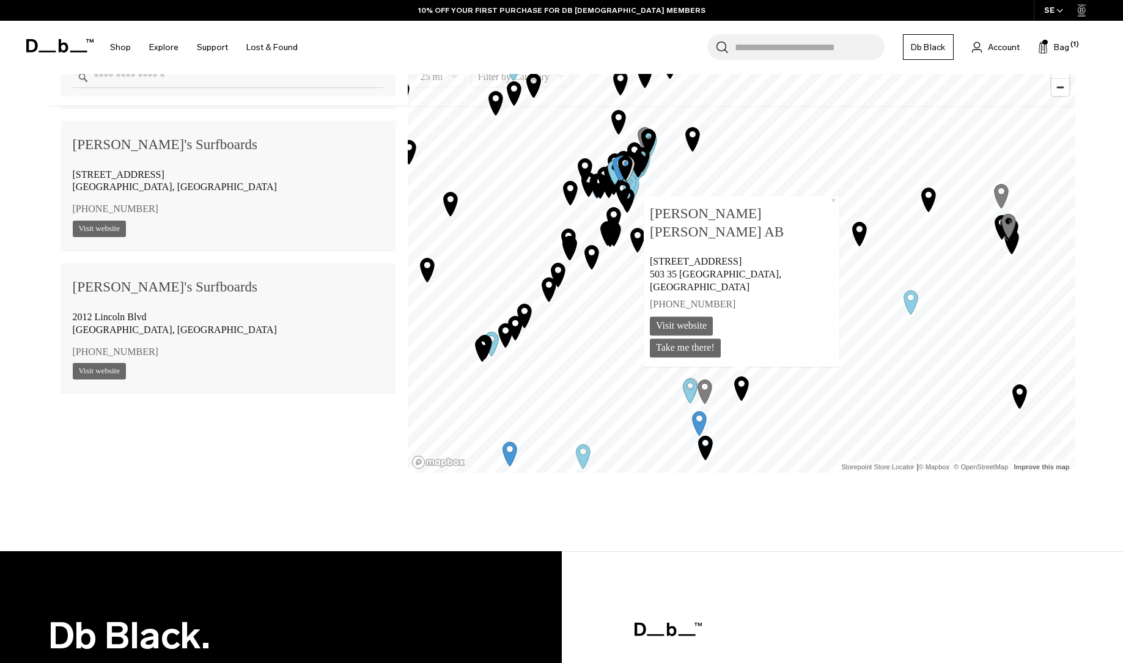
click at [747, 390] on icon "Map marker" at bounding box center [741, 388] width 31 height 31
click at [703, 391] on icon "Map marker" at bounding box center [690, 390] width 31 height 31
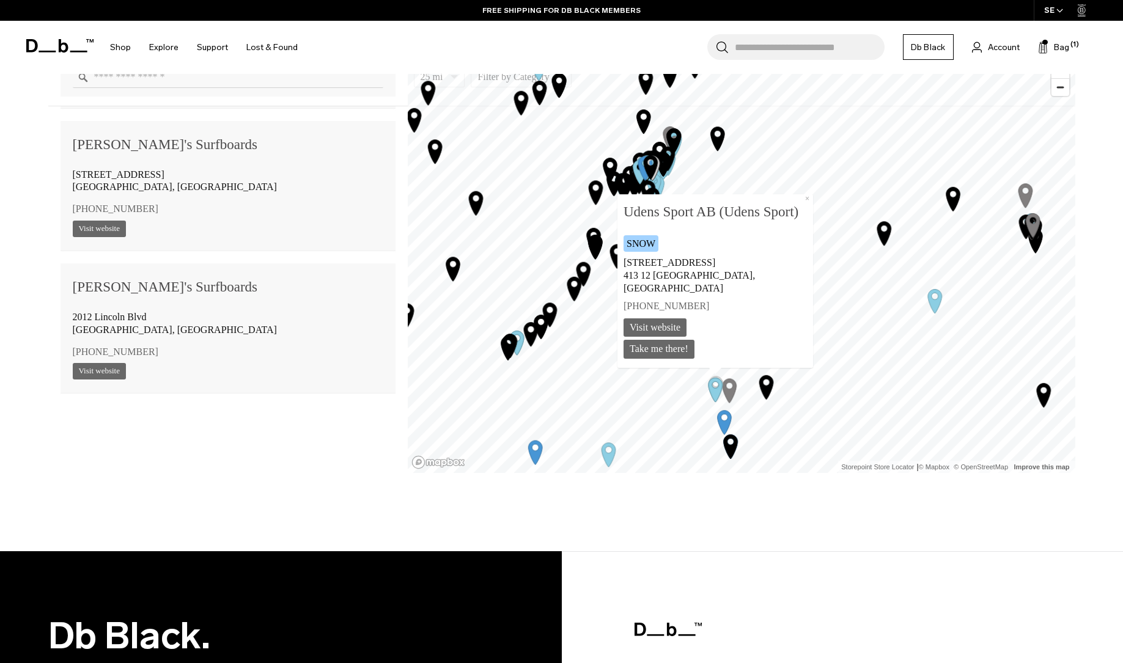
scroll to position [111863, 0]
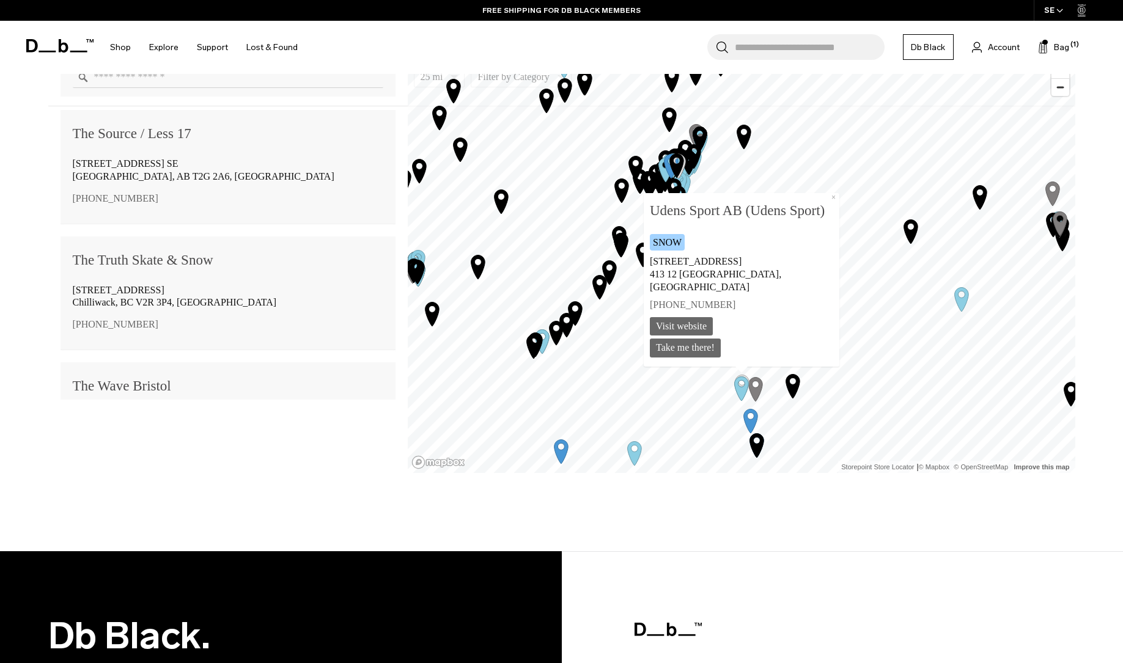
click at [746, 395] on icon "Map marker" at bounding box center [741, 388] width 31 height 31
click at [742, 394] on icon "Map marker" at bounding box center [741, 389] width 14 height 24
click at [738, 393] on icon "Map marker" at bounding box center [741, 389] width 14 height 24
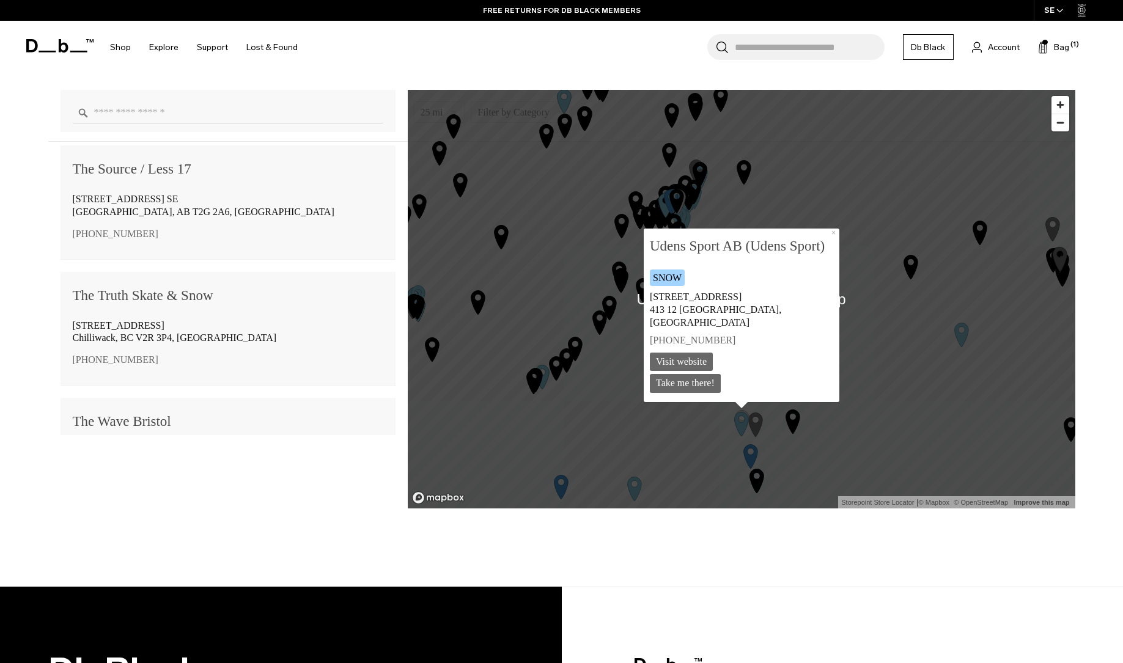
scroll to position [941, 0]
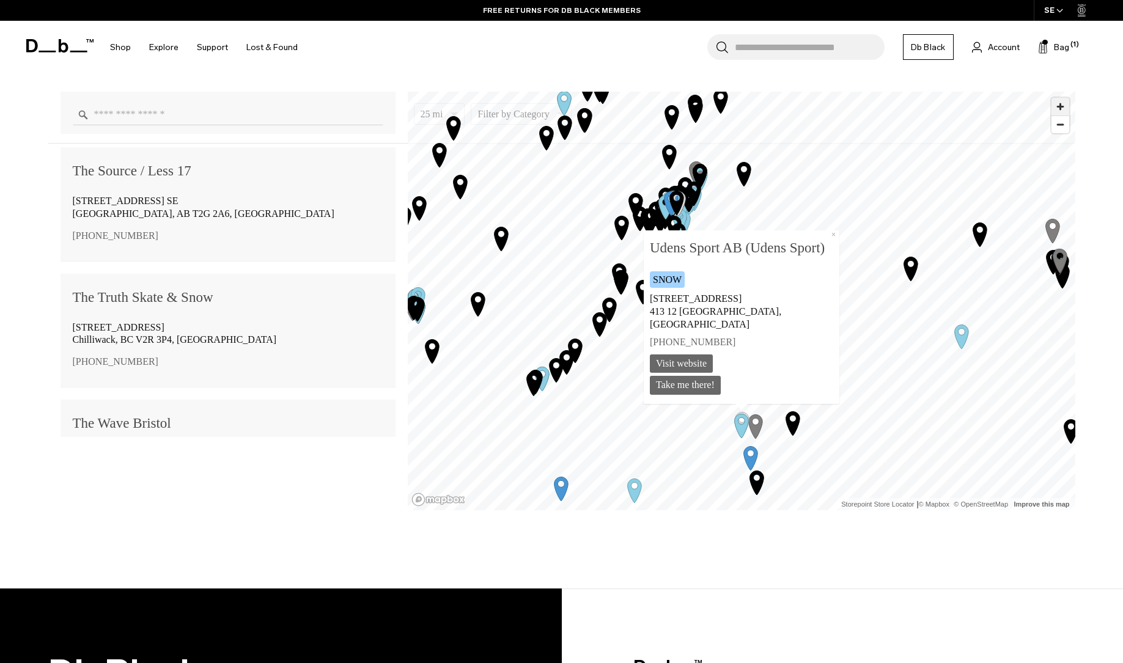
click at [1064, 104] on span "Zoom in" at bounding box center [1060, 107] width 18 height 18
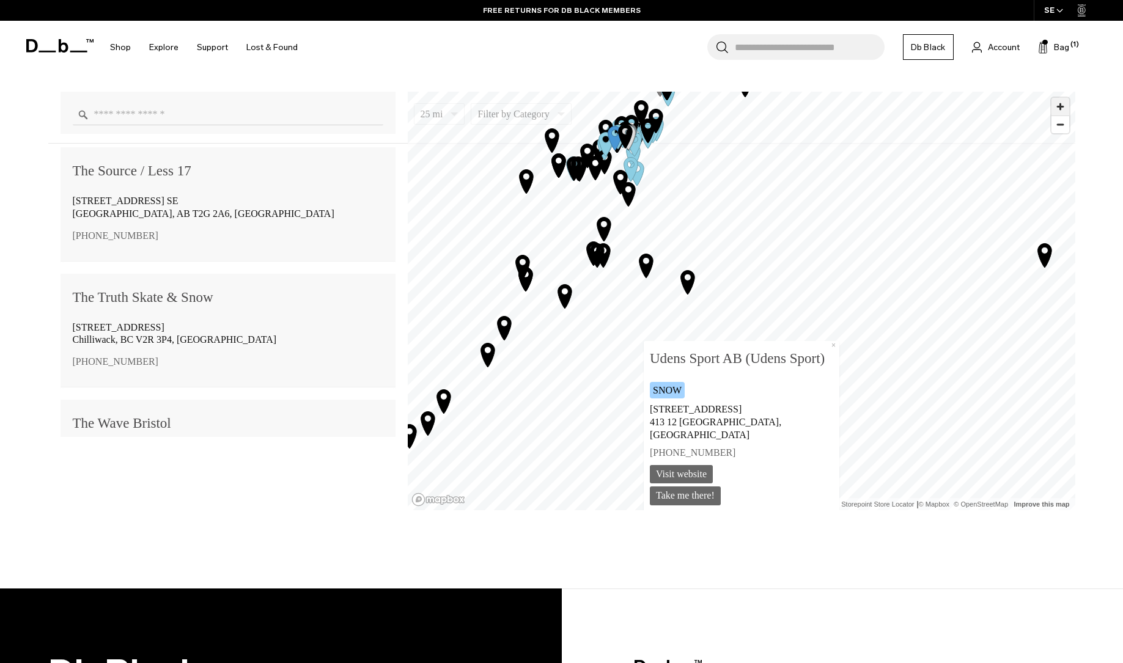
click at [1064, 104] on span "Zoom in" at bounding box center [1060, 107] width 18 height 18
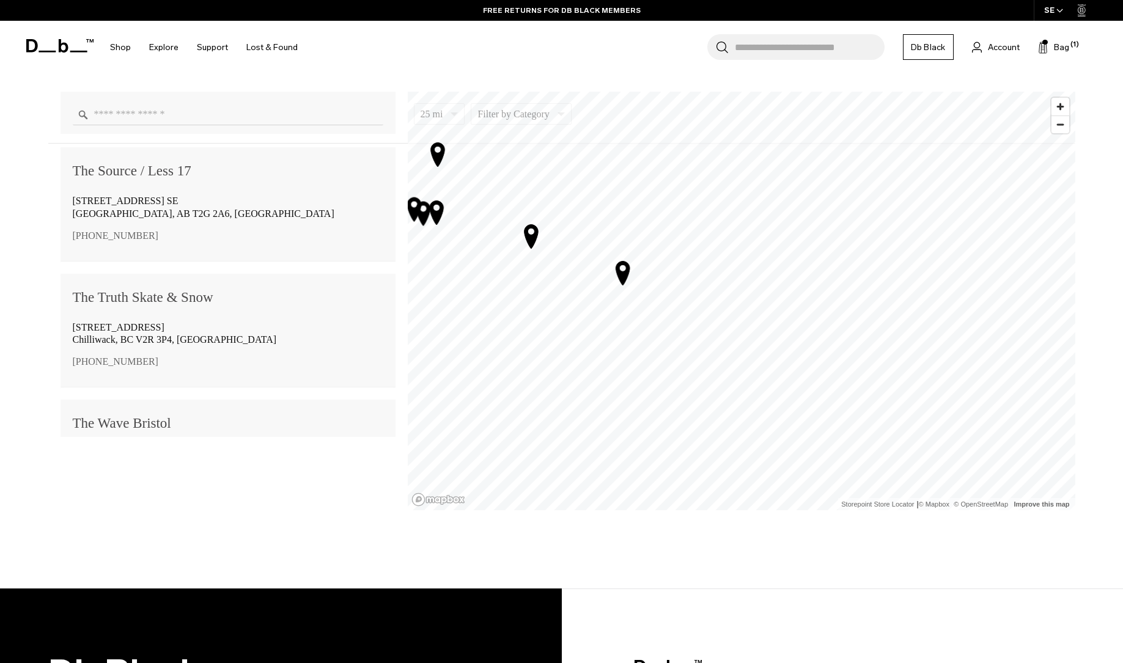
click at [945, 81] on div "25 mi 5 10 25 50 100 Filter by Category Photo Skate Snow Luggage Surf 15th stre…" at bounding box center [561, 293] width 1123 height 589
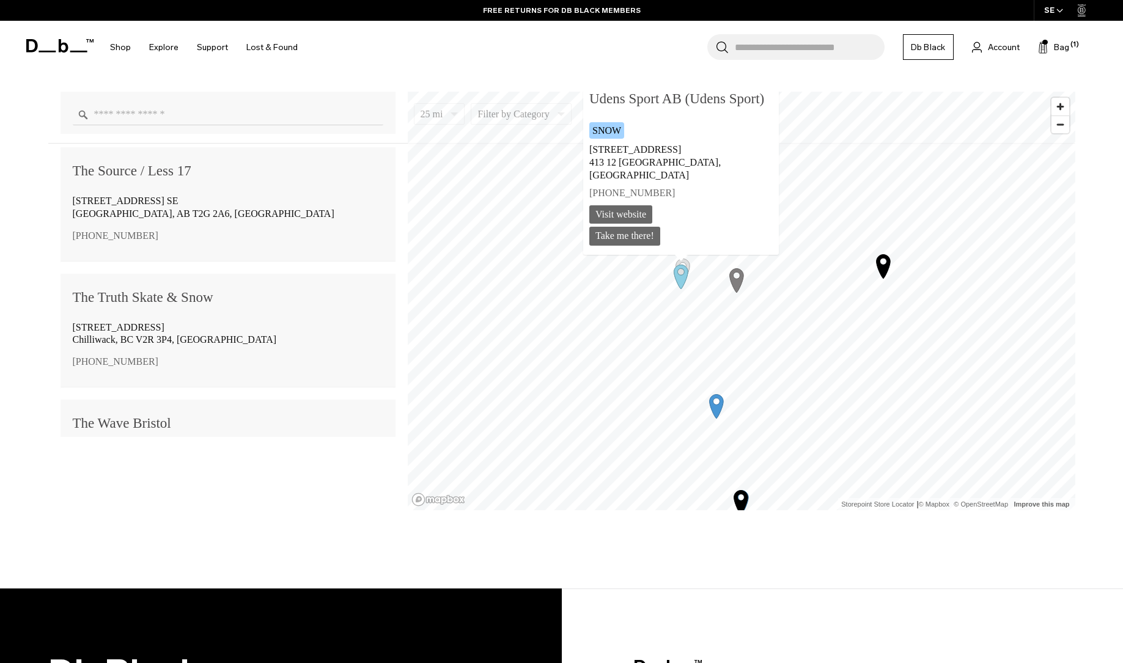
click at [741, 277] on icon "Map marker" at bounding box center [736, 281] width 14 height 24
